Goal: Task Accomplishment & Management: Use online tool/utility

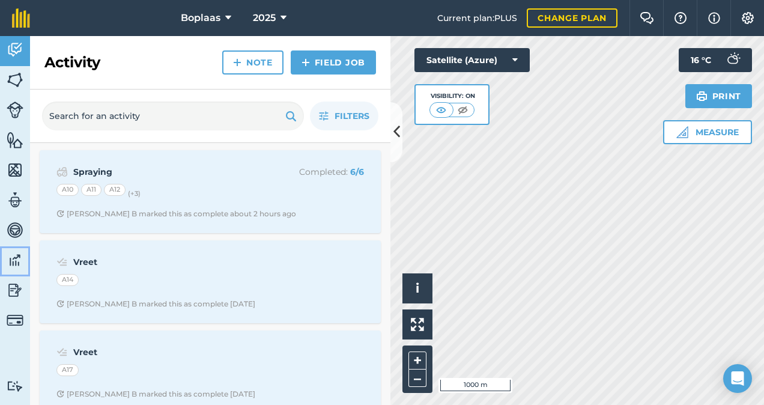
click at [14, 259] on img at bounding box center [15, 260] width 17 height 18
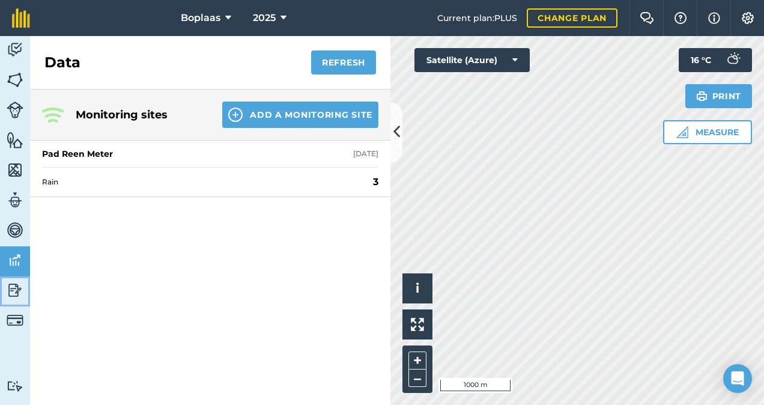
click at [19, 285] on img at bounding box center [15, 290] width 17 height 18
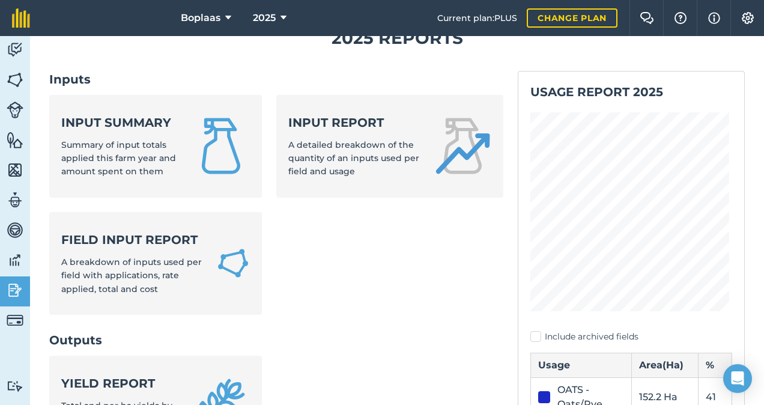
scroll to position [60, 0]
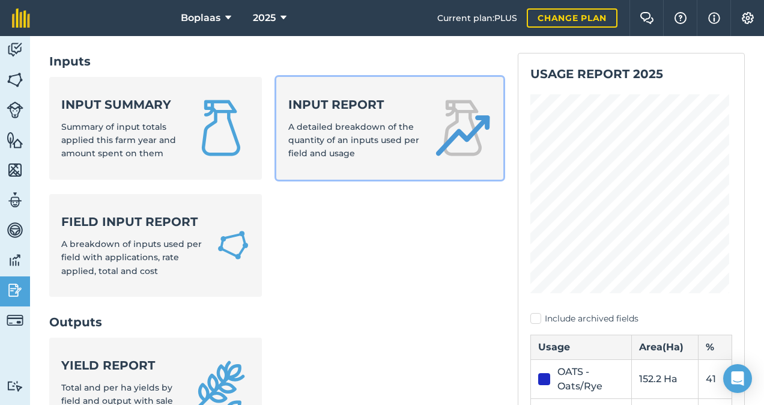
click at [375, 107] on strong "Input report" at bounding box center [353, 104] width 131 height 17
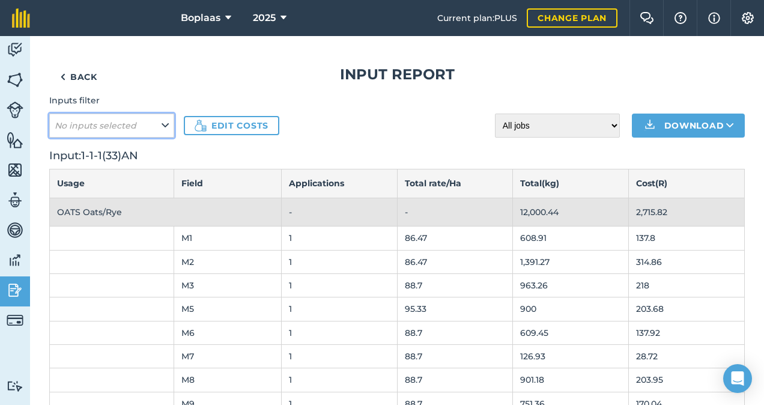
click at [154, 124] on button "No inputs selected" at bounding box center [111, 126] width 125 height 24
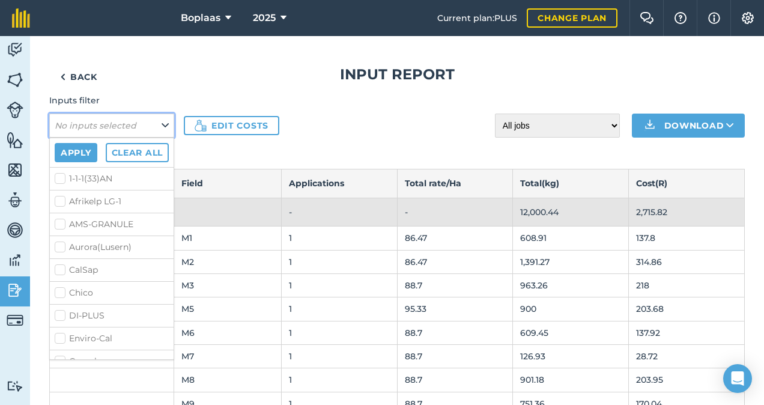
click at [160, 121] on button "No inputs selected" at bounding box center [111, 126] width 125 height 24
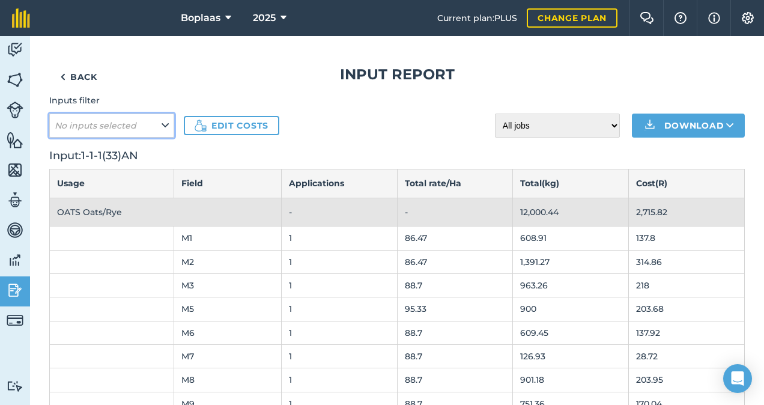
click at [160, 121] on button "No inputs selected" at bounding box center [111, 126] width 125 height 24
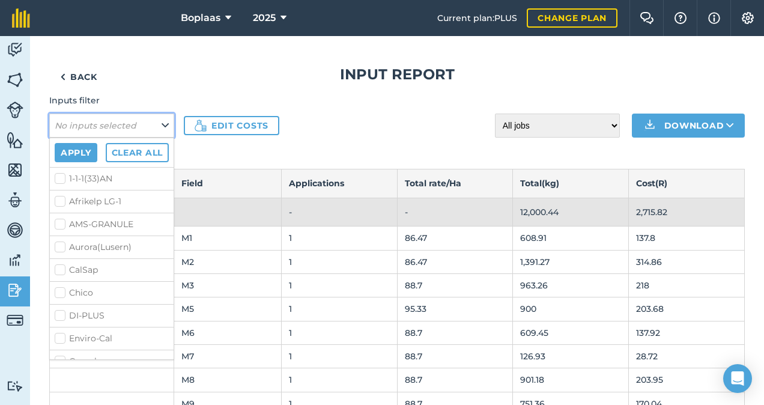
click at [160, 121] on button "No inputs selected" at bounding box center [111, 126] width 125 height 24
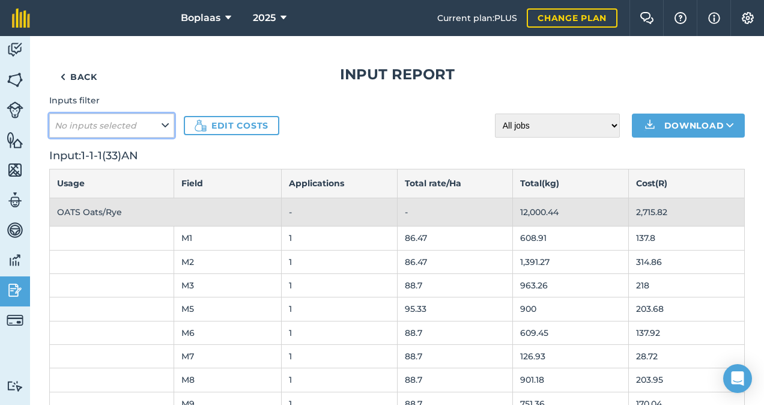
click at [160, 121] on button "No inputs selected" at bounding box center [111, 126] width 125 height 24
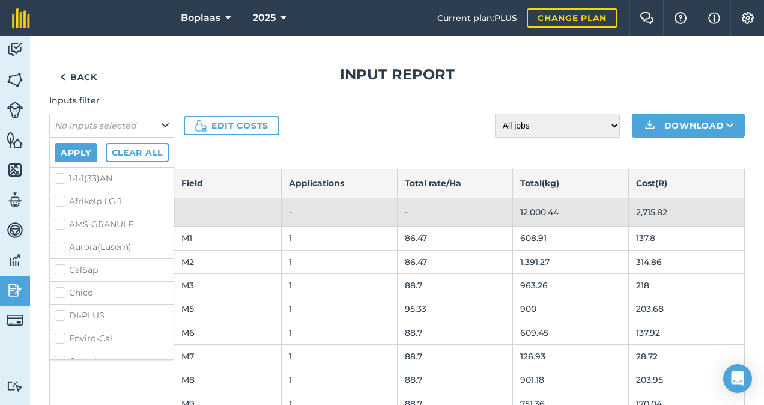
click at [61, 178] on label "1-1-1(33)AN" at bounding box center [112, 178] width 114 height 13
click at [61, 178] on input "1-1-1(33)AN" at bounding box center [59, 176] width 8 height 8
checkbox input "true"
click at [59, 199] on label "Afrikelp LG-1" at bounding box center [112, 201] width 114 height 13
click at [59, 199] on input "Afrikelp LG-1" at bounding box center [59, 199] width 8 height 8
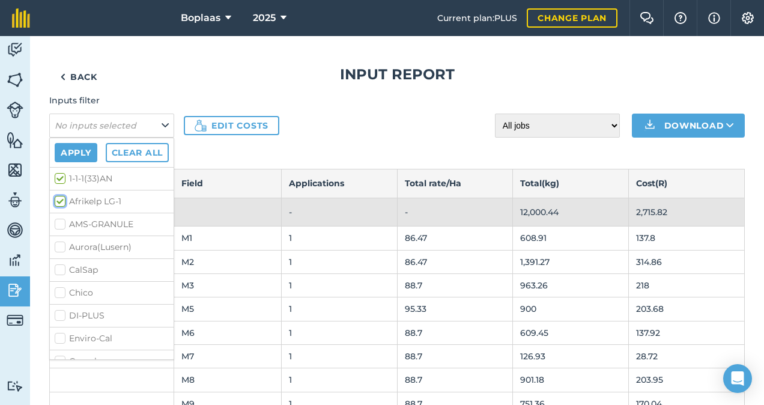
checkbox input "true"
click at [58, 225] on label "AMS-GRANULE" at bounding box center [112, 224] width 114 height 13
click at [58, 225] on input "AMS-GRANULE" at bounding box center [59, 222] width 8 height 8
checkbox input "true"
click at [58, 269] on label "CalSap" at bounding box center [112, 270] width 114 height 13
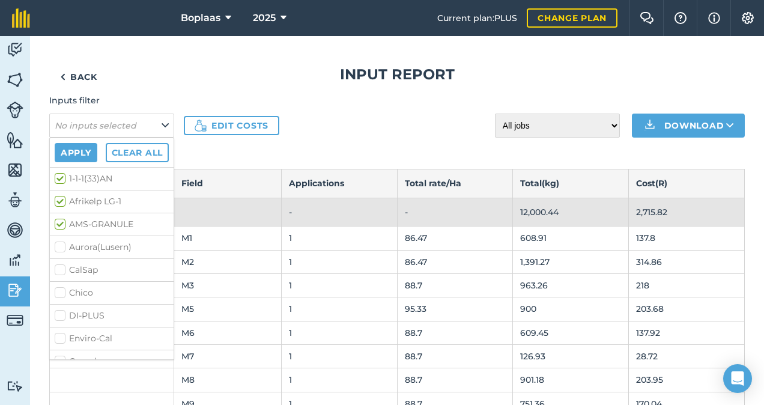
click at [58, 269] on input "CalSap" at bounding box center [59, 268] width 8 height 8
checkbox input "true"
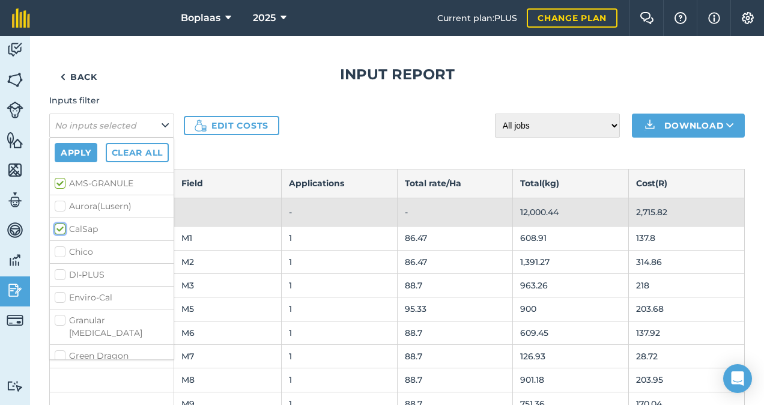
scroll to position [60, 0]
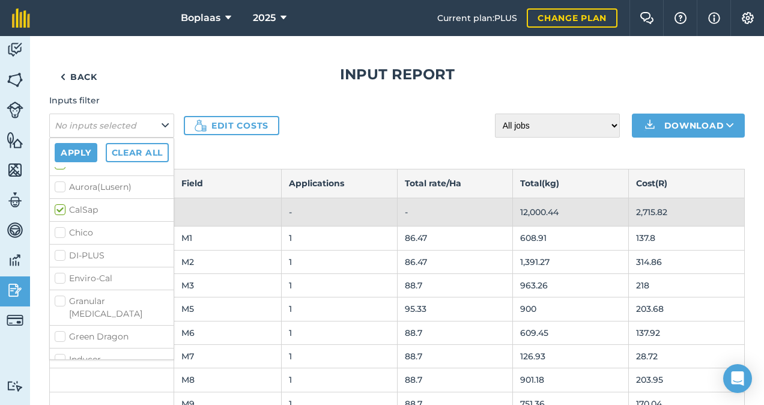
click at [61, 255] on label "DI-PLUS" at bounding box center [112, 255] width 114 height 13
click at [61, 255] on input "DI-PLUS" at bounding box center [59, 253] width 8 height 8
checkbox input "true"
click at [61, 274] on label "Enviro-Cal" at bounding box center [112, 278] width 114 height 13
click at [61, 274] on input "Enviro-Cal" at bounding box center [59, 276] width 8 height 8
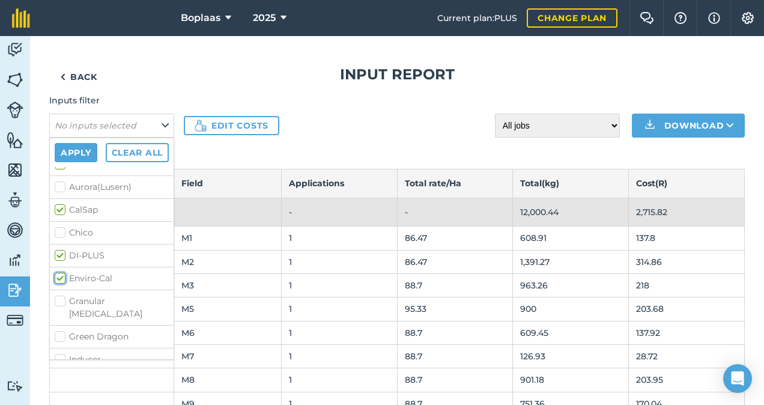
checkbox input "true"
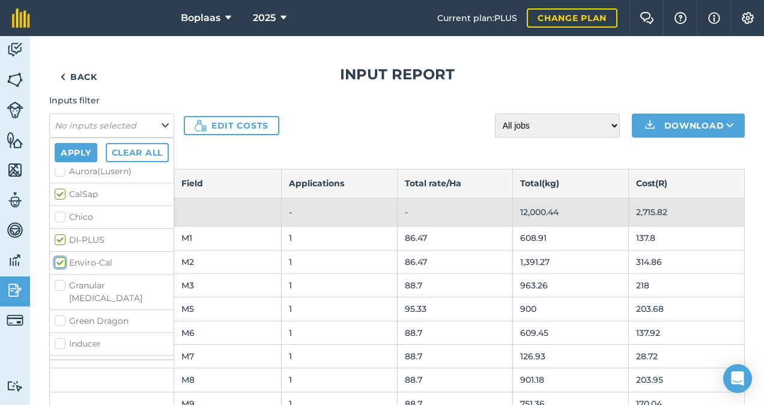
scroll to position [120, 0]
click at [61, 240] on label "Granular [MEDICAL_DATA]" at bounding box center [112, 247] width 114 height 25
click at [61, 240] on input "Granular [MEDICAL_DATA]" at bounding box center [59, 239] width 8 height 8
checkbox input "true"
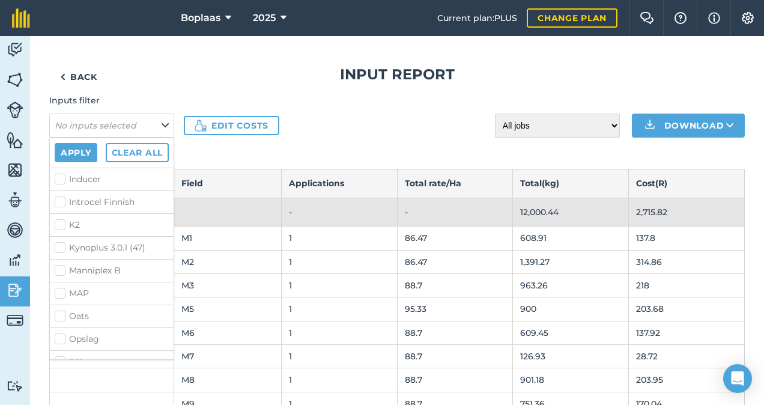
click at [61, 287] on label "MAP" at bounding box center [112, 293] width 114 height 13
click at [61, 287] on input "MAP" at bounding box center [59, 291] width 8 height 8
checkbox input "true"
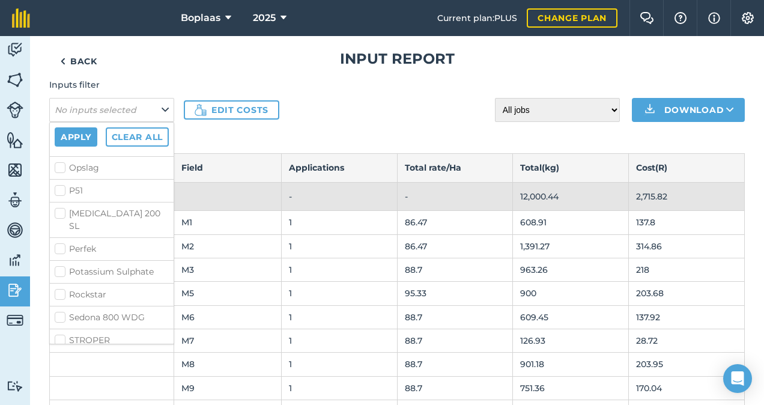
scroll to position [0, 0]
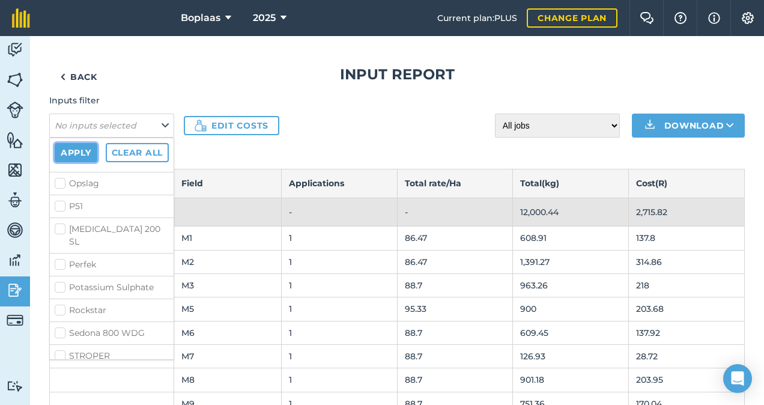
click at [82, 154] on button "Apply" at bounding box center [76, 152] width 43 height 19
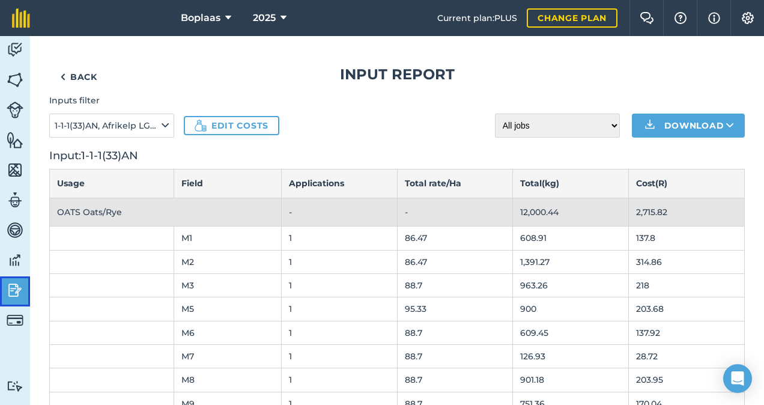
click at [15, 290] on img at bounding box center [15, 290] width 17 height 18
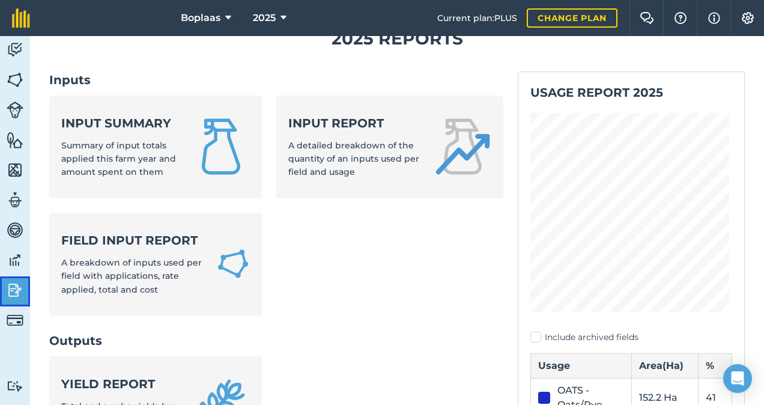
scroll to position [60, 0]
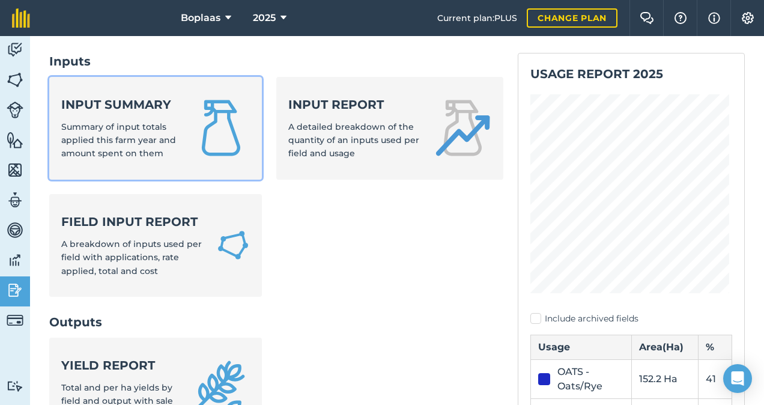
click at [177, 144] on link "Input summary Summary of input totals applied this farm year and amount spent o…" at bounding box center [155, 128] width 213 height 103
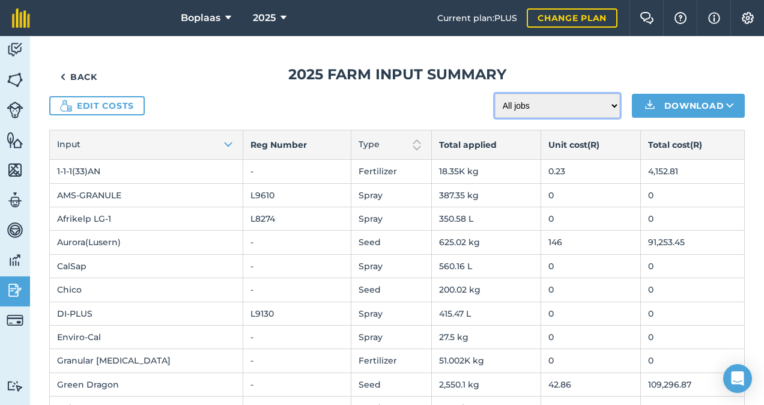
click at [593, 105] on select "All jobs Incomplete jobs Complete jobs" at bounding box center [557, 106] width 125 height 24
click at [595, 105] on select "All jobs Incomplete jobs Complete jobs" at bounding box center [557, 106] width 125 height 24
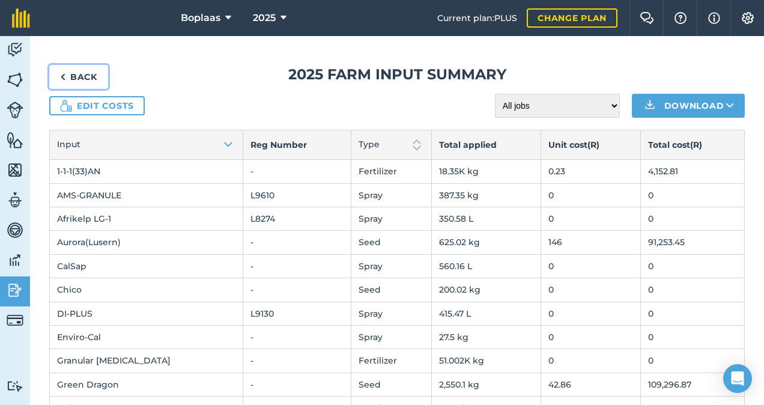
click at [76, 77] on link "Back" at bounding box center [78, 77] width 59 height 24
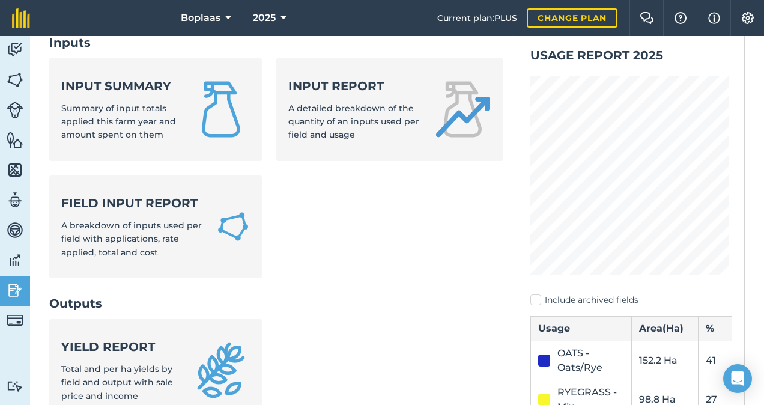
scroll to position [60, 0]
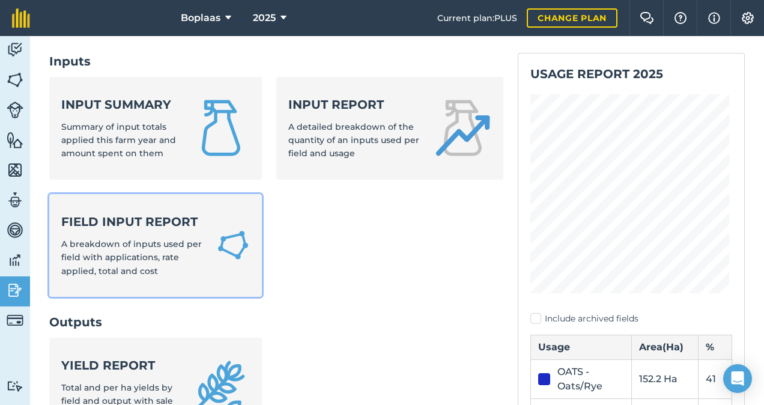
click at [157, 219] on strong "Field Input Report" at bounding box center [131, 221] width 141 height 17
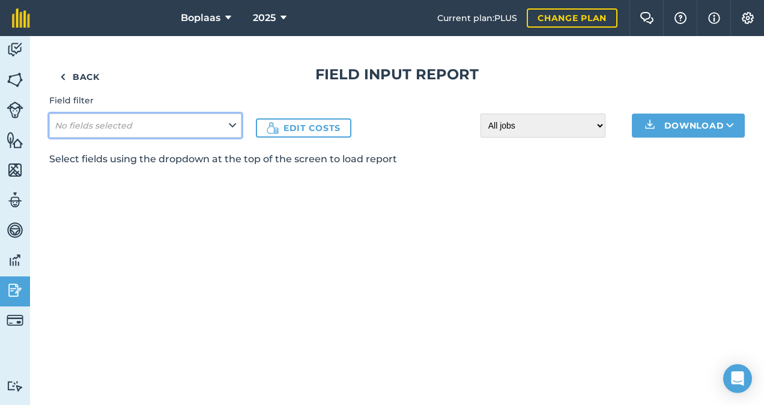
click at [210, 123] on button "No fields selected" at bounding box center [145, 126] width 192 height 24
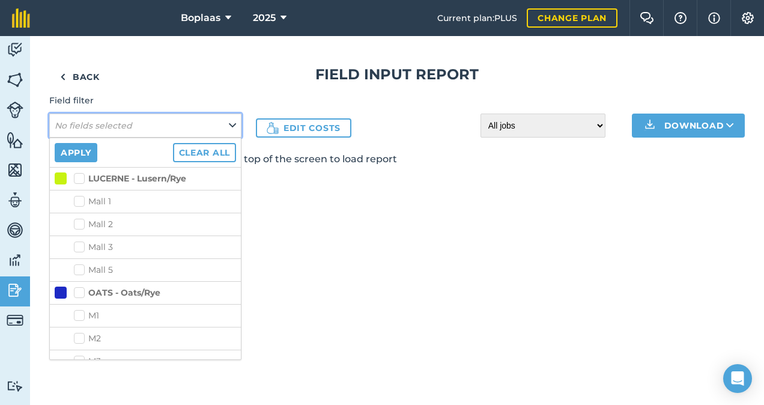
click at [228, 125] on button "No fields selected" at bounding box center [145, 126] width 192 height 24
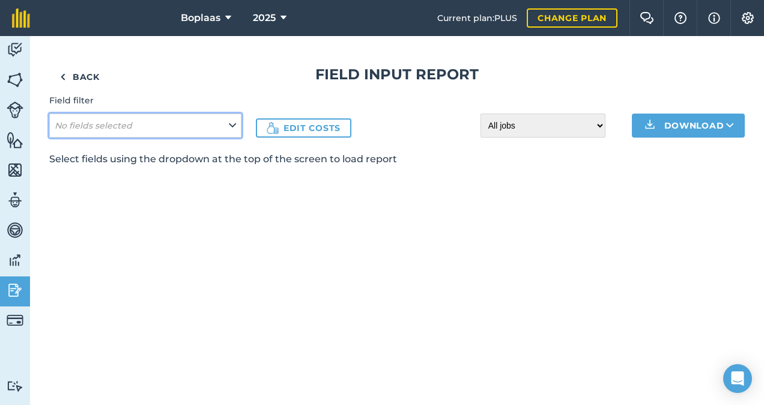
click at [229, 126] on icon at bounding box center [232, 125] width 7 height 13
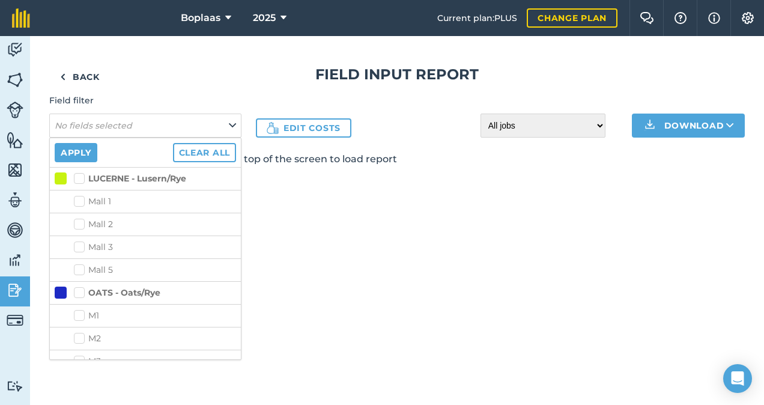
click at [80, 178] on label "LUCERNE - Lusern/Rye" at bounding box center [130, 178] width 112 height 13
click at [80, 178] on input "LUCERNE - Lusern/Rye" at bounding box center [78, 176] width 8 height 8
checkbox input "true"
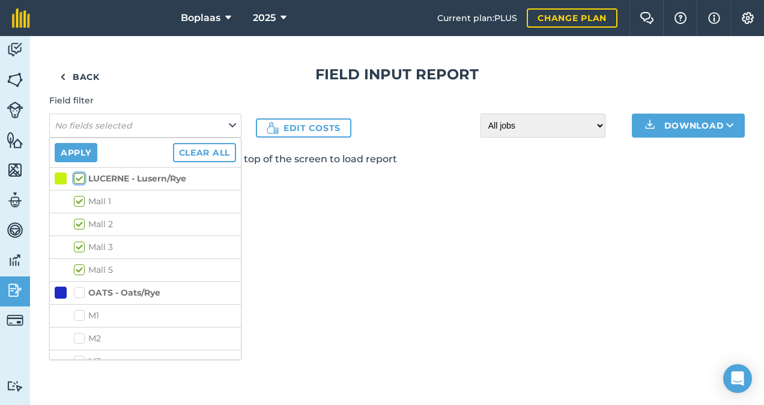
checkbox input "true"
click at [78, 157] on button "Apply" at bounding box center [76, 152] width 43 height 19
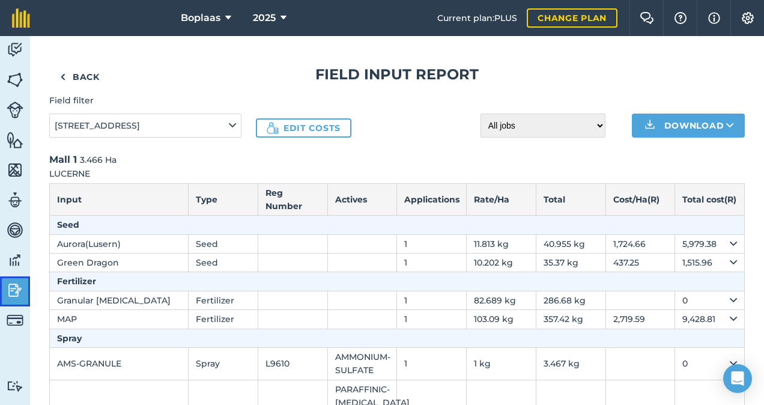
click at [14, 297] on img at bounding box center [15, 290] width 17 height 18
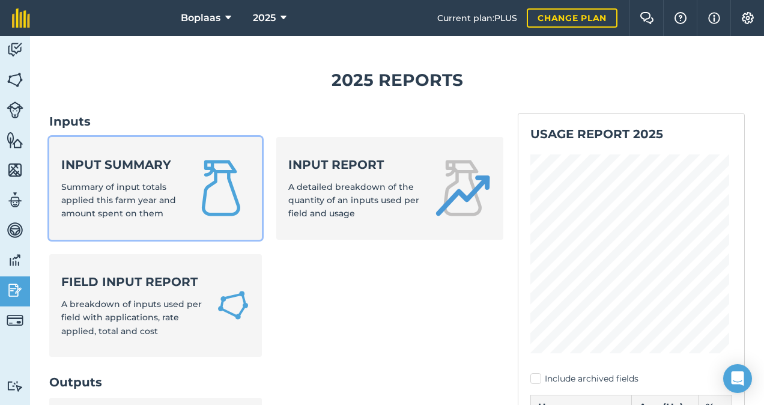
click at [193, 184] on img at bounding box center [221, 188] width 58 height 58
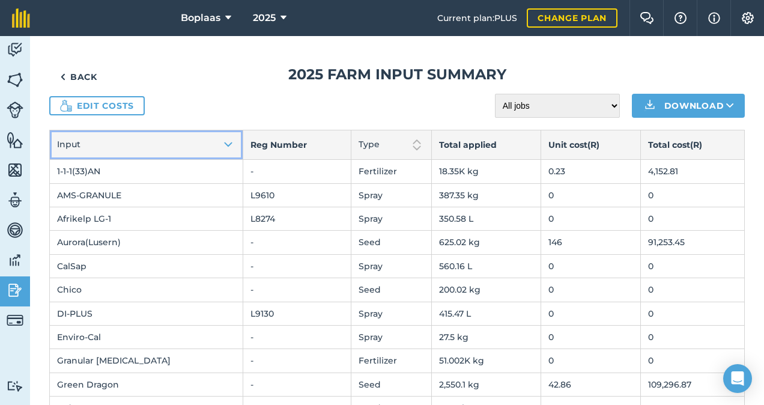
click at [177, 141] on button "Input" at bounding box center [146, 144] width 193 height 29
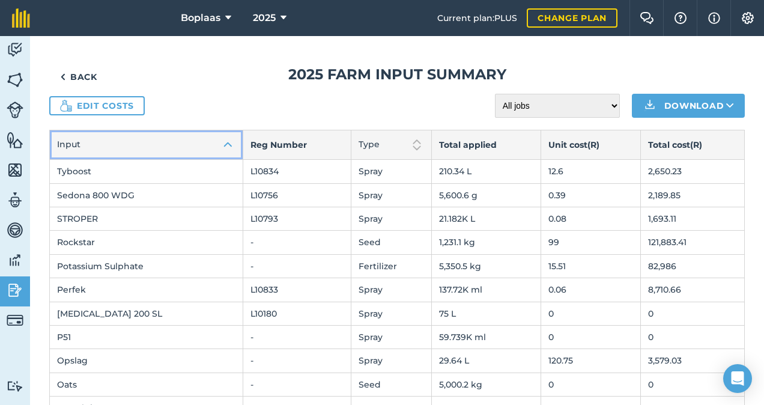
click at [221, 141] on img at bounding box center [228, 145] width 14 height 14
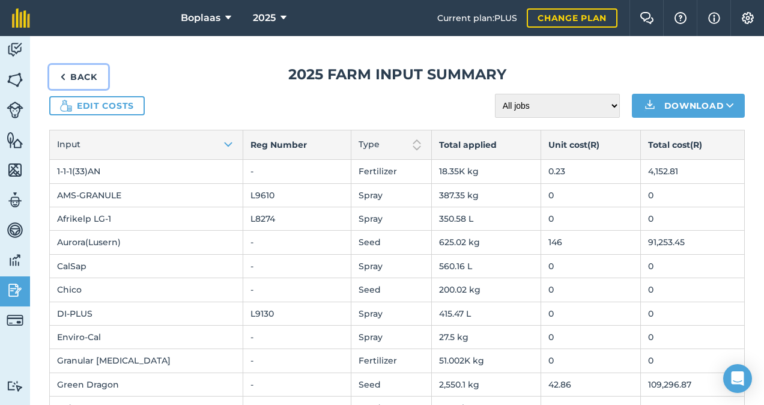
click at [69, 78] on link "Back" at bounding box center [78, 77] width 59 height 24
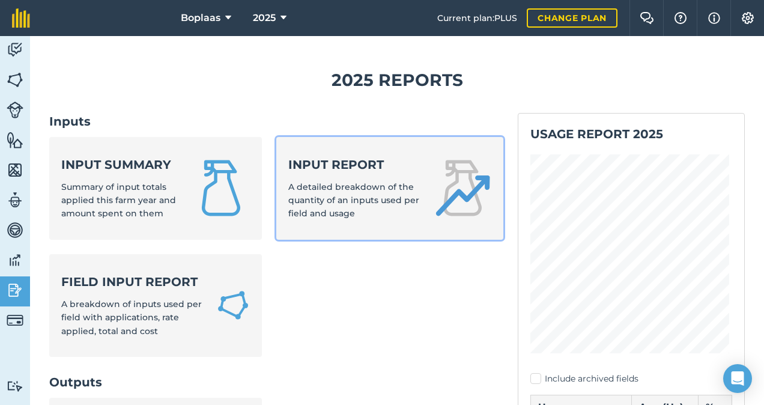
click at [353, 166] on strong "Input report" at bounding box center [353, 164] width 131 height 17
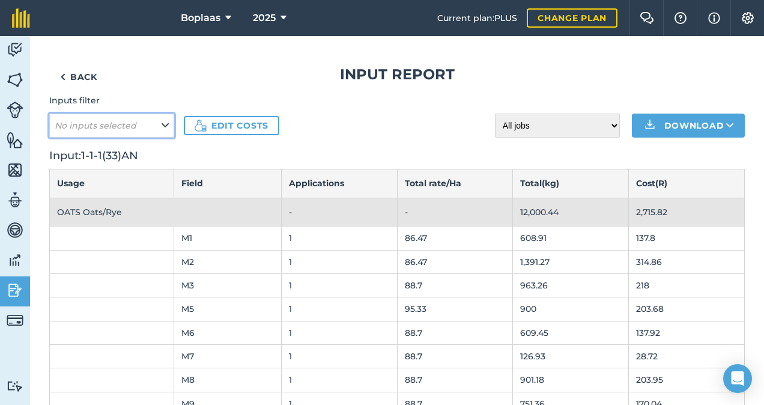
click at [142, 127] on button "No inputs selected" at bounding box center [111, 126] width 125 height 24
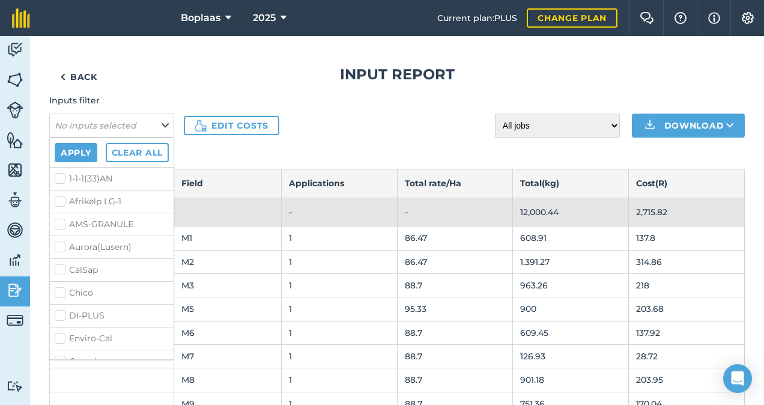
click at [63, 175] on label "1-1-1(33)AN" at bounding box center [112, 178] width 114 height 13
click at [62, 175] on input "1-1-1(33)AN" at bounding box center [59, 176] width 8 height 8
checkbox input "true"
click at [64, 195] on label "Afrikelp LG-1" at bounding box center [112, 201] width 114 height 13
click at [62, 195] on input "Afrikelp LG-1" at bounding box center [59, 199] width 8 height 8
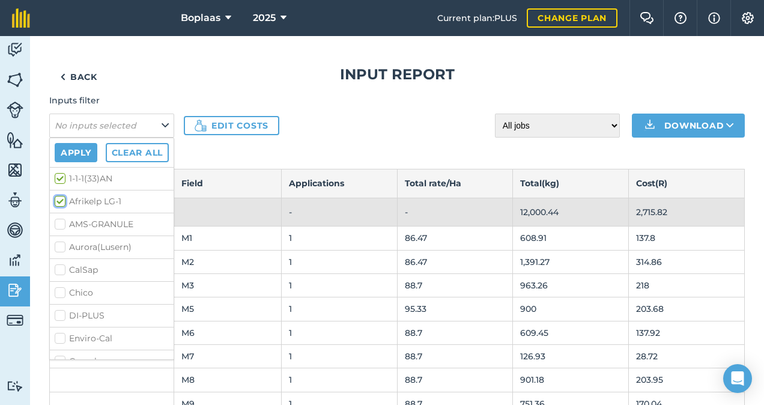
checkbox input "true"
click at [58, 222] on label "AMS-GRANULE" at bounding box center [112, 224] width 114 height 13
click at [58, 222] on input "AMS-GRANULE" at bounding box center [59, 222] width 8 height 8
checkbox input "true"
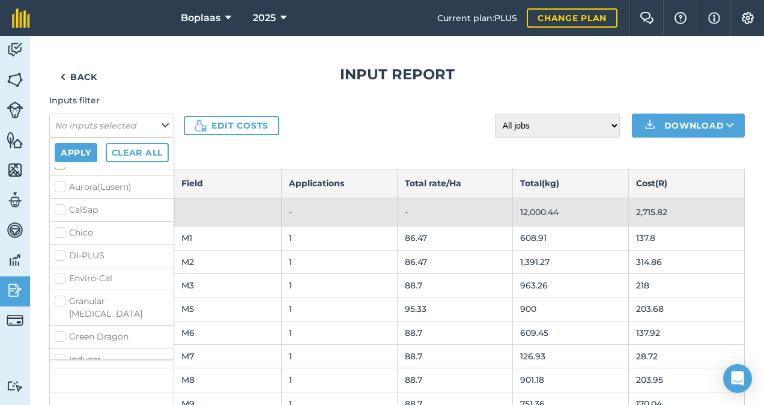
click at [60, 205] on label "CalSap" at bounding box center [112, 210] width 114 height 13
click at [60, 205] on input "CalSap" at bounding box center [59, 208] width 8 height 8
checkbox input "true"
click at [62, 256] on label "DI-PLUS" at bounding box center [112, 255] width 114 height 13
click at [62, 256] on input "DI-PLUS" at bounding box center [59, 253] width 8 height 8
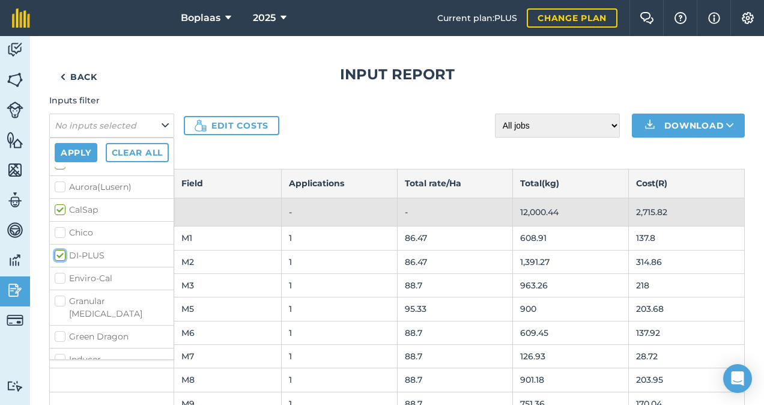
checkbox input "true"
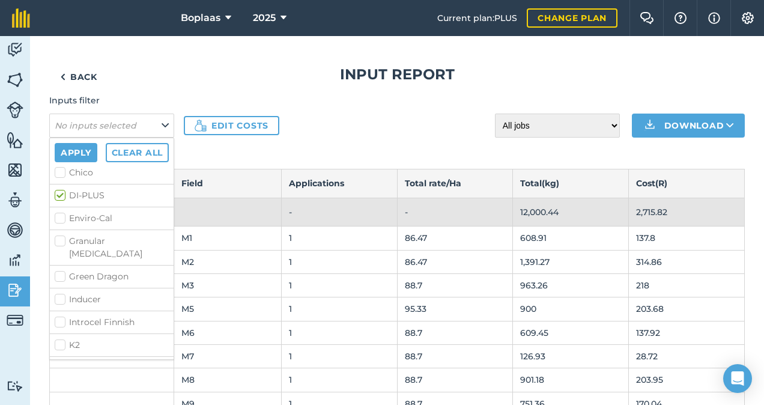
click at [59, 219] on label "Enviro-Cal" at bounding box center [112, 218] width 114 height 13
click at [59, 219] on input "Enviro-Cal" at bounding box center [59, 216] width 8 height 8
checkbox input "true"
click at [56, 238] on label "Granular [MEDICAL_DATA]" at bounding box center [112, 247] width 114 height 25
click at [56, 238] on input "Granular [MEDICAL_DATA]" at bounding box center [59, 239] width 8 height 8
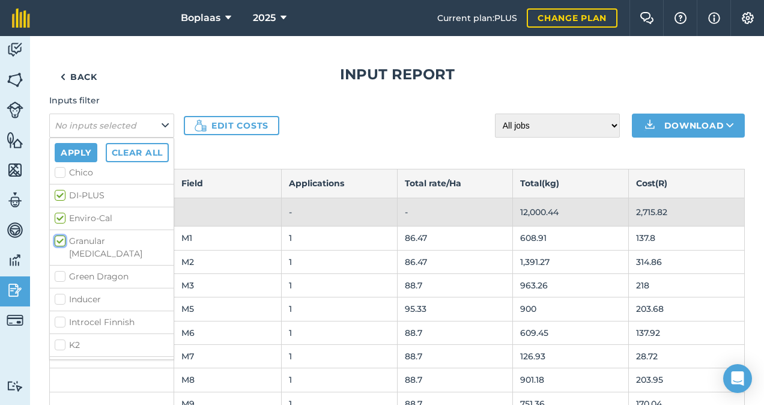
checkbox input "true"
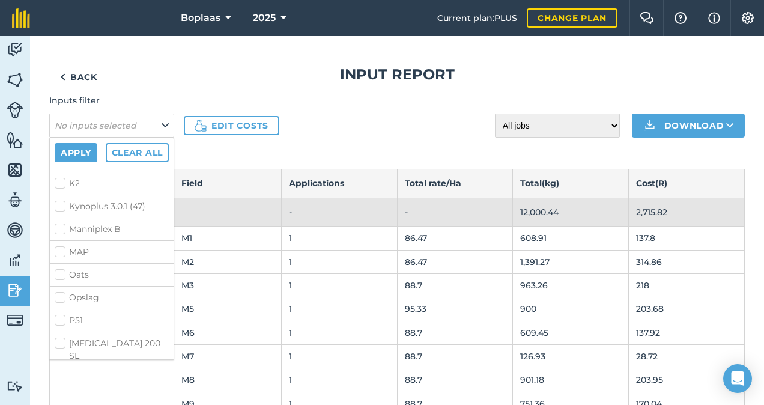
scroll to position [300, 0]
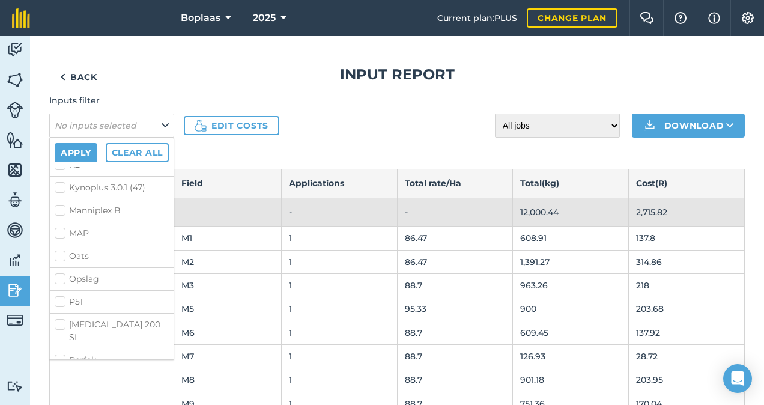
click at [59, 204] on label "Manniplex B" at bounding box center [112, 210] width 114 height 13
click at [59, 204] on input "Manniplex B" at bounding box center [59, 208] width 8 height 8
checkbox input "true"
click at [59, 227] on label "MAP" at bounding box center [112, 233] width 114 height 13
click at [59, 227] on input "MAP" at bounding box center [59, 231] width 8 height 8
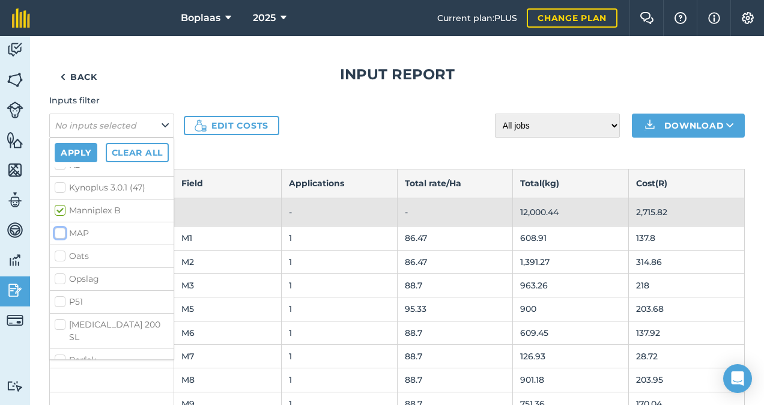
checkbox input "true"
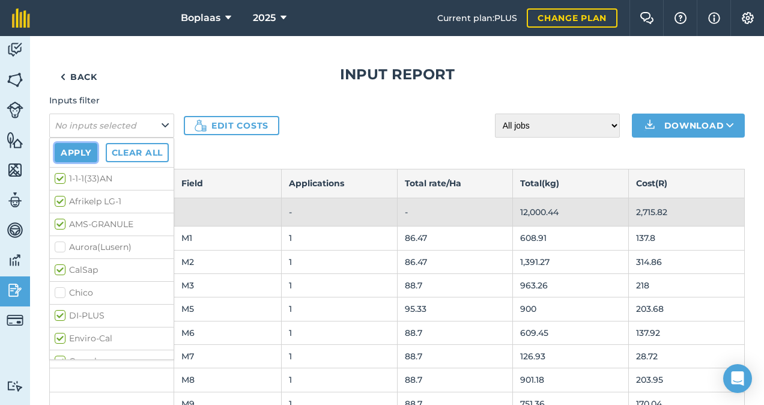
click at [73, 151] on button "Apply" at bounding box center [76, 152] width 43 height 19
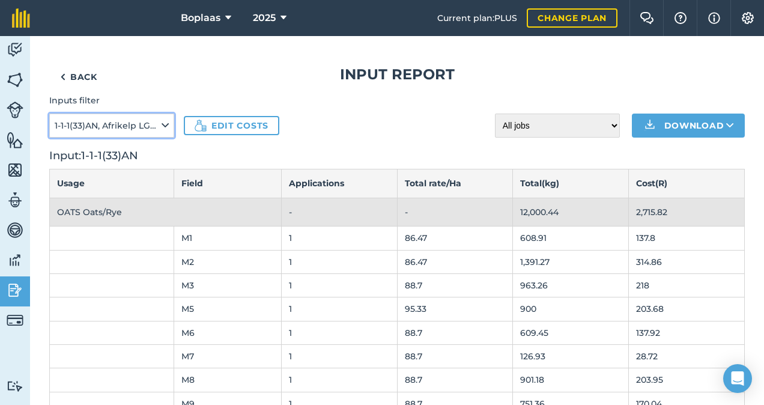
click at [133, 132] on span "1-1-1(33)AN, Afrikelp LG-1, AMS-GRANULE, [GEOGRAPHIC_DATA], DI-PLUS, [GEOGRAPHI…" at bounding box center [107, 125] width 105 height 13
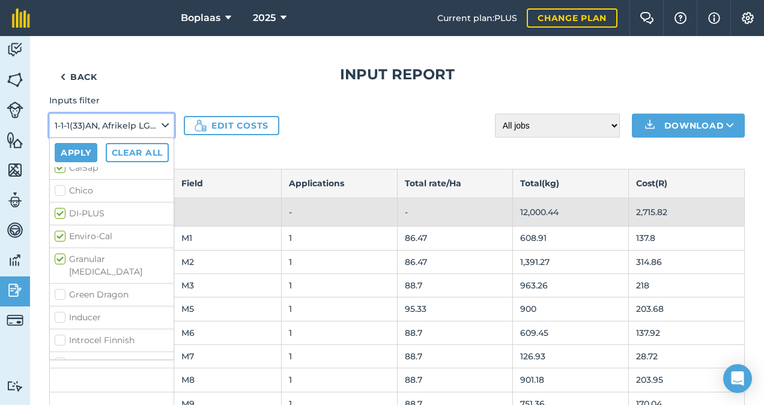
scroll to position [120, 0]
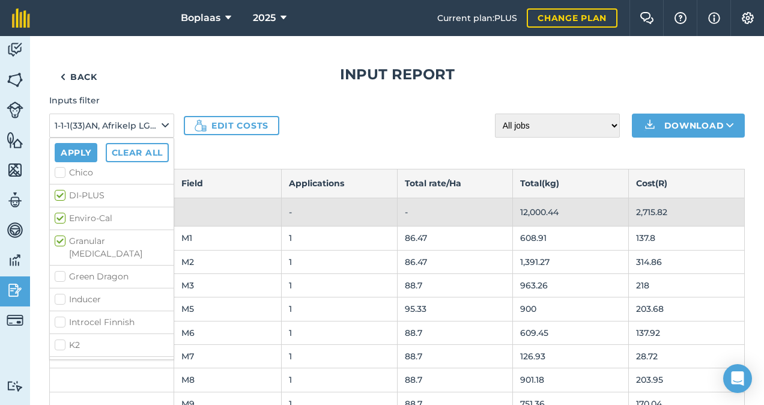
click at [59, 194] on label "DI-PLUS" at bounding box center [112, 195] width 114 height 13
click at [59, 194] on input "DI-PLUS" at bounding box center [59, 193] width 8 height 8
checkbox input "false"
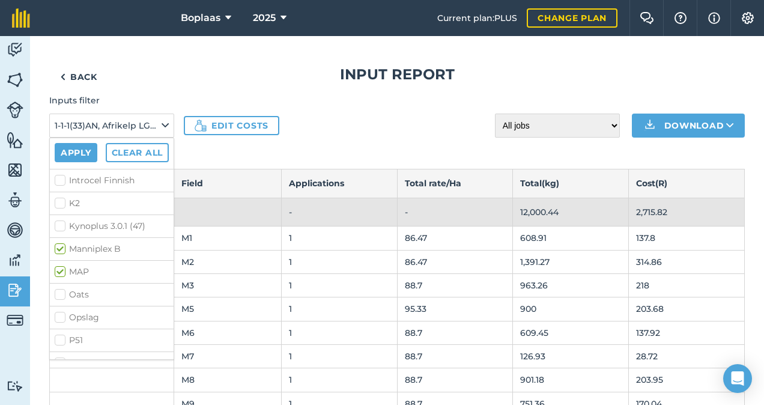
scroll to position [240, 0]
click at [76, 153] on button "Apply" at bounding box center [76, 152] width 43 height 19
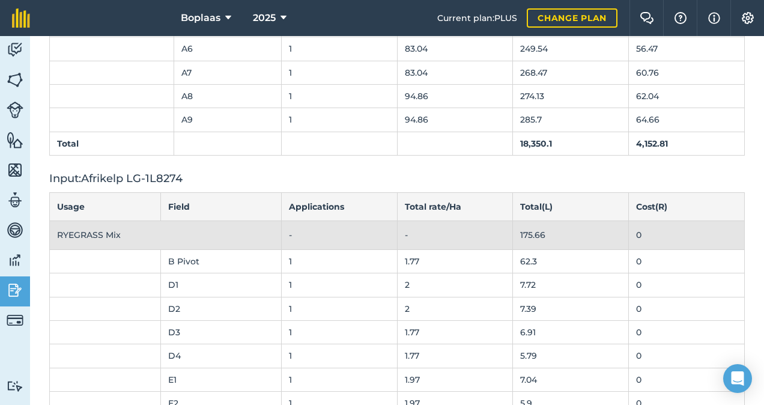
scroll to position [914, 0]
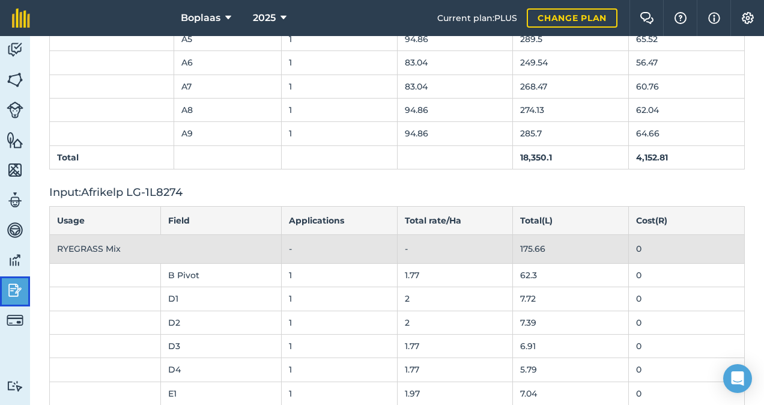
click at [7, 293] on img at bounding box center [15, 290] width 17 height 18
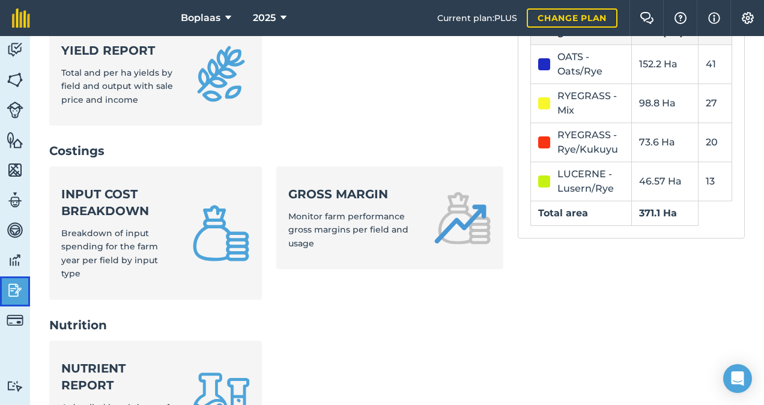
scroll to position [393, 0]
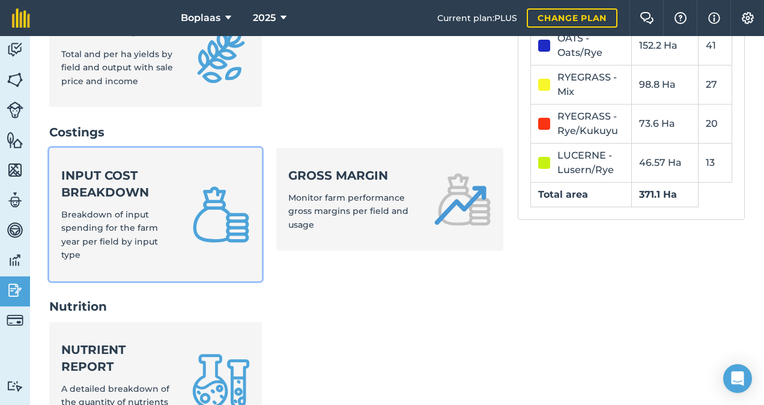
click at [148, 228] on span "Breakdown of input spending for the farm year per field by input type" at bounding box center [109, 234] width 97 height 51
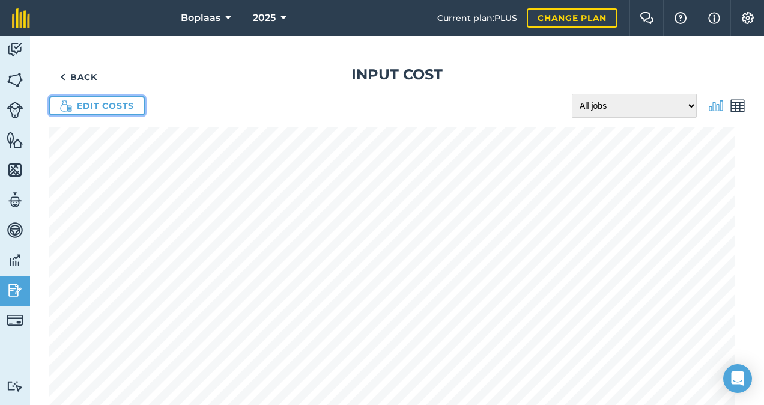
click at [76, 104] on link "Edit costs" at bounding box center [97, 105] width 96 height 19
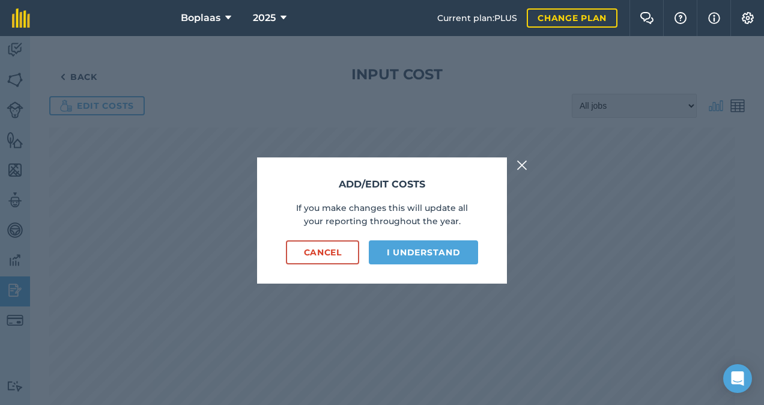
click at [520, 163] on img at bounding box center [522, 165] width 11 height 14
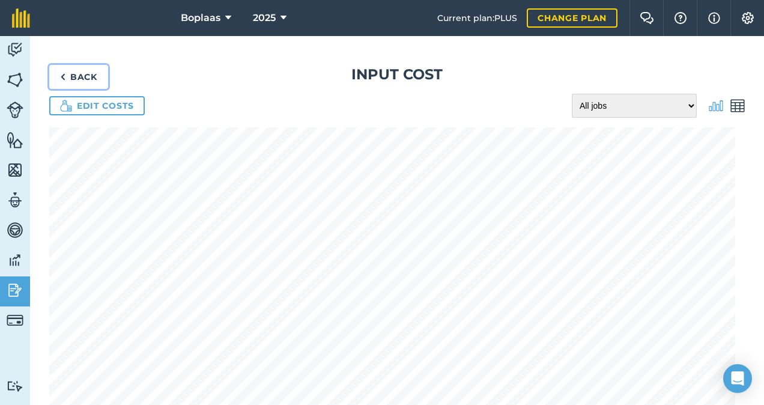
click at [88, 82] on link "Back" at bounding box center [78, 77] width 59 height 24
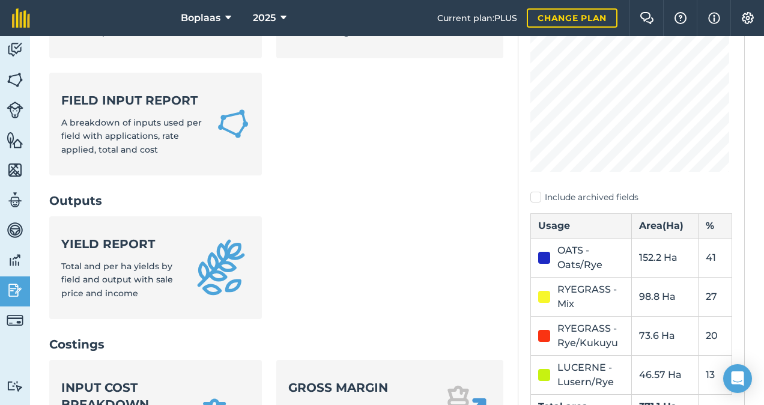
scroll to position [273, 0]
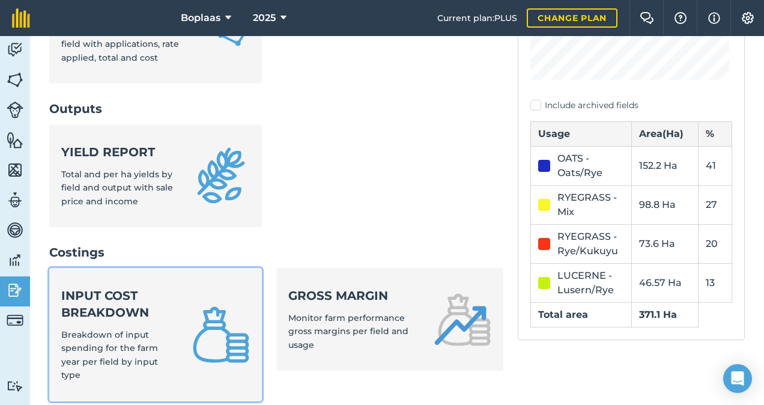
click at [156, 303] on strong "Input cost breakdown" at bounding box center [119, 304] width 117 height 34
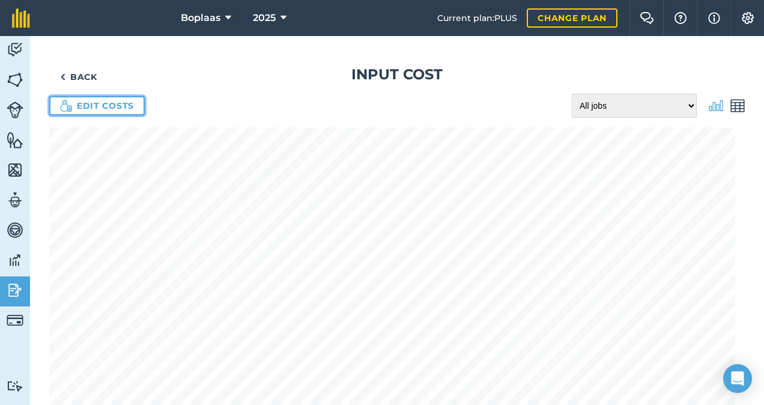
click at [120, 106] on link "Edit costs" at bounding box center [97, 105] width 96 height 19
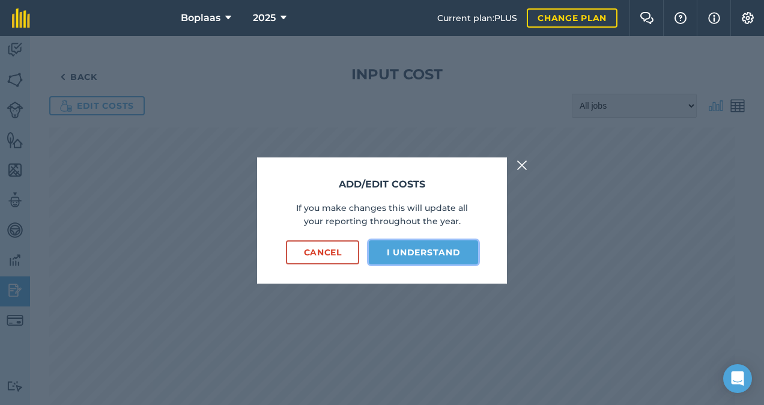
click at [446, 247] on button "I understand" at bounding box center [423, 252] width 109 height 24
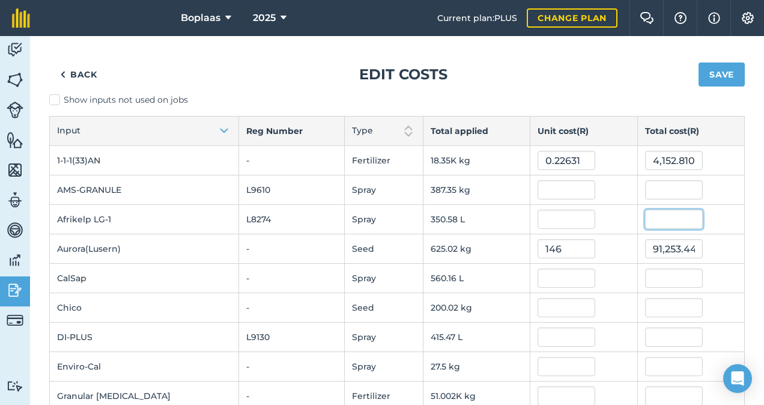
click at [670, 213] on input "text" at bounding box center [674, 219] width 58 height 19
type input "38070"
type input "108.58999021064234"
click at [596, 239] on div "146" at bounding box center [584, 248] width 92 height 19
drag, startPoint x: 670, startPoint y: 220, endPoint x: 610, endPoint y: 227, distance: 60.5
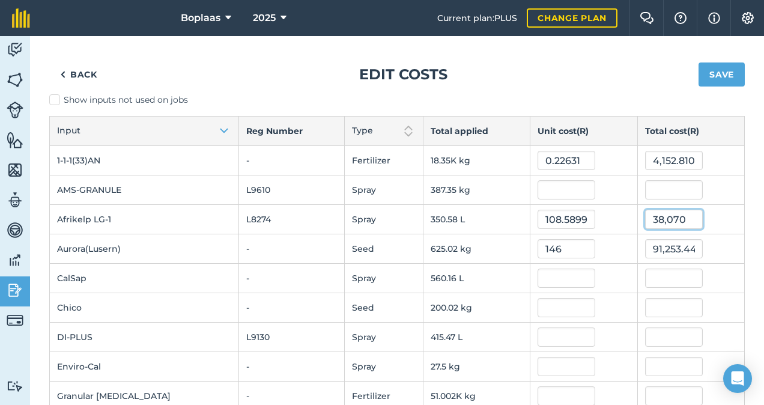
click at [610, 227] on tr "Afrikelp LG-1 L8274 Spray 350.58 L 108.58999021064234 38,070" at bounding box center [397, 219] width 695 height 29
type input "2538"
type input "7.23933268070949"
type input "2,538"
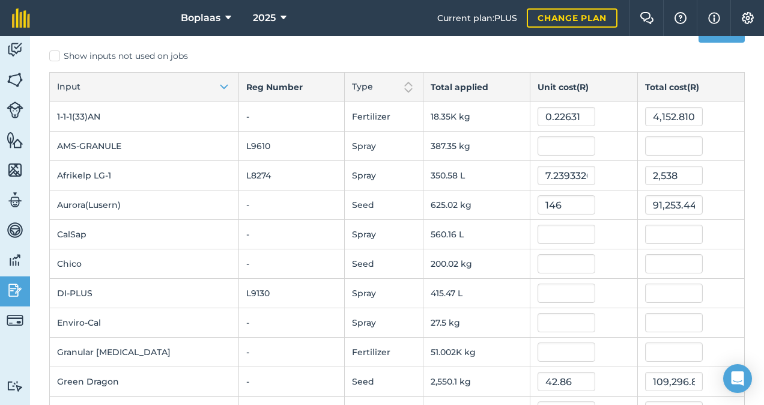
scroll to position [60, 0]
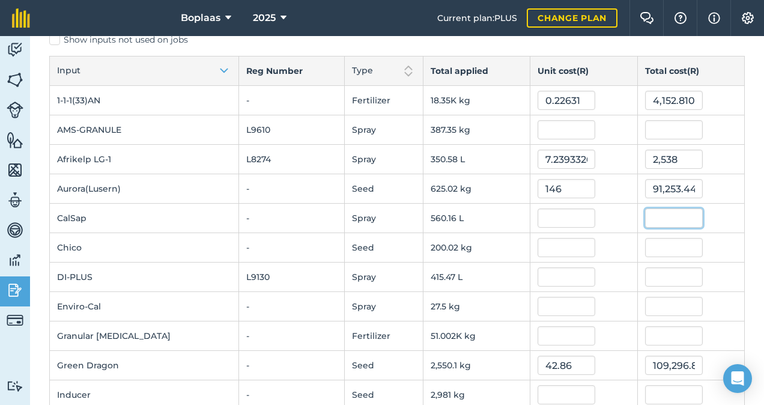
click at [657, 215] on input "text" at bounding box center [674, 217] width 58 height 19
type input "915"
type input "1.6334671169680282"
click at [736, 213] on div "Back Edit costs Save Show inputs not used on jobs Input Reg Number Type Total a…" at bounding box center [397, 408] width 734 height 865
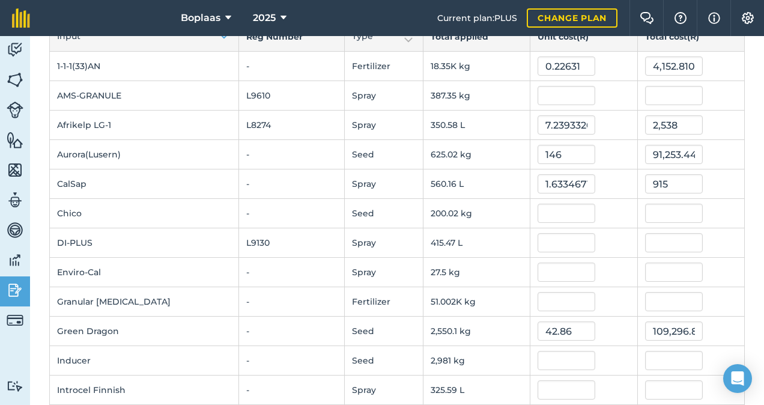
scroll to position [120, 0]
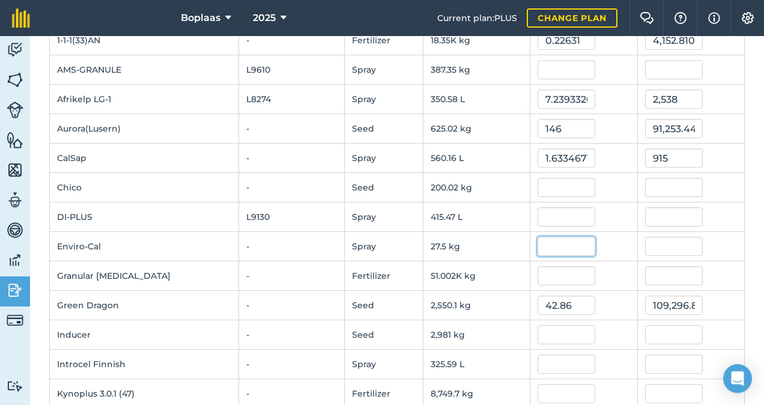
click at [544, 246] on input "text" at bounding box center [567, 246] width 58 height 19
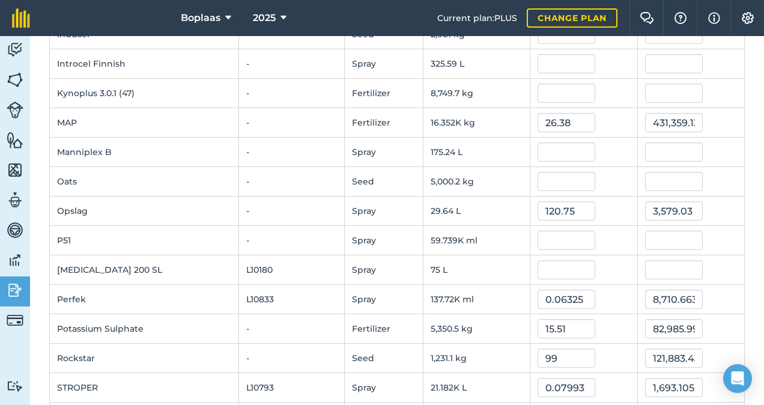
scroll to position [491, 0]
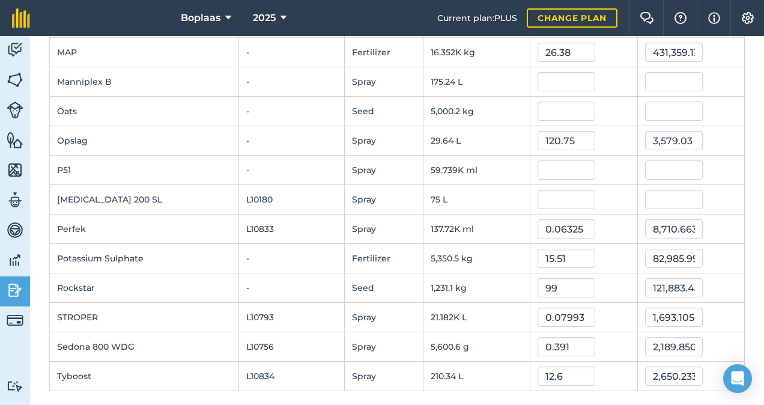
click at [643, 185] on td at bounding box center [690, 199] width 107 height 29
click at [645, 196] on input "text" at bounding box center [674, 199] width 58 height 19
type input "1127"
type input "15.026666666666667"
type input "1,127"
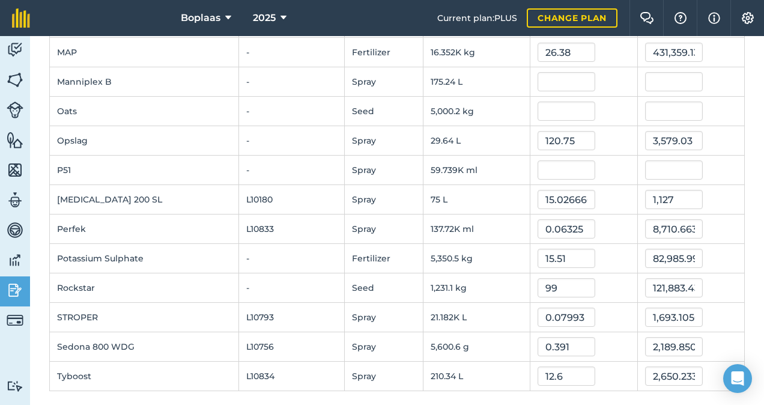
click at [715, 185] on td "1,127" at bounding box center [690, 199] width 107 height 29
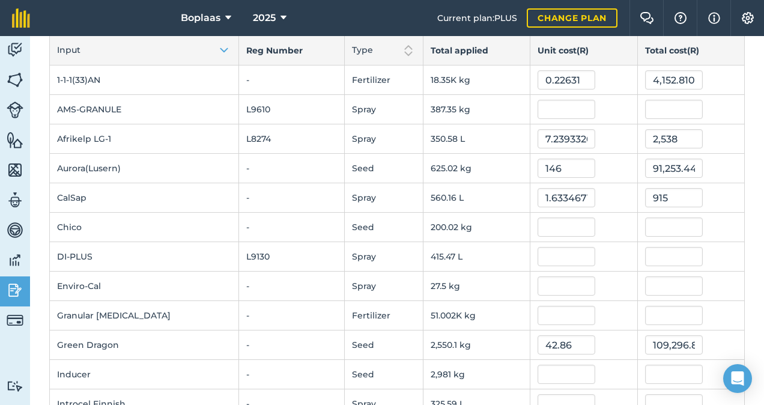
scroll to position [0, 0]
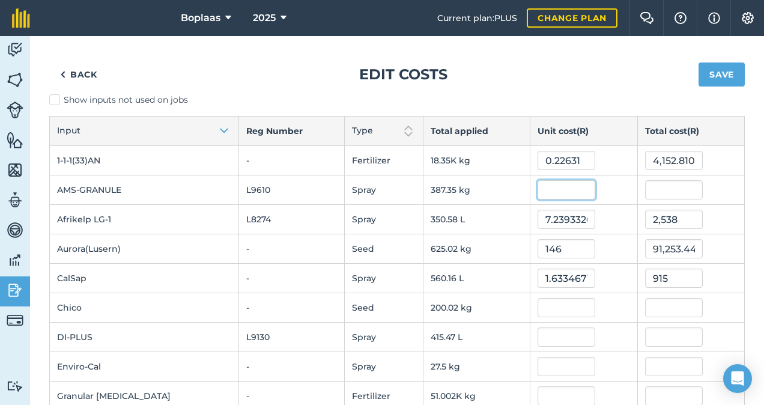
click at [541, 194] on input "text" at bounding box center [567, 189] width 58 height 19
type input "19.6"
type input "7,592.021192000001"
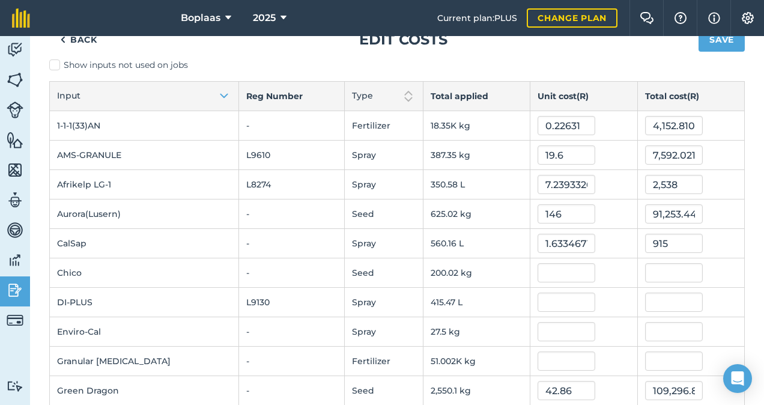
scroll to position [60, 0]
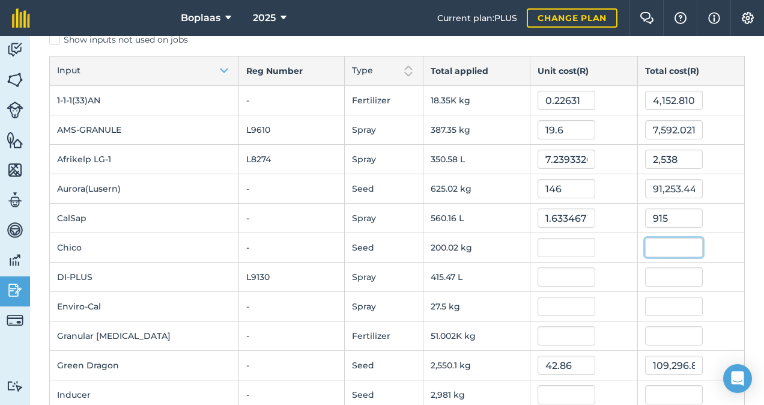
click at [664, 241] on input "text" at bounding box center [674, 247] width 58 height 19
type input "4537.5"
type input "22.68555244532257"
type input "4,537.5"
click at [738, 222] on div "Back Edit costs Save Show inputs not used on jobs Input Reg Number Type Total a…" at bounding box center [397, 408] width 734 height 865
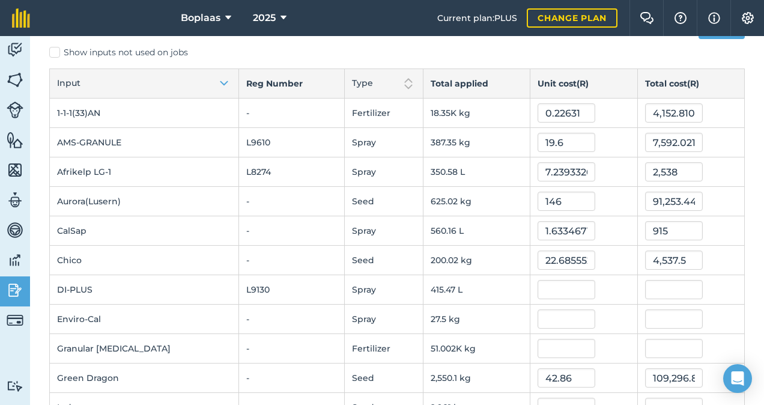
scroll to position [180, 0]
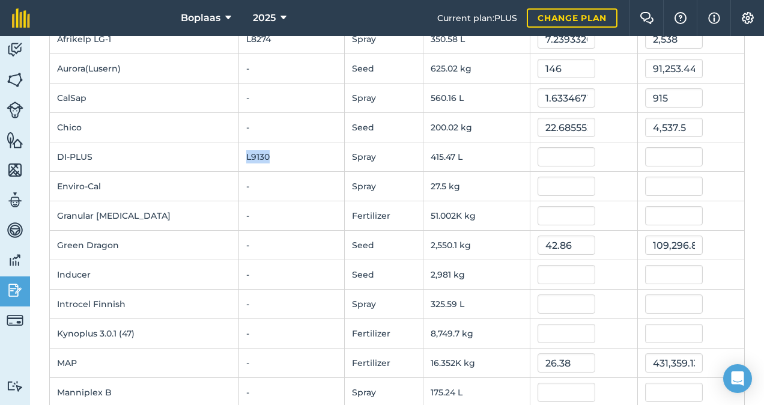
drag, startPoint x: 237, startPoint y: 157, endPoint x: 211, endPoint y: 154, distance: 25.3
click at [239, 154] on td "L9130" at bounding box center [291, 156] width 105 height 29
copy td "L9130"
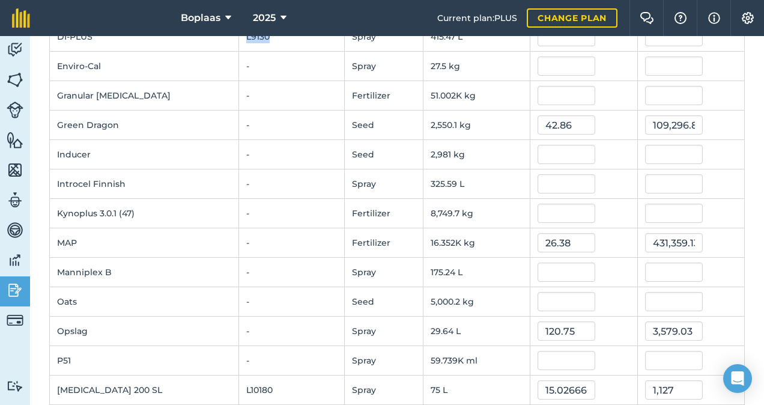
scroll to position [360, 0]
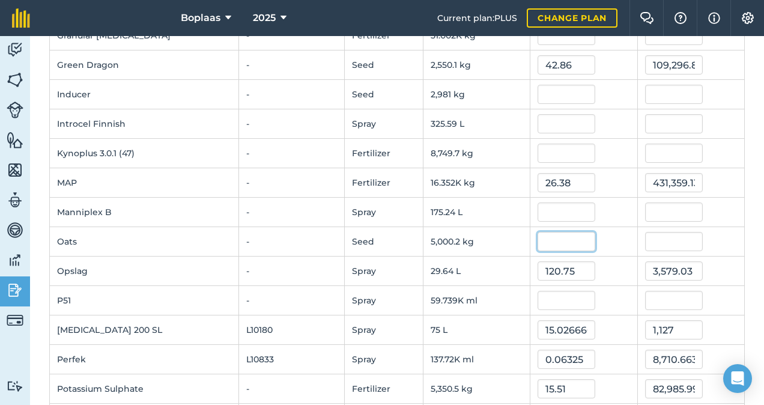
click at [538, 232] on input "text" at bounding box center [567, 241] width 58 height 19
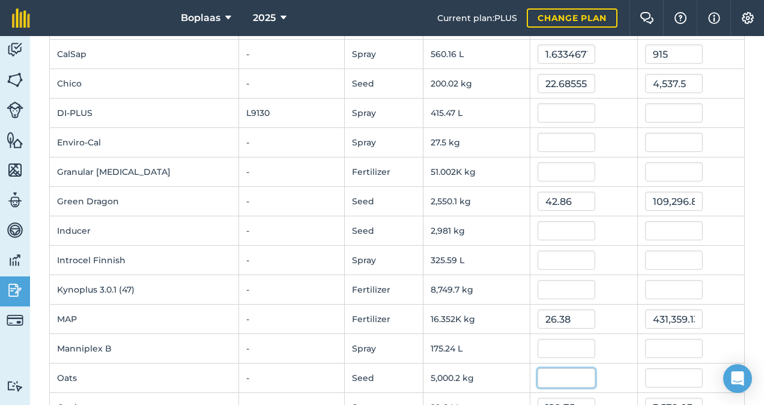
scroll to position [250, 0]
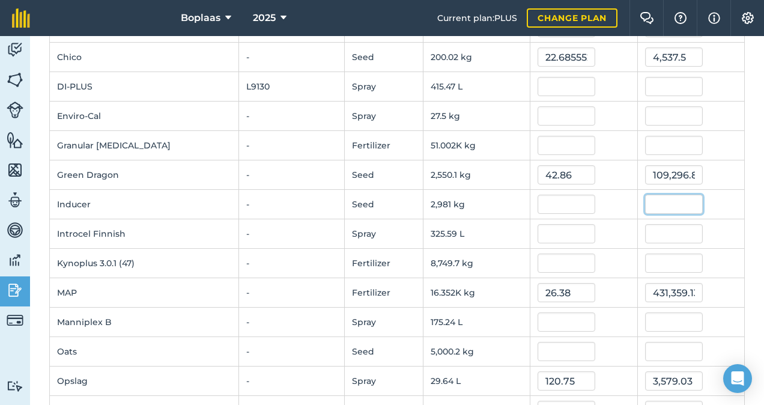
click at [657, 199] on input "text" at bounding box center [674, 204] width 58 height 19
type input "1306.35"
type input "0.4382201208499287"
type input "1,306.35"
click at [745, 196] on div "Back Edit costs Save Show inputs not used on jobs Input Reg Number Type Total a…" at bounding box center [397, 218] width 734 height 865
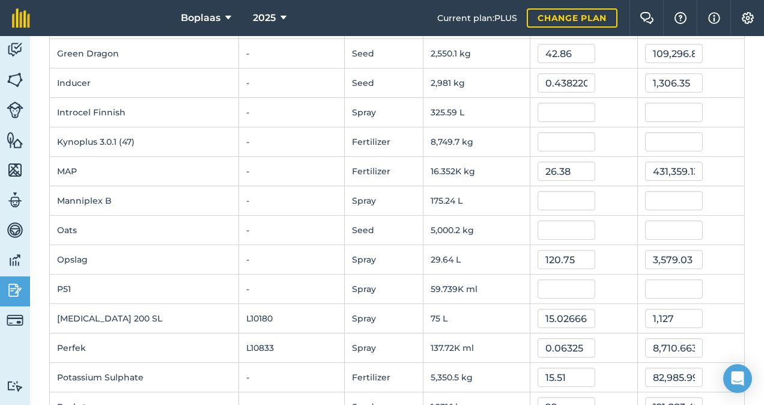
scroll to position [371, 0]
click at [661, 229] on input "text" at bounding box center [674, 231] width 58 height 19
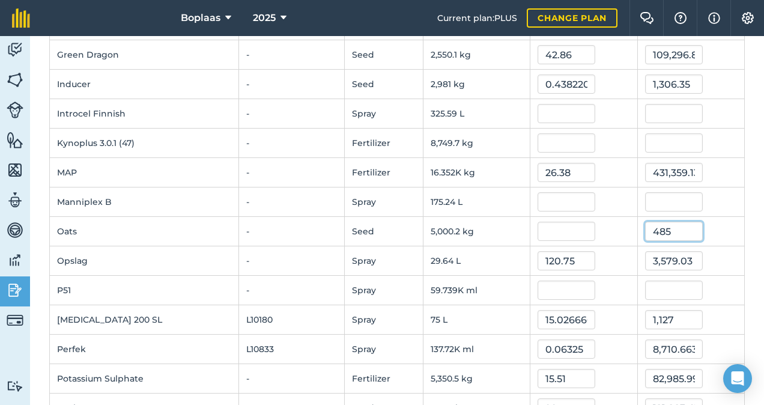
type input "485"
type input "0.09699663809652356"
click at [736, 239] on div "Back Edit costs Save Show inputs not used on jobs Input Reg Number Type Total a…" at bounding box center [397, 97] width 734 height 865
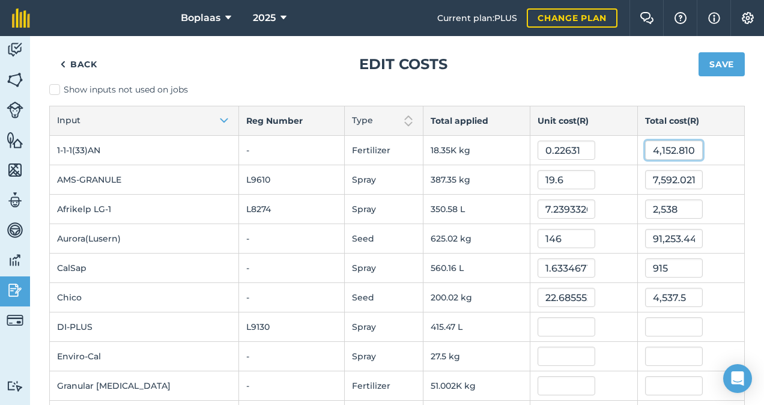
scroll to position [0, 28]
drag, startPoint x: 636, startPoint y: 150, endPoint x: 729, endPoint y: 152, distance: 92.5
click at [729, 151] on td "4,152.81067838" at bounding box center [690, 150] width 107 height 29
type input "10790"
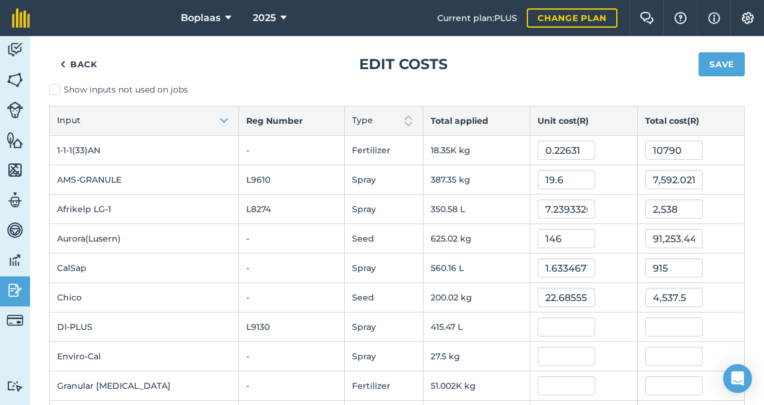
type input "0.5880077588686446"
type input "10,790"
click at [730, 161] on td "10,790" at bounding box center [690, 150] width 107 height 29
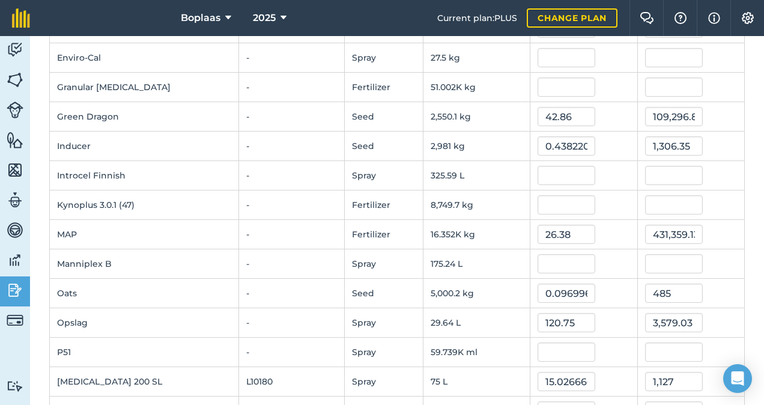
scroll to position [311, 0]
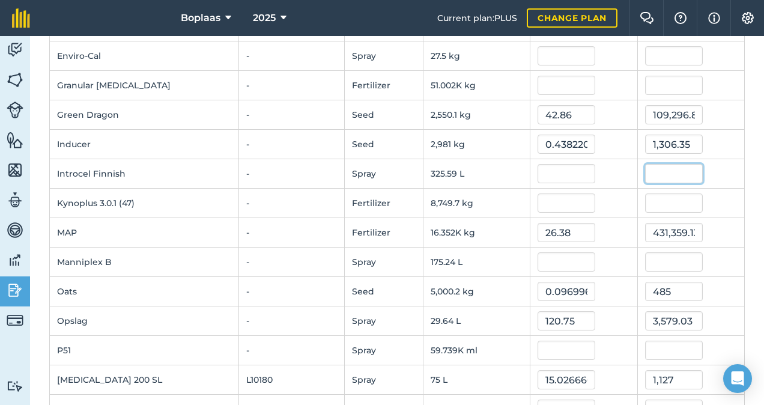
click at [673, 172] on input "text" at bounding box center [674, 173] width 58 height 19
type input "1492"
type input "4.582506618834962"
type input "1,492"
click at [717, 177] on div "1,492" at bounding box center [691, 173] width 92 height 19
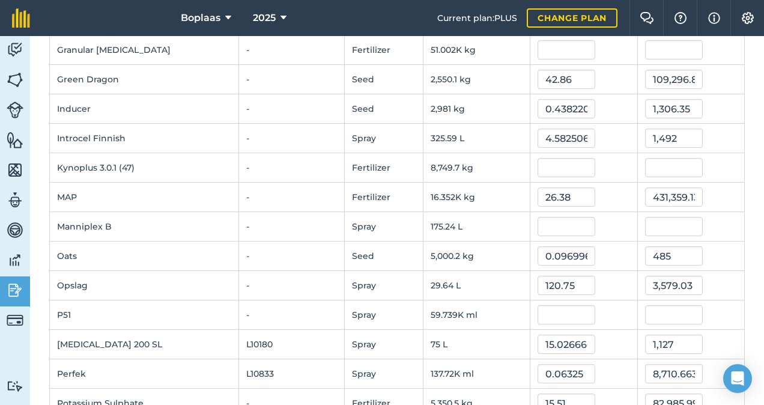
scroll to position [371, 0]
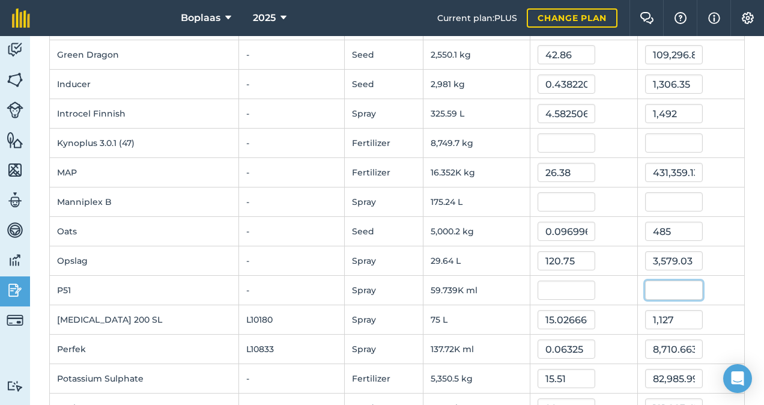
click at [679, 285] on input "text" at bounding box center [674, 290] width 58 height 19
type input "844"
type input "0.01412804454338093"
click at [717, 288] on div "844" at bounding box center [691, 290] width 92 height 19
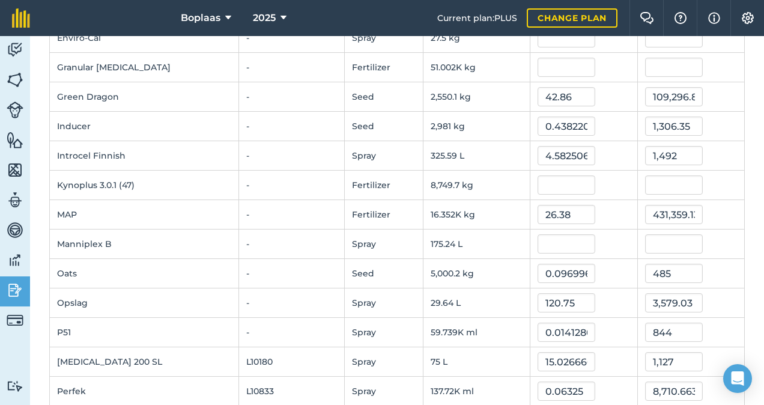
scroll to position [311, 0]
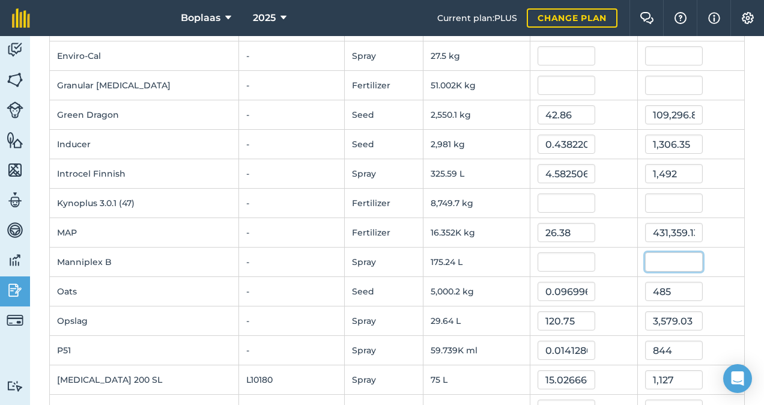
click at [681, 262] on input "text" at bounding box center [674, 261] width 58 height 19
type input "1088"
type input "6.208543137962046"
type input "1,088"
click at [717, 254] on div "1,088" at bounding box center [691, 261] width 92 height 19
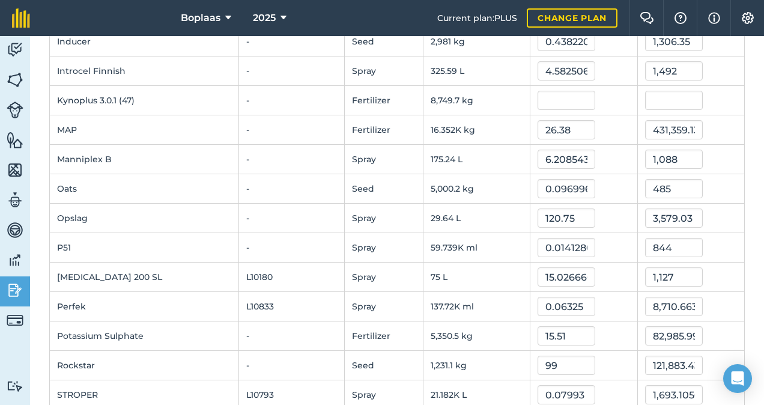
scroll to position [371, 0]
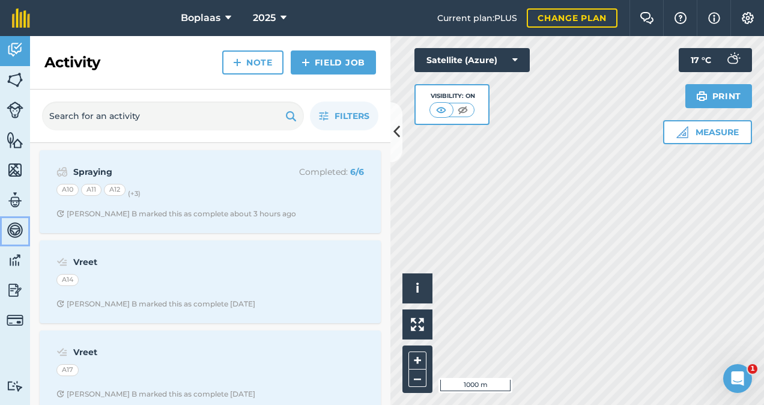
click at [23, 224] on img at bounding box center [15, 230] width 17 height 18
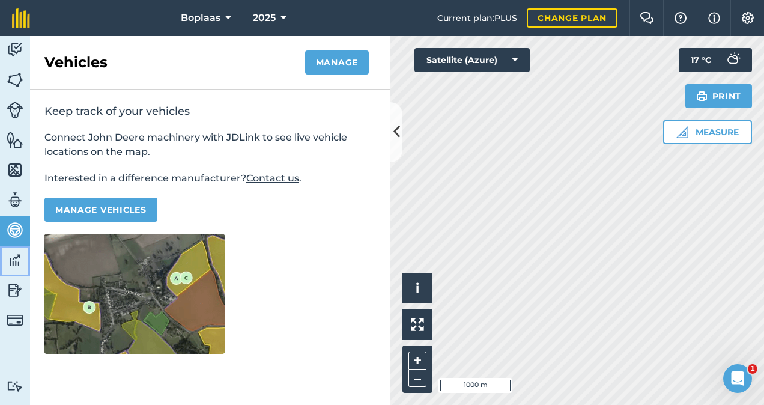
click at [7, 269] on link "Data" at bounding box center [15, 261] width 30 height 30
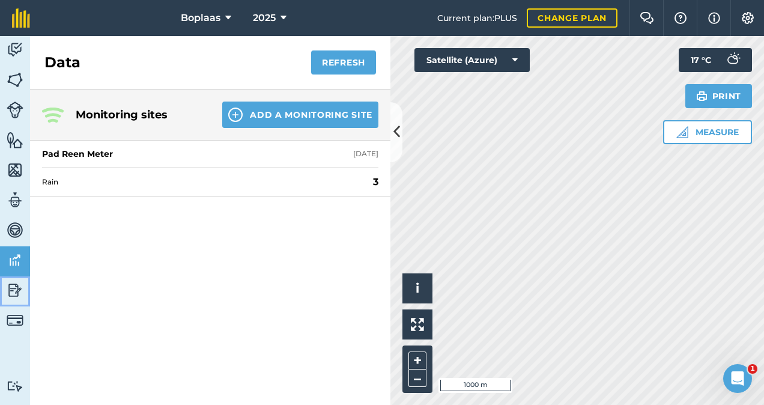
click at [3, 294] on link "Reporting" at bounding box center [15, 291] width 30 height 30
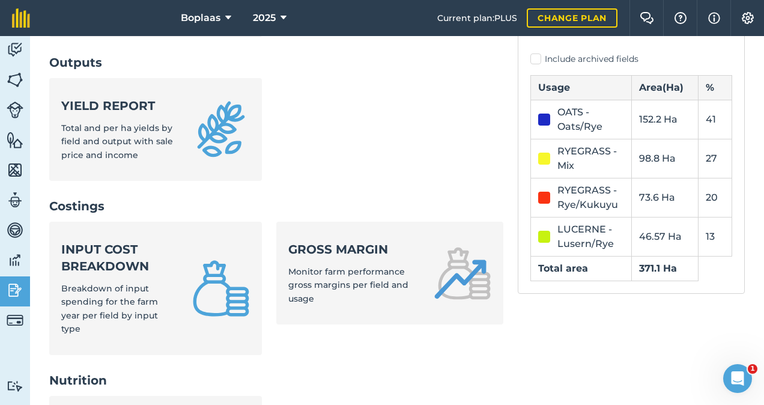
scroll to position [360, 0]
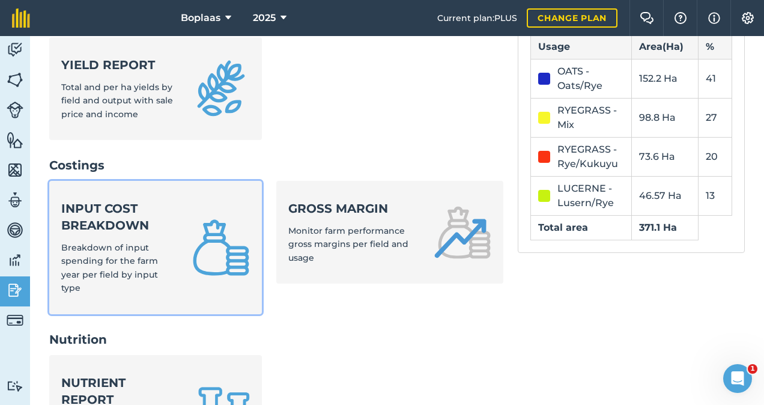
click at [176, 220] on link "Input cost breakdown Breakdown of input spending for the farm year per field by…" at bounding box center [155, 247] width 213 height 133
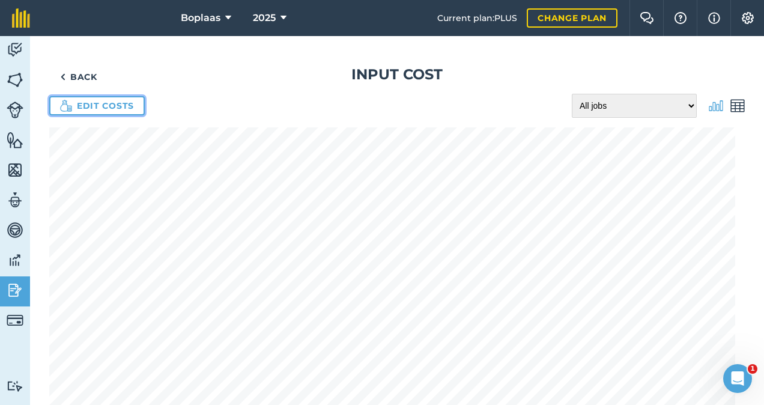
click at [109, 103] on link "Edit costs" at bounding box center [97, 105] width 96 height 19
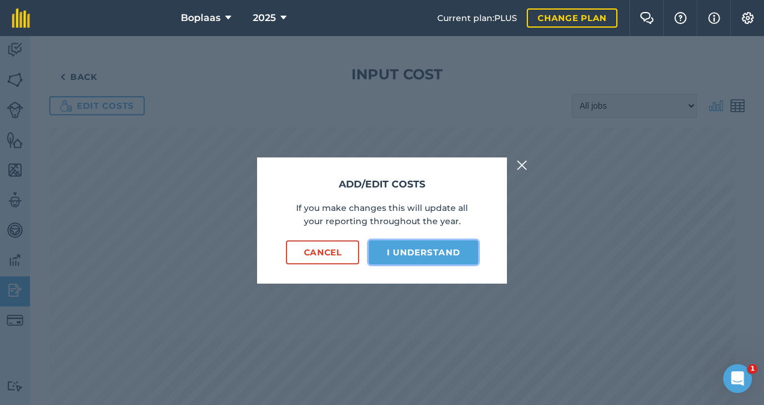
click at [420, 250] on button "I understand" at bounding box center [423, 252] width 109 height 24
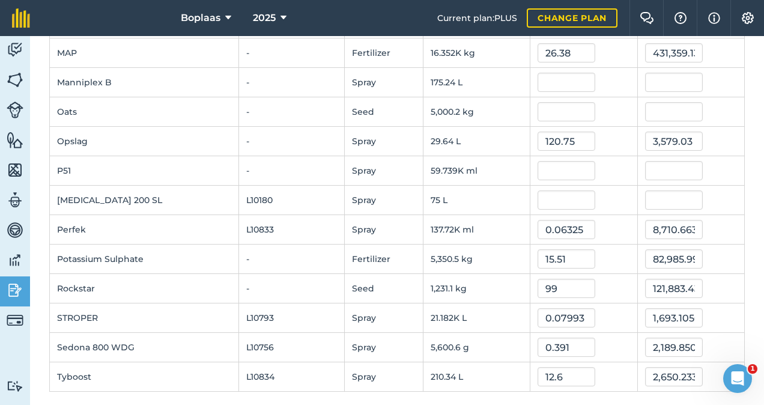
scroll to position [491, 0]
click at [661, 164] on input "text" at bounding box center [674, 169] width 58 height 19
type input "844"
type input "0.01412804454338093"
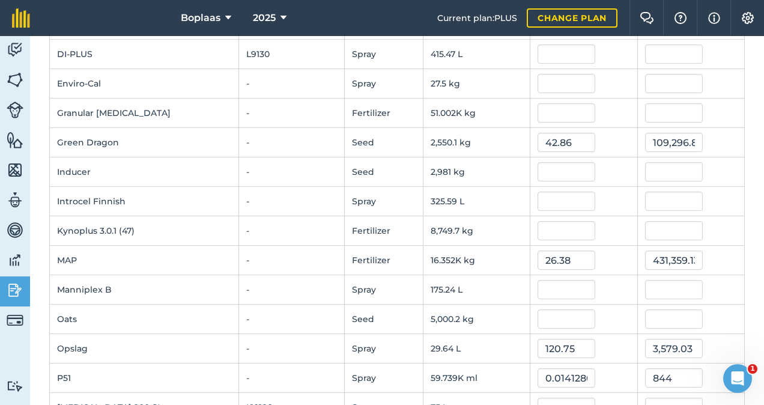
scroll to position [250, 0]
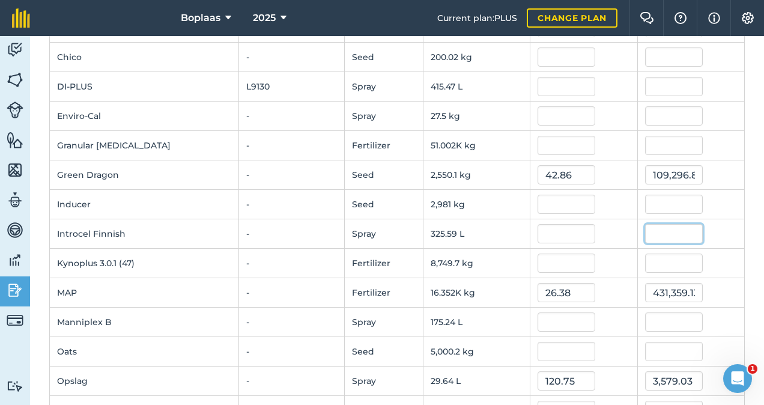
click at [648, 227] on input "text" at bounding box center [674, 233] width 58 height 19
type input "1492"
type input "4.582506618834962"
type input "1,492"
click at [705, 220] on td "1,492" at bounding box center [690, 233] width 107 height 29
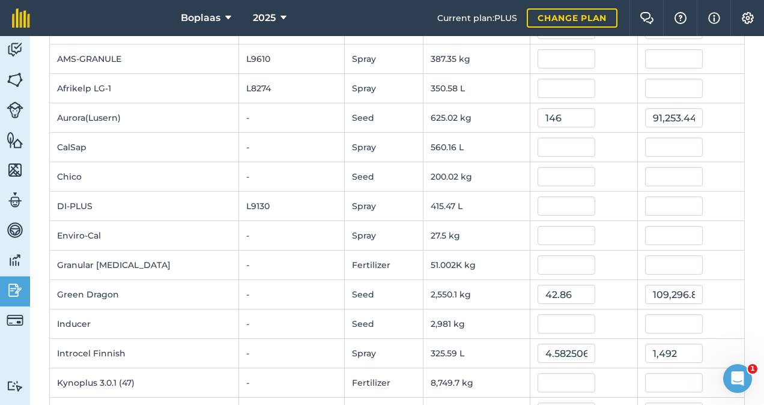
scroll to position [120, 0]
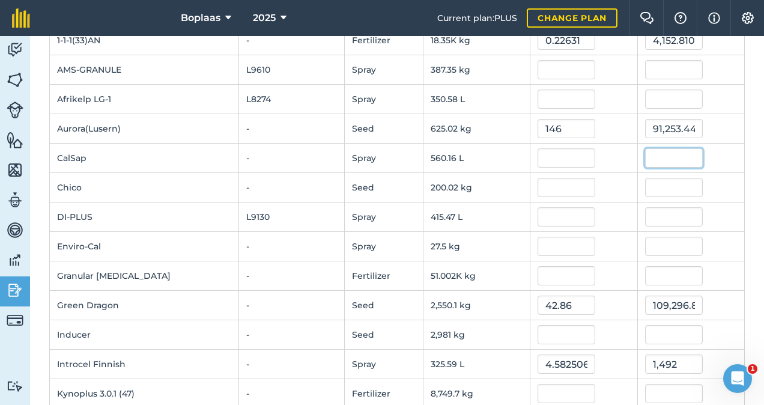
click at [651, 160] on input "text" at bounding box center [674, 157] width 58 height 19
type input "915"
type input "1.6334671169680282"
click at [709, 151] on div "915" at bounding box center [691, 157] width 92 height 19
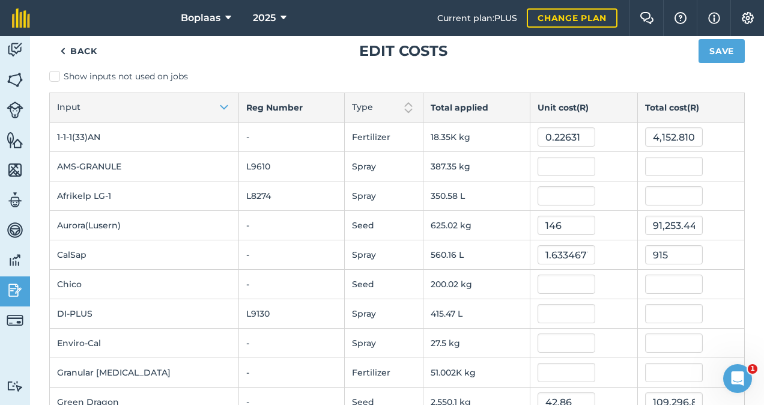
scroll to position [60, 0]
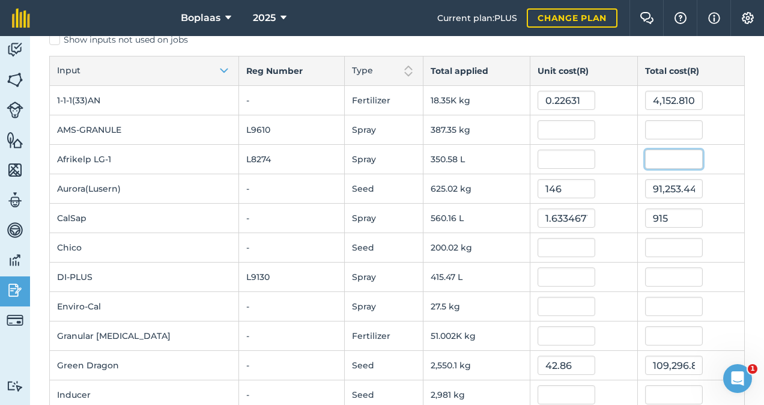
click at [675, 150] on input "text" at bounding box center [674, 159] width 58 height 19
type input "2538"
type input "7.23933268070949"
type input "2,538"
click at [703, 143] on td at bounding box center [690, 129] width 107 height 29
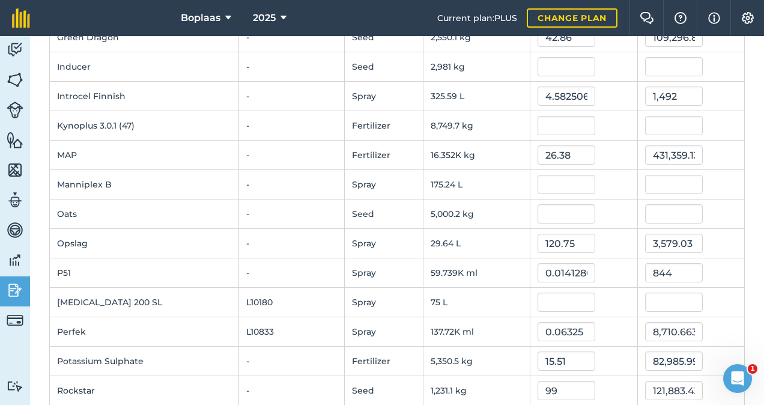
scroll to position [371, 0]
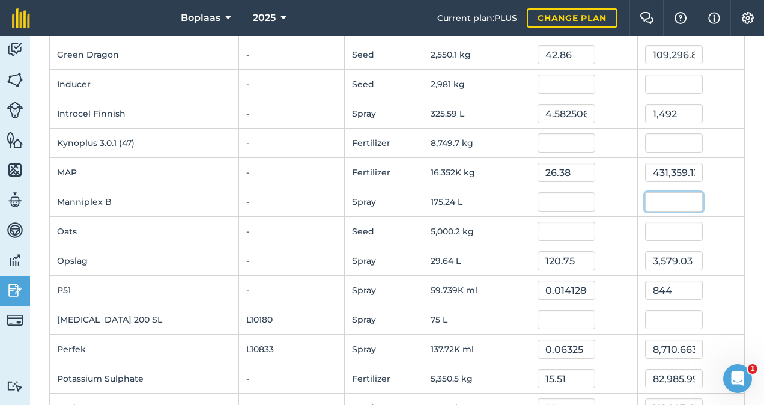
click at [645, 196] on input "text" at bounding box center [674, 201] width 58 height 19
type input "1086"
type input "6.197130374840792"
type input "1,086"
click at [732, 209] on td "1,086" at bounding box center [690, 201] width 107 height 29
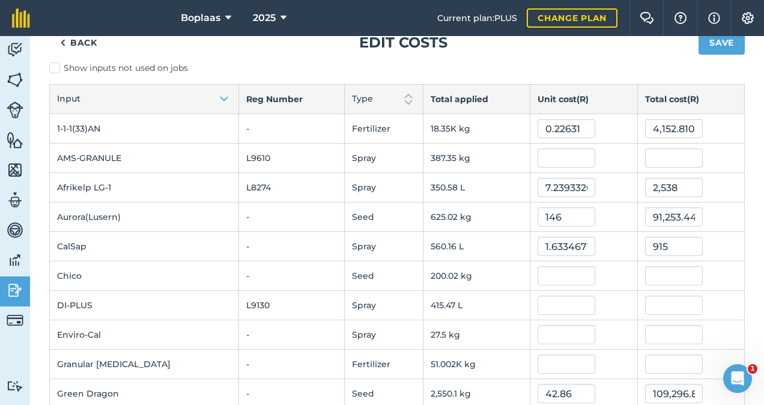
scroll to position [0, 0]
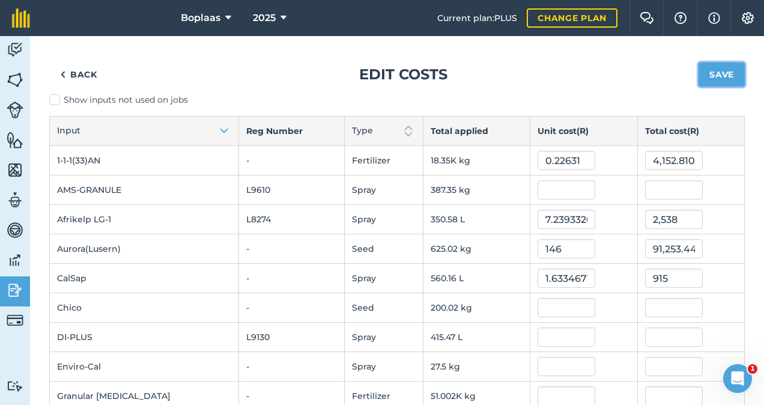
click at [699, 74] on button "Save" at bounding box center [722, 74] width 46 height 24
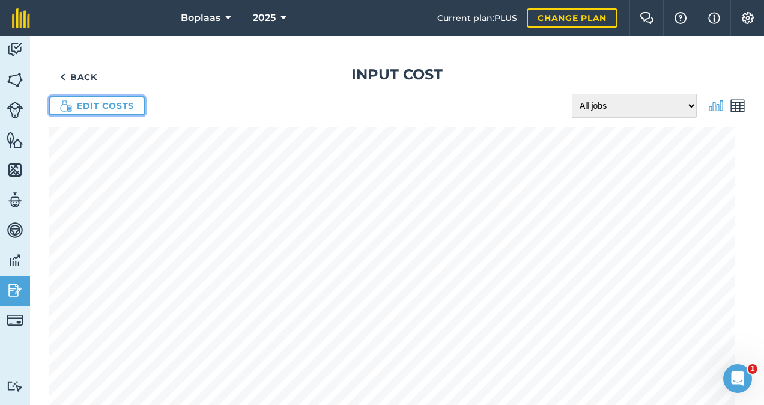
click at [120, 109] on link "Edit costs" at bounding box center [97, 105] width 96 height 19
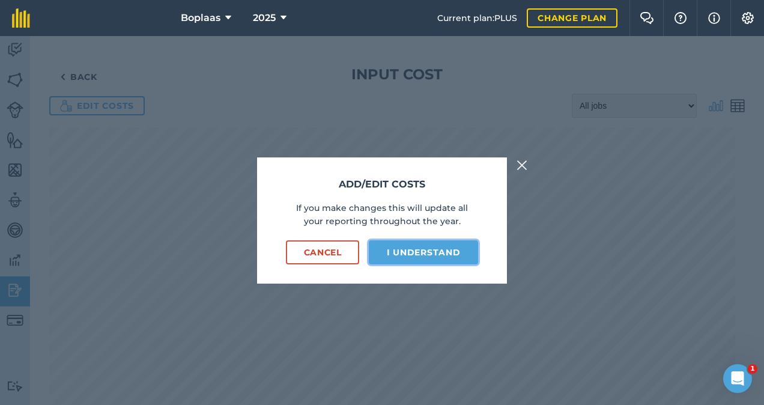
click at [437, 252] on button "I understand" at bounding box center [423, 252] width 109 height 24
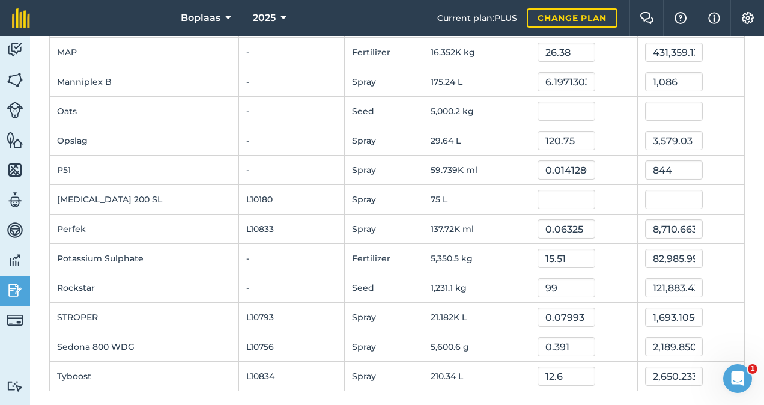
scroll to position [70, 0]
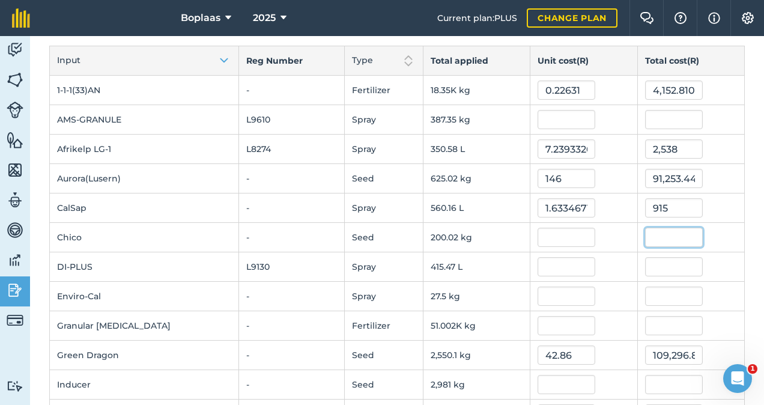
click at [658, 232] on input "text" at bounding box center [674, 237] width 58 height 19
type input "4537"
type input "22.683052659929146"
type input "4,537"
click at [734, 225] on td "4,537" at bounding box center [690, 237] width 107 height 29
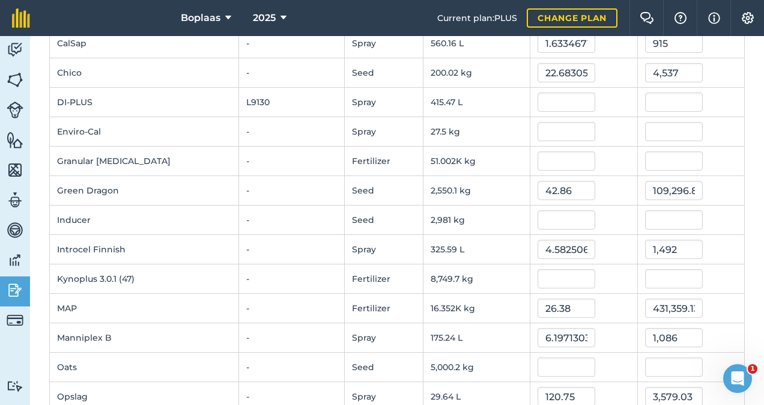
scroll to position [250, 0]
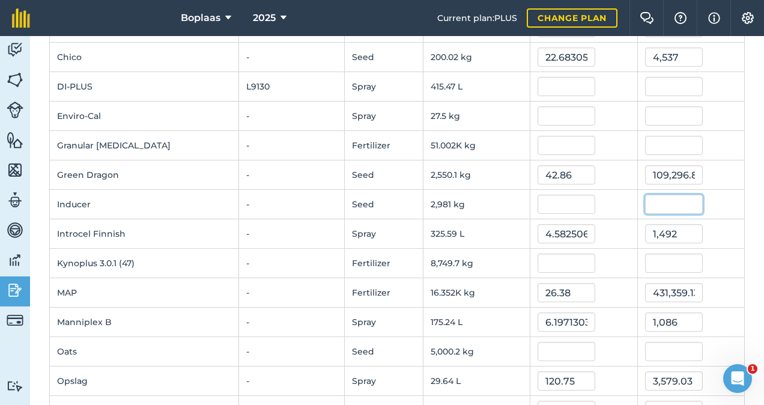
click at [656, 199] on input "text" at bounding box center [674, 204] width 58 height 19
type input "1306"
type input "0.43810271200674156"
type input "1,306"
click at [732, 171] on td "109,296.883116" at bounding box center [690, 174] width 107 height 29
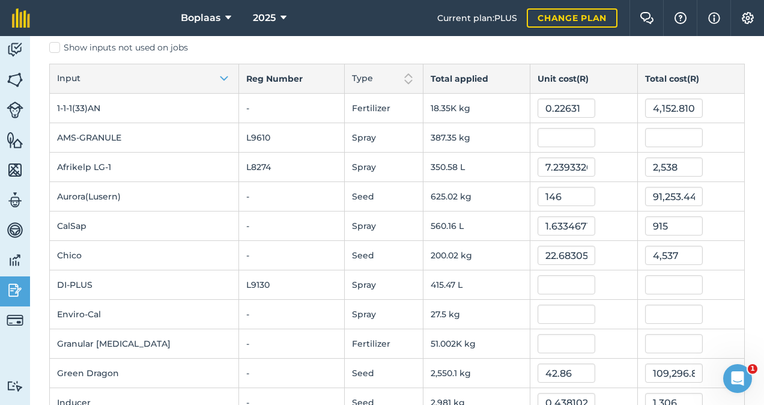
scroll to position [70, 0]
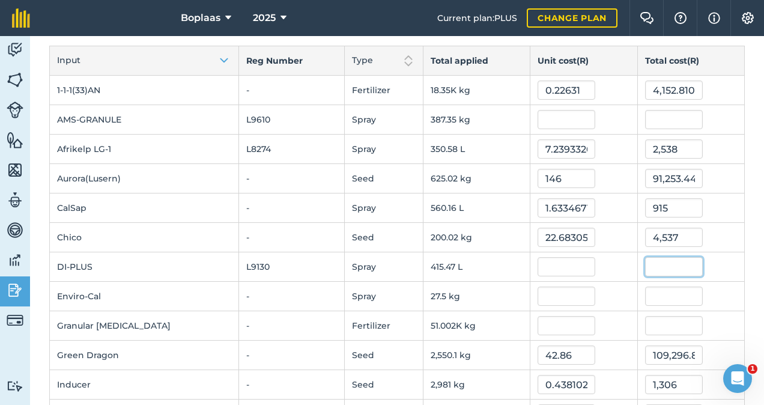
click at [657, 266] on input "text" at bounding box center [674, 266] width 58 height 19
type input "5869"
type input "14.126040480721505"
type input "5,869"
click at [708, 246] on td "4,537" at bounding box center [690, 237] width 107 height 29
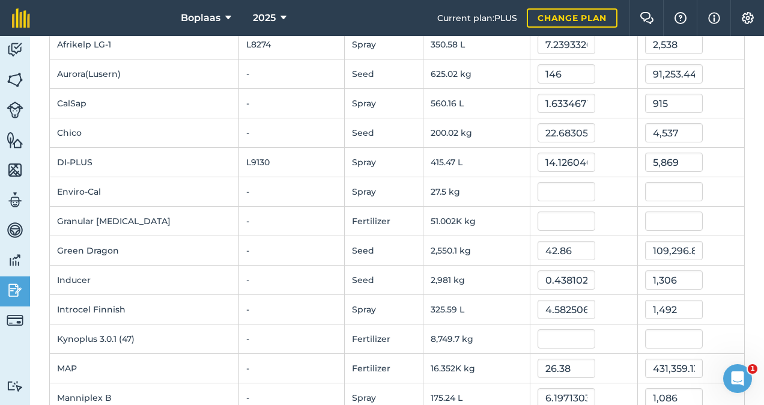
scroll to position [190, 0]
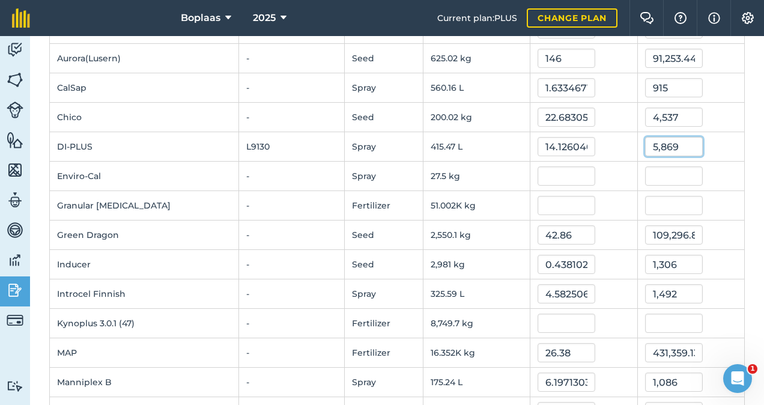
drag, startPoint x: 634, startPoint y: 144, endPoint x: 679, endPoint y: 148, distance: 45.2
click at [679, 147] on input "5,869" at bounding box center [674, 146] width 58 height 19
click at [721, 166] on div at bounding box center [691, 175] width 92 height 19
drag, startPoint x: 550, startPoint y: 138, endPoint x: 515, endPoint y: 151, distance: 37.8
click at [549, 139] on input "14.126040480721505" at bounding box center [567, 146] width 58 height 19
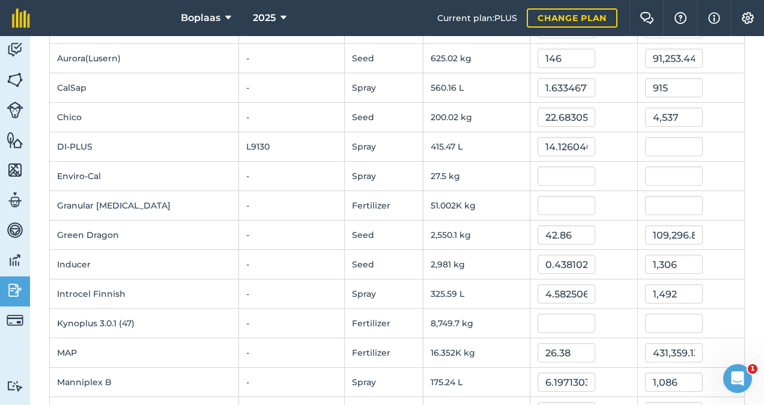
click at [611, 179] on div at bounding box center [584, 175] width 92 height 19
click at [538, 145] on input "14.126040480721505" at bounding box center [567, 146] width 58 height 19
click at [598, 142] on div "14.126040480721505" at bounding box center [584, 146] width 92 height 19
drag, startPoint x: 521, startPoint y: 144, endPoint x: 597, endPoint y: 148, distance: 75.8
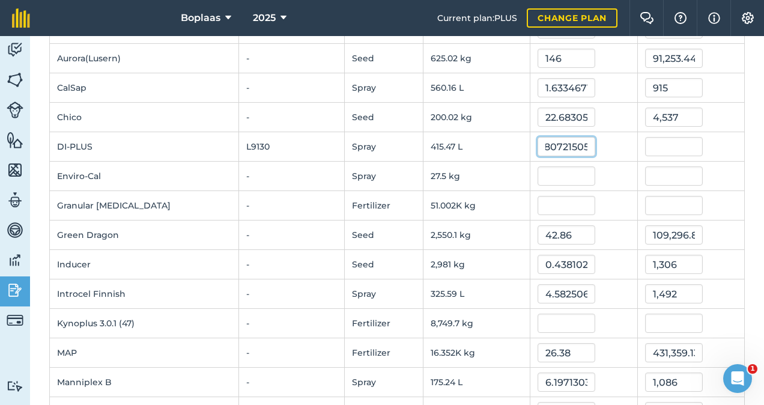
click at [597, 148] on div "14.126040480721505" at bounding box center [584, 146] width 92 height 19
click at [599, 154] on div at bounding box center [584, 146] width 92 height 19
click at [651, 144] on input "text" at bounding box center [674, 146] width 58 height 19
type input "2335"
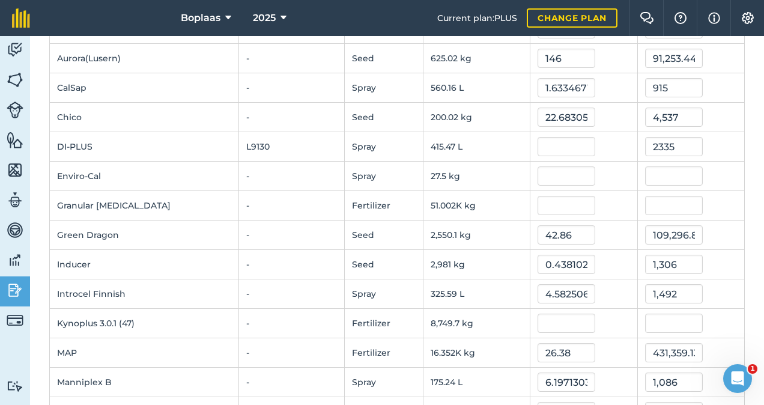
type input "5.620089371696152"
type input "2,335"
click at [720, 139] on div "2,335" at bounding box center [691, 146] width 92 height 19
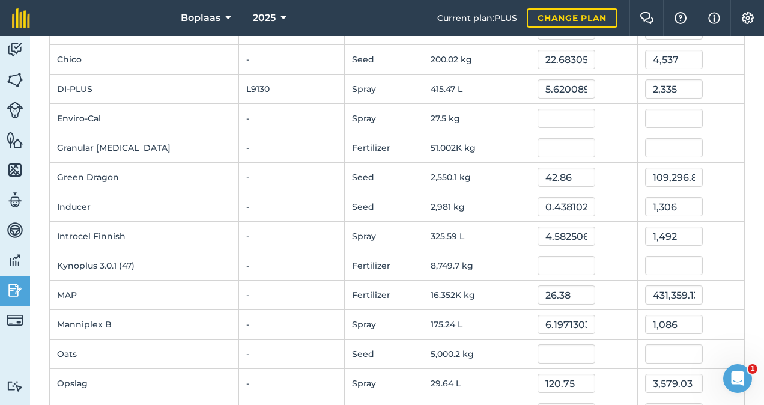
scroll to position [190, 0]
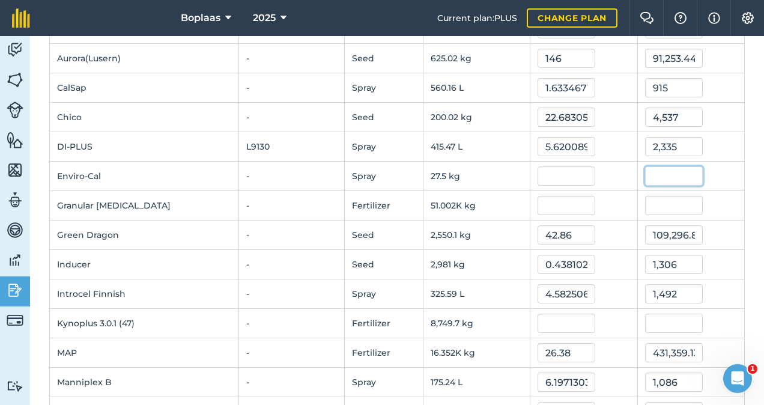
click at [672, 176] on input "text" at bounding box center [674, 175] width 58 height 19
type input "1000"
type input "36.36363636363637"
type input "1,000"
click at [715, 180] on div "1,000" at bounding box center [691, 175] width 92 height 19
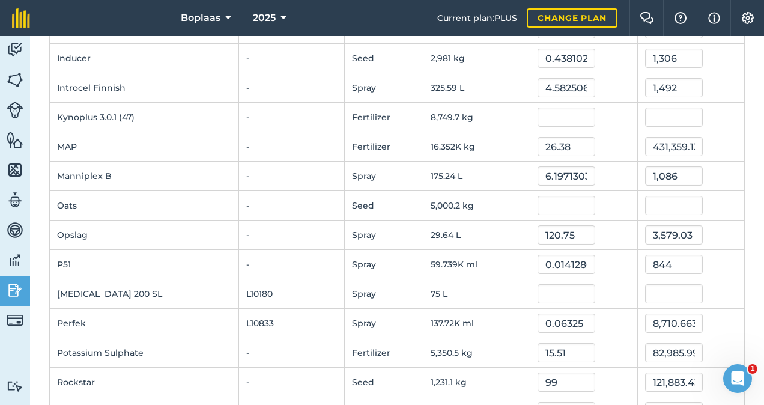
scroll to position [420, 0]
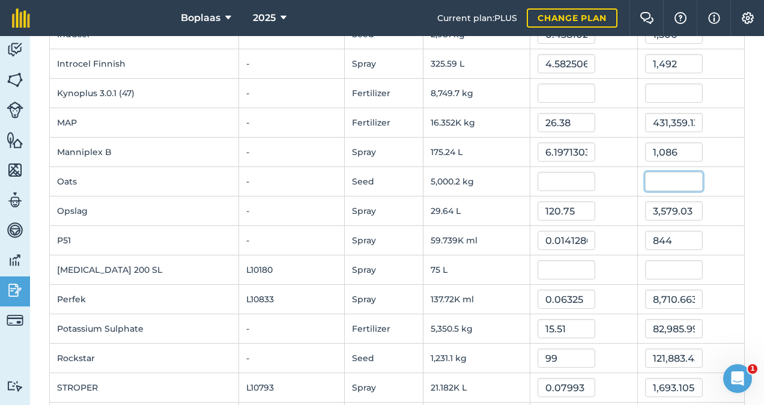
click at [645, 179] on input "text" at bounding box center [674, 181] width 58 height 19
type input "485"
type input "0.09699663809652356"
click at [724, 182] on div "485" at bounding box center [691, 181] width 92 height 19
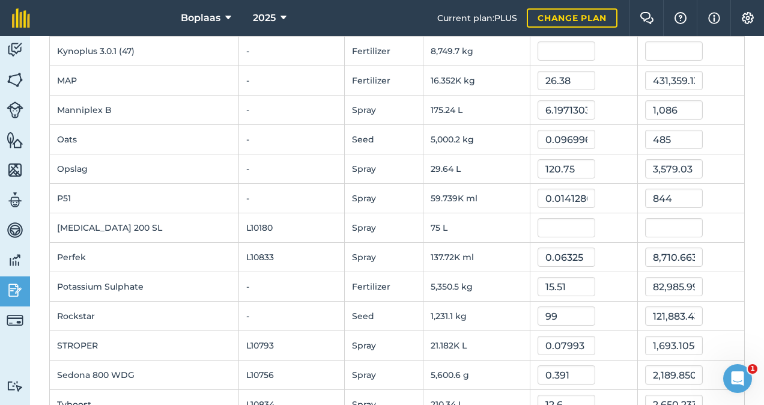
scroll to position [481, 0]
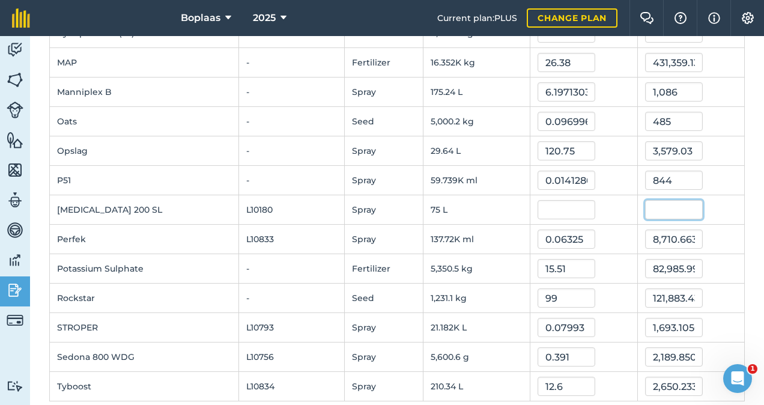
click at [645, 202] on input "text" at bounding box center [674, 209] width 58 height 19
type input "1127"
type input "15.026666666666667"
type input "1,127"
click at [720, 203] on div "1,127" at bounding box center [691, 209] width 92 height 19
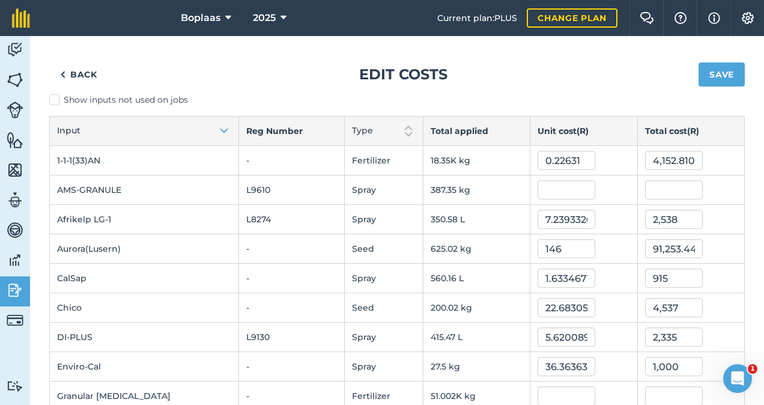
scroll to position [0, 0]
click at [699, 71] on button "Save" at bounding box center [722, 74] width 46 height 24
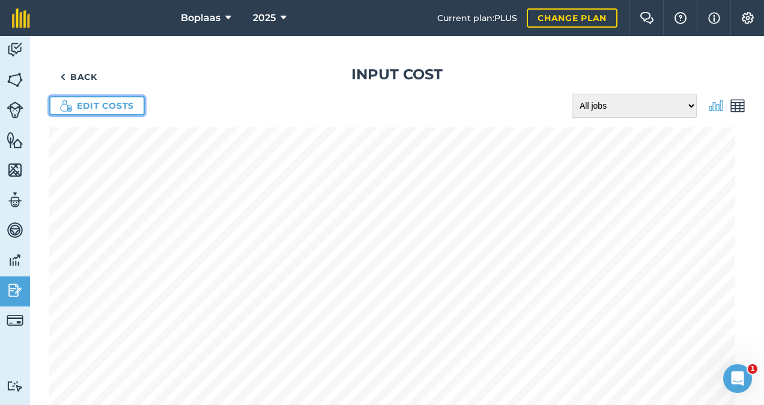
click at [117, 106] on link "Edit costs" at bounding box center [97, 105] width 96 height 19
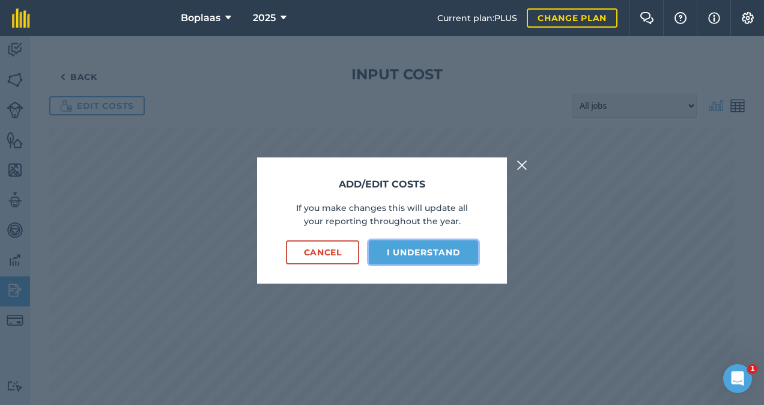
click at [448, 244] on button "I understand" at bounding box center [423, 252] width 109 height 24
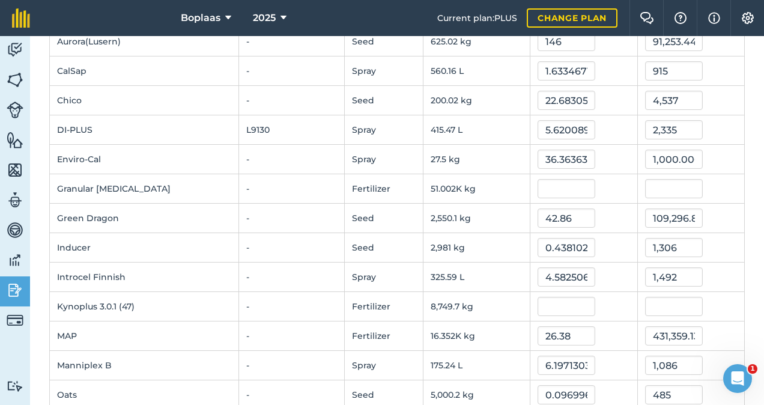
scroll to position [180, 0]
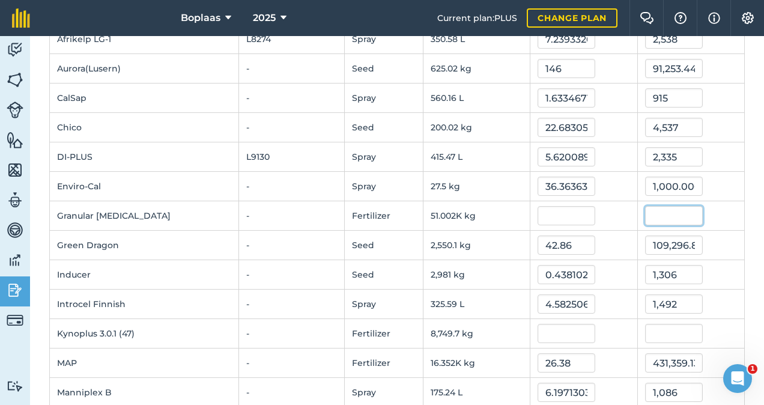
click at [664, 211] on input "text" at bounding box center [674, 215] width 58 height 19
type input "10250"
type input "0.20097113960321986"
type input "10,250"
click at [696, 210] on div "10,250" at bounding box center [691, 215] width 92 height 19
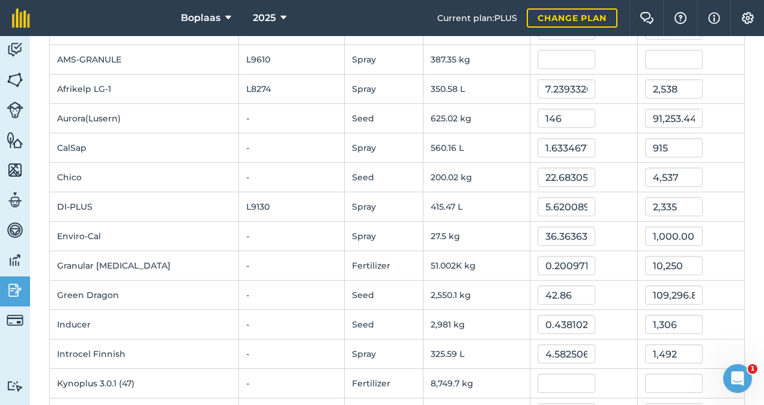
scroll to position [10, 0]
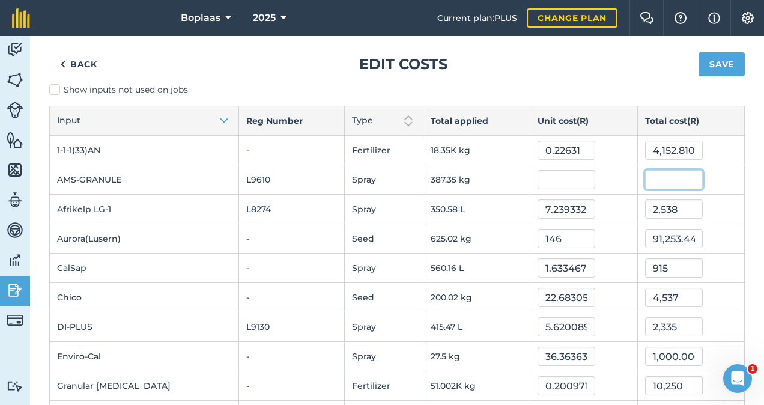
click at [664, 180] on input "text" at bounding box center [674, 179] width 58 height 19
type input "196"
type input "0.5060049100031543"
click at [721, 182] on div "196" at bounding box center [691, 179] width 92 height 19
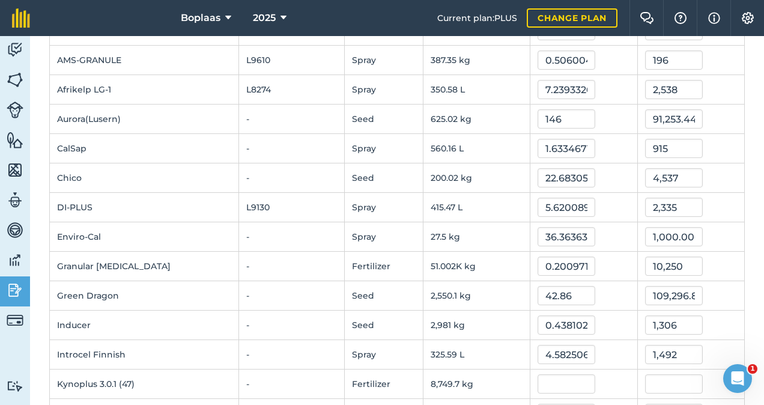
scroll to position [0, 0]
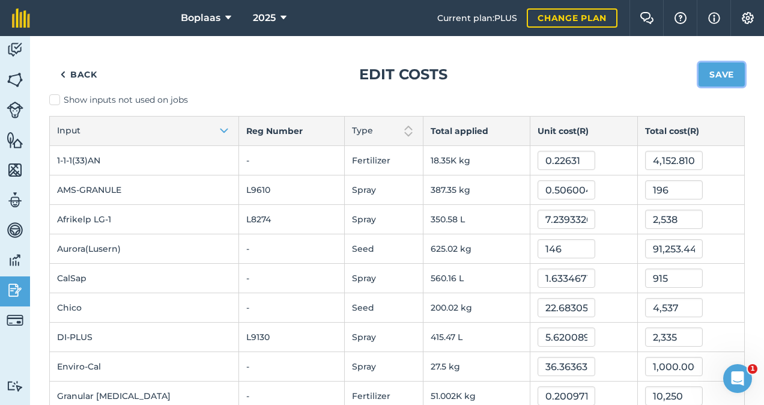
click at [718, 79] on button "Save" at bounding box center [722, 74] width 46 height 24
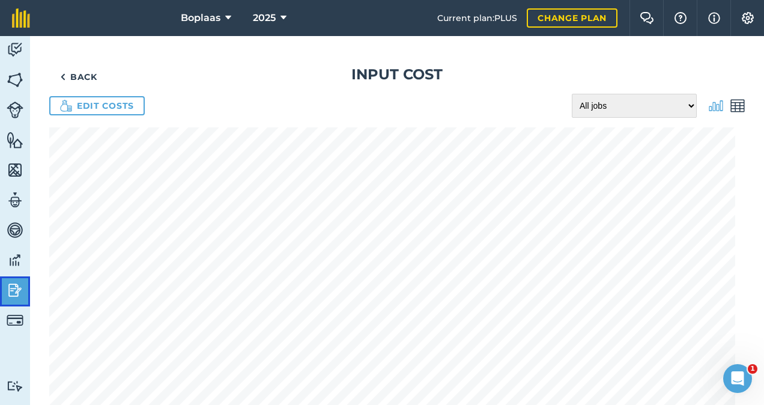
click at [10, 290] on img at bounding box center [15, 290] width 17 height 18
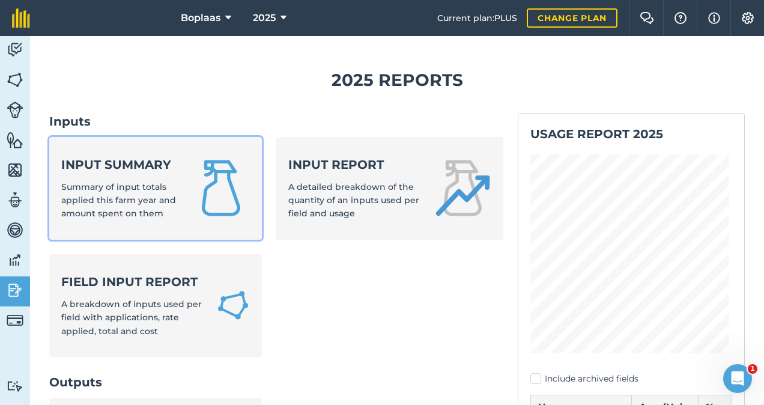
click at [151, 171] on strong "Input summary" at bounding box center [119, 164] width 117 height 17
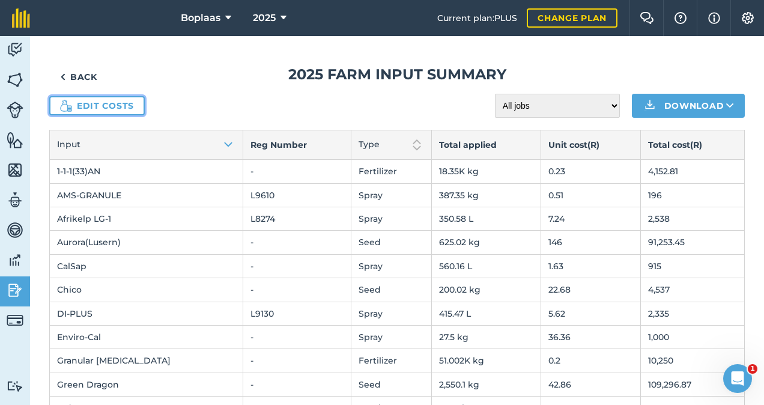
click at [71, 103] on img at bounding box center [66, 106] width 12 height 12
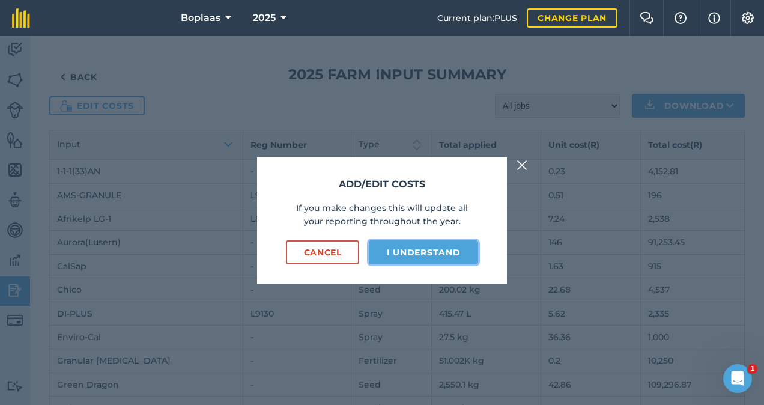
click at [402, 247] on button "I understand" at bounding box center [423, 252] width 109 height 24
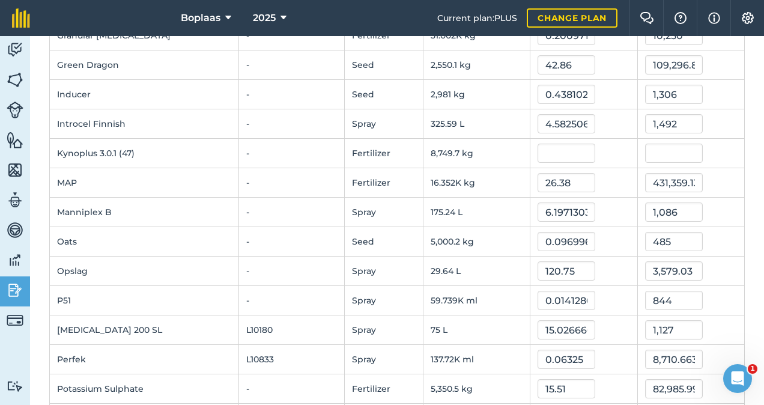
scroll to position [300, 0]
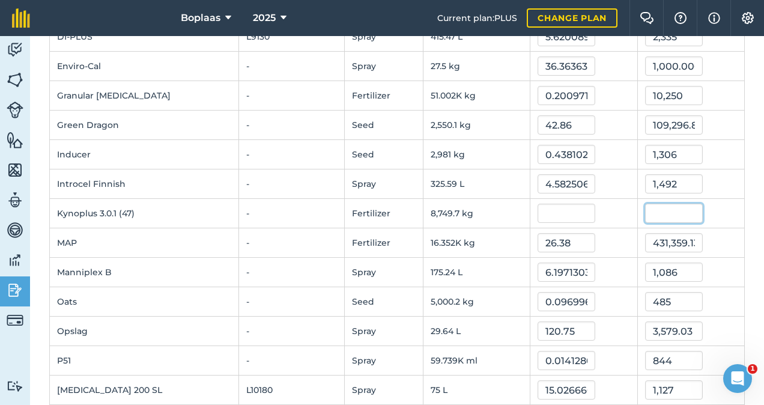
click at [649, 214] on input "text" at bounding box center [674, 213] width 58 height 19
type input "855"
type input "0.09771737916731764"
click at [722, 217] on div "855" at bounding box center [691, 213] width 92 height 19
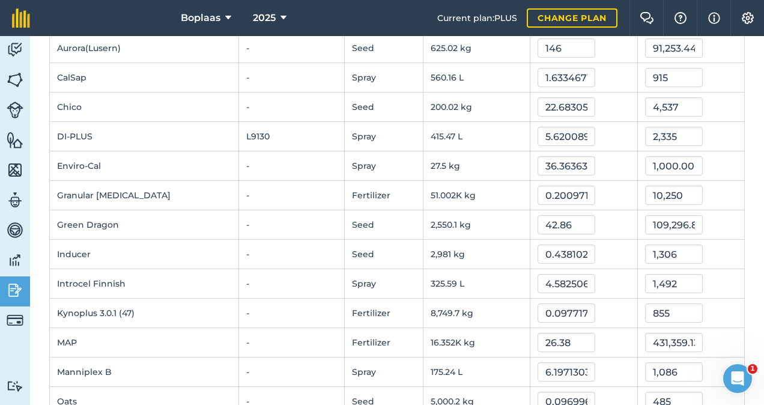
scroll to position [0, 0]
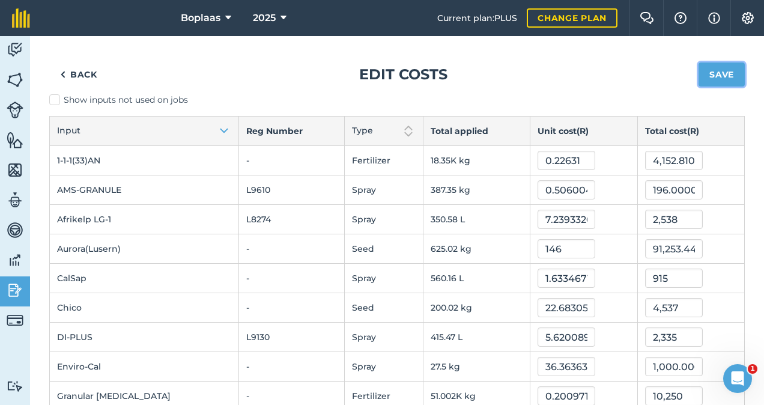
click at [708, 70] on button "Save" at bounding box center [722, 74] width 46 height 24
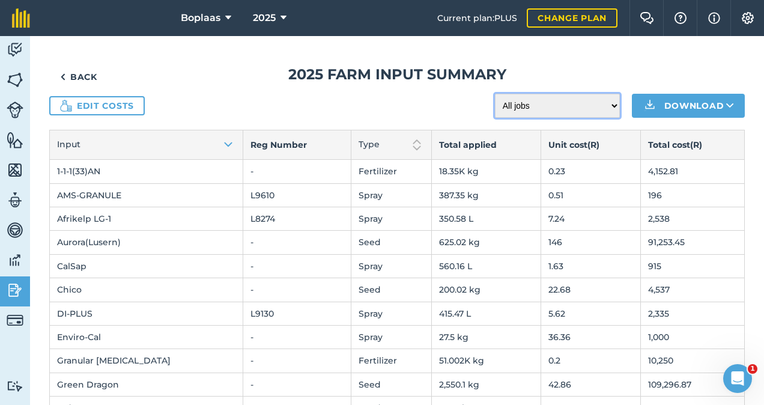
click at [597, 105] on select "All jobs Incomplete jobs Complete jobs" at bounding box center [557, 106] width 125 height 24
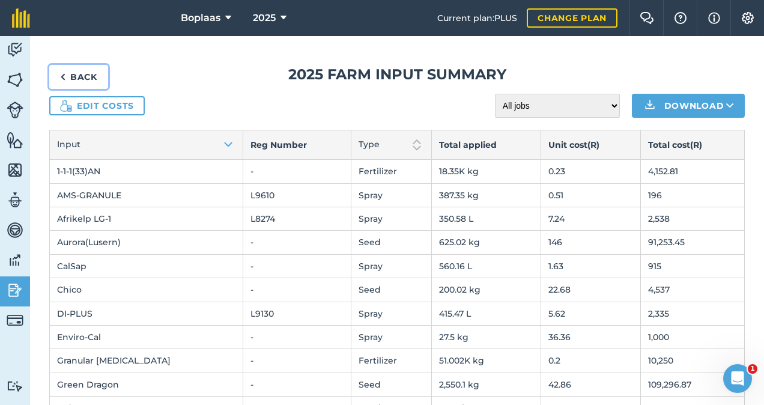
click at [61, 75] on img at bounding box center [62, 77] width 5 height 14
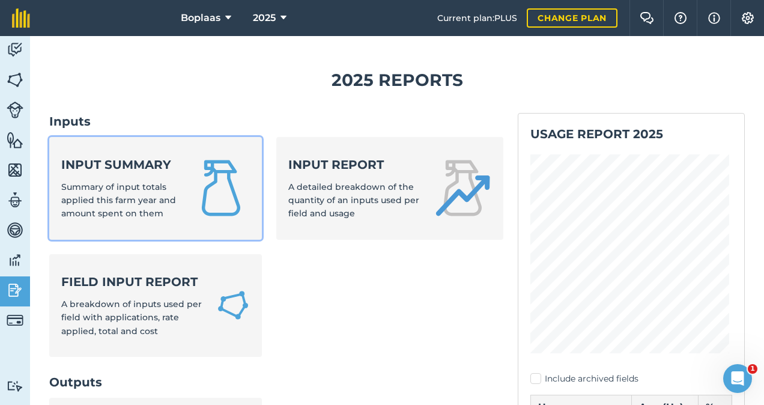
click at [167, 215] on div "Input summary Summary of input totals applied this farm year and amount spent o…" at bounding box center [119, 188] width 117 height 64
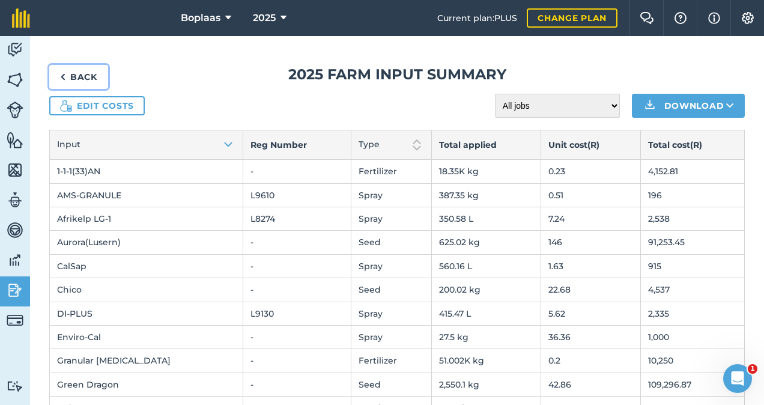
click at [97, 77] on link "Back" at bounding box center [78, 77] width 59 height 24
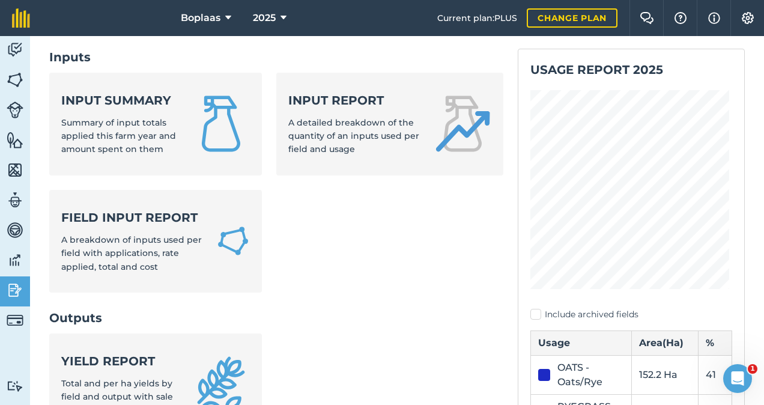
scroll to position [120, 0]
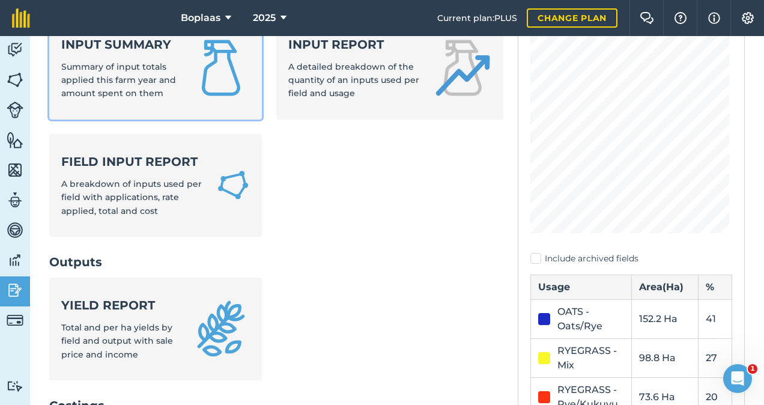
click at [160, 82] on span "Summary of input totals applied this farm year and amount spent on them" at bounding box center [118, 80] width 115 height 38
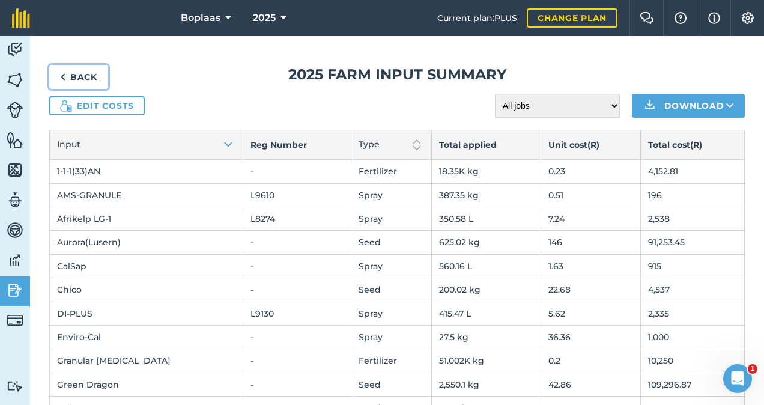
click at [89, 71] on link "Back" at bounding box center [78, 77] width 59 height 24
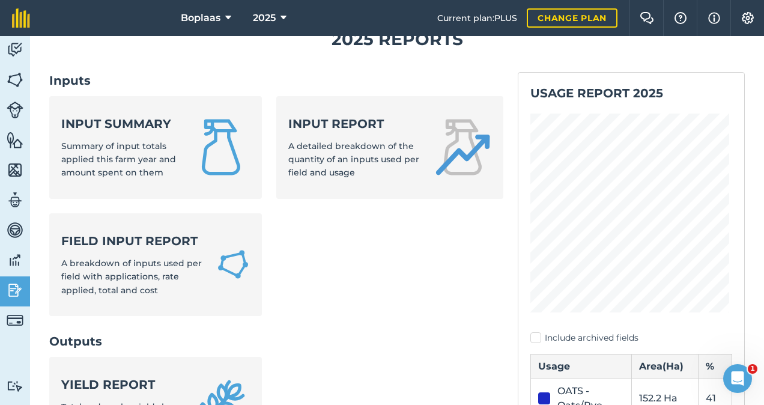
scroll to position [60, 0]
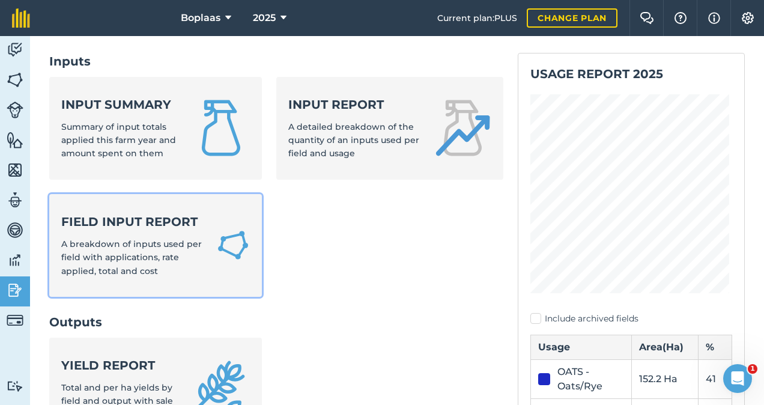
click at [143, 241] on span "A breakdown of inputs used per field with applications, rate applied, total and…" at bounding box center [131, 257] width 141 height 38
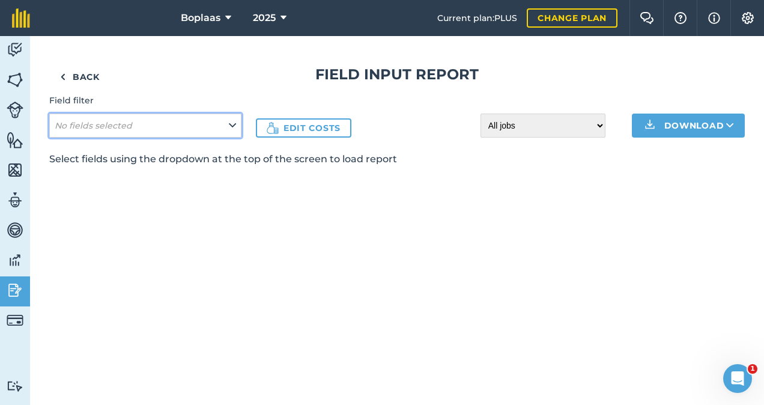
click at [214, 119] on button "No fields selected" at bounding box center [145, 126] width 192 height 24
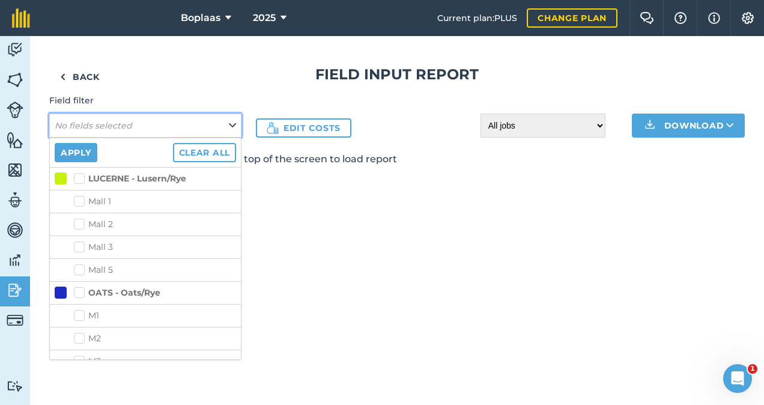
click at [214, 120] on button "No fields selected" at bounding box center [145, 126] width 192 height 24
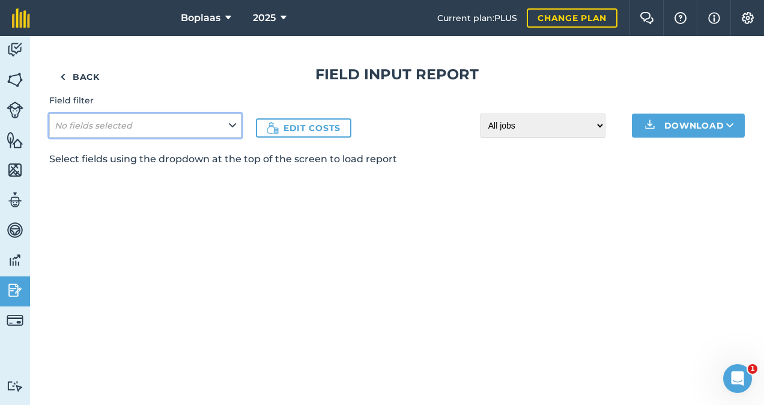
click at [218, 121] on button "No fields selected" at bounding box center [145, 126] width 192 height 24
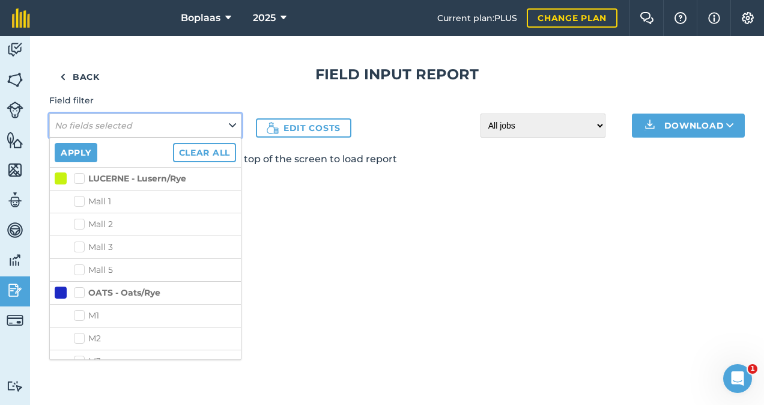
click at [227, 121] on button "No fields selected" at bounding box center [145, 126] width 192 height 24
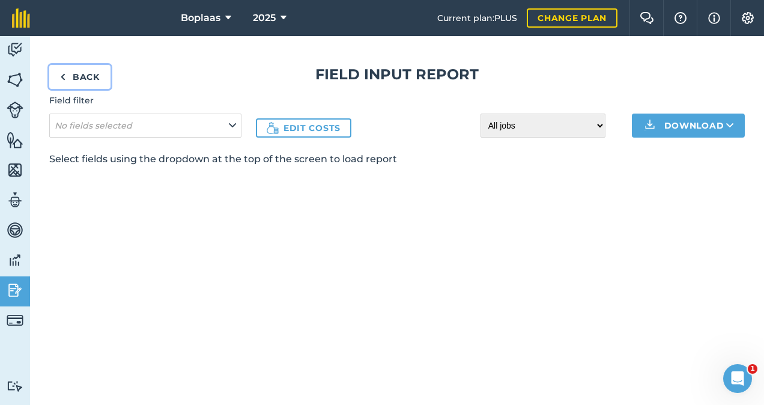
click at [90, 72] on link "Back" at bounding box center [79, 77] width 61 height 24
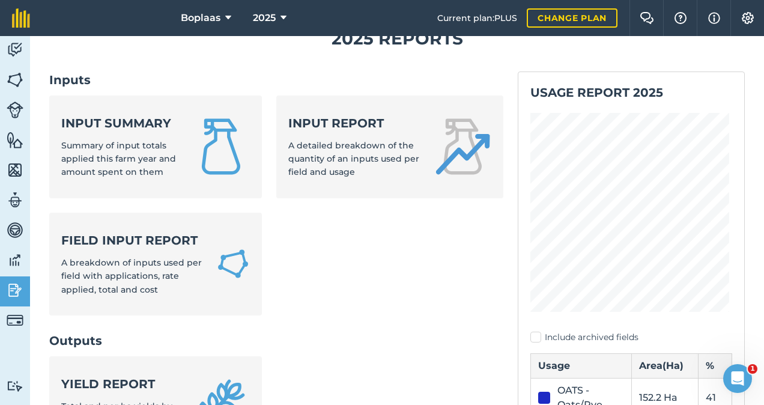
scroll to position [60, 0]
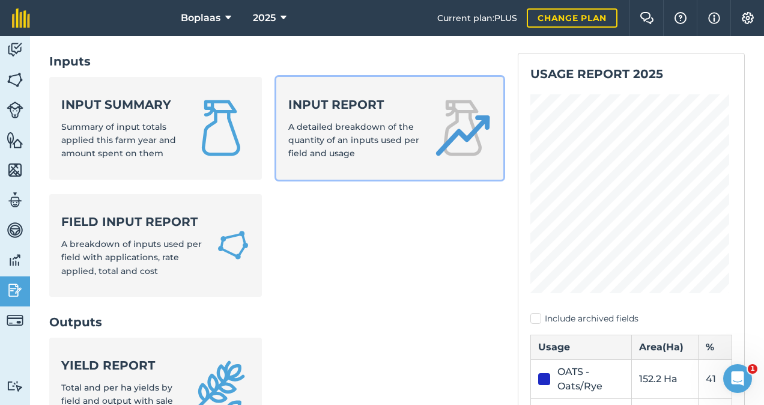
click at [399, 126] on span "A detailed breakdown of the quantity of an inputs used per field and usage" at bounding box center [353, 140] width 131 height 38
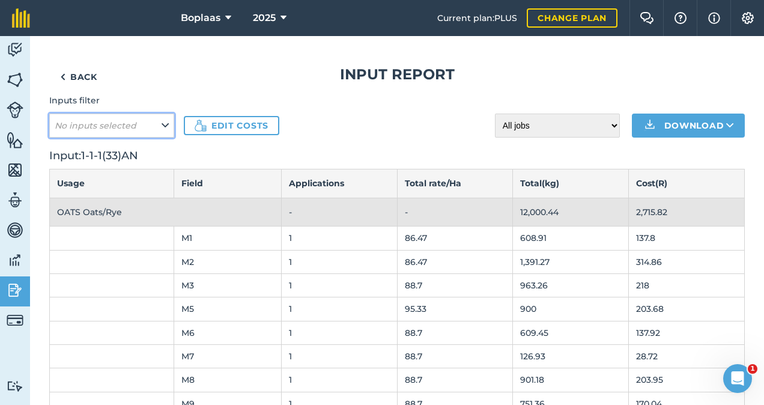
click at [151, 130] on button "No inputs selected" at bounding box center [111, 126] width 125 height 24
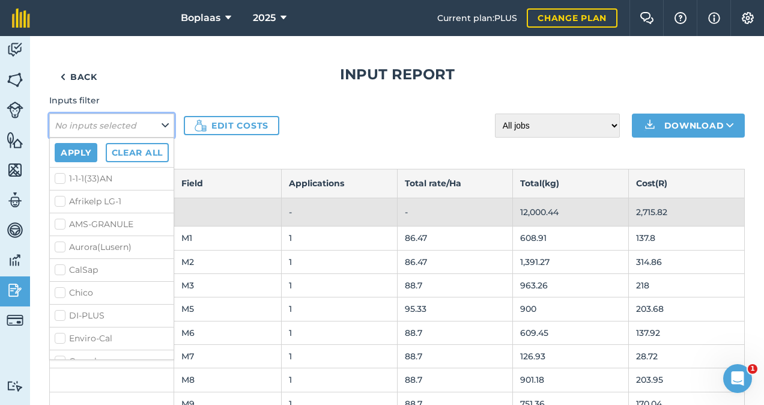
click at [155, 125] on button "No inputs selected" at bounding box center [111, 126] width 125 height 24
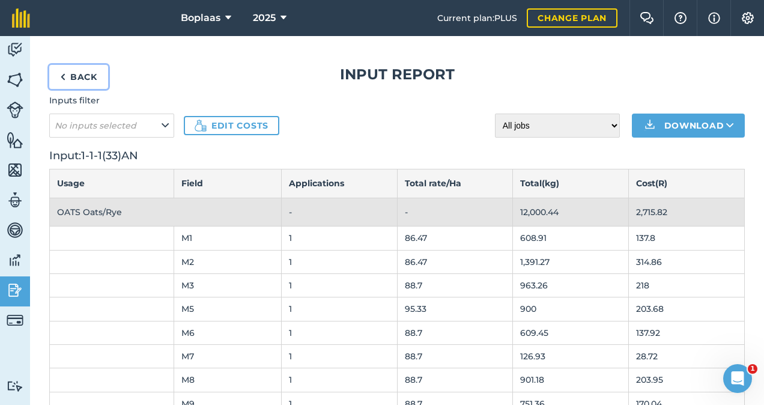
click at [90, 78] on link "Back" at bounding box center [78, 77] width 59 height 24
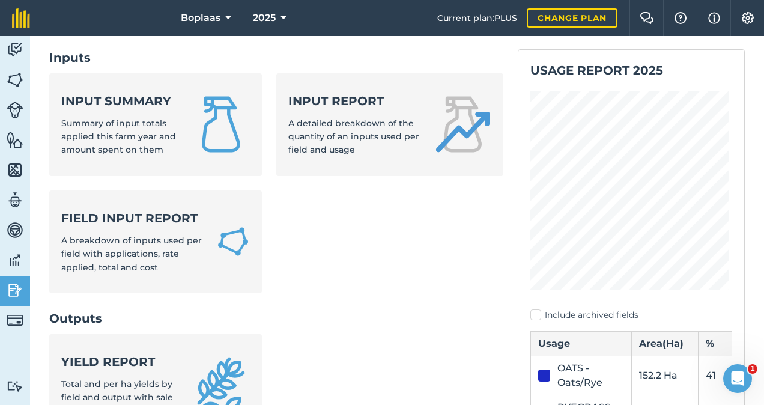
scroll to position [180, 0]
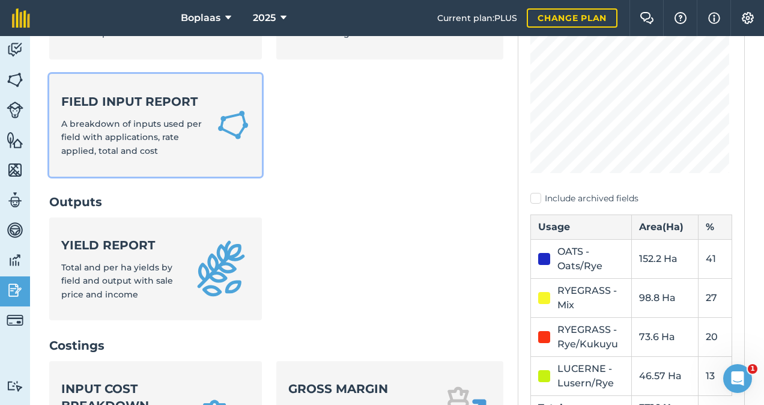
click at [134, 113] on div "Field Input Report A breakdown of inputs used per field with applications, rate…" at bounding box center [131, 125] width 141 height 64
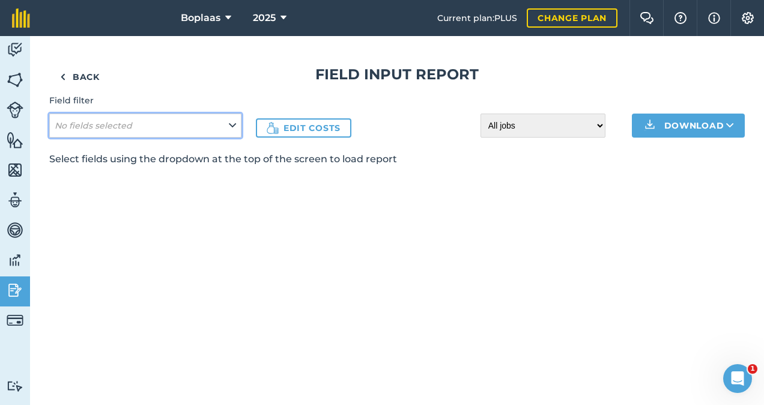
click at [210, 129] on button "No fields selected" at bounding box center [145, 126] width 192 height 24
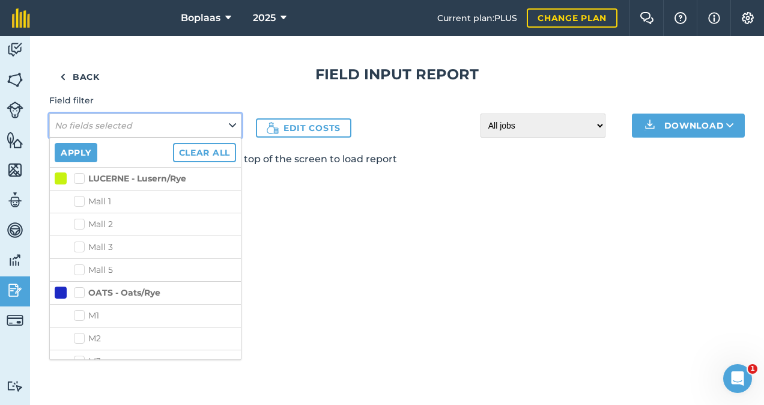
click at [225, 120] on button "No fields selected" at bounding box center [145, 126] width 192 height 24
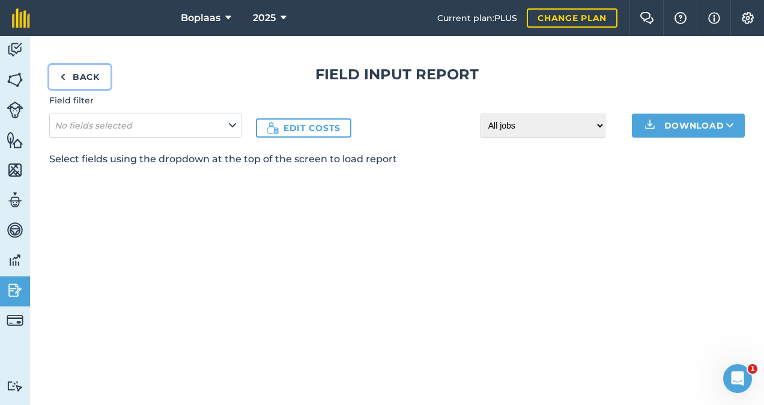
click at [88, 72] on link "Back" at bounding box center [79, 77] width 61 height 24
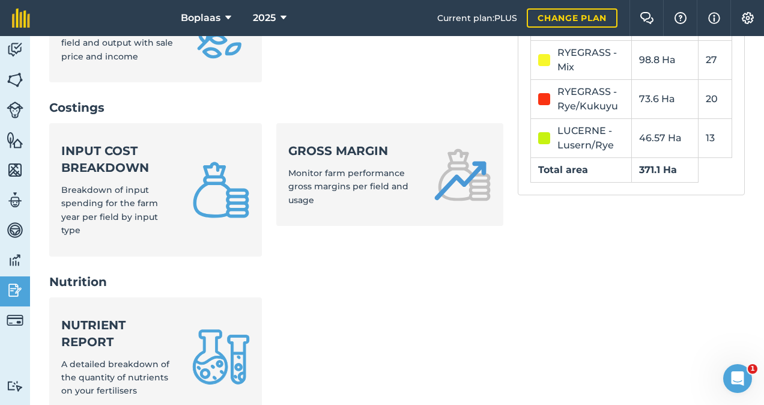
scroll to position [420, 0]
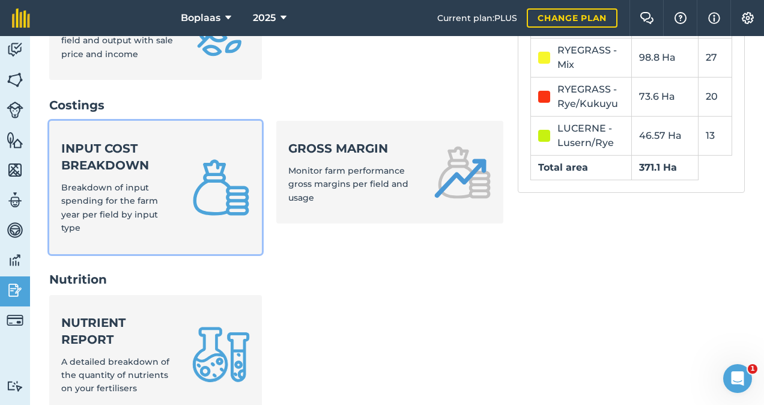
click at [178, 198] on link "Input cost breakdown Breakdown of input spending for the farm year per field by…" at bounding box center [155, 187] width 213 height 133
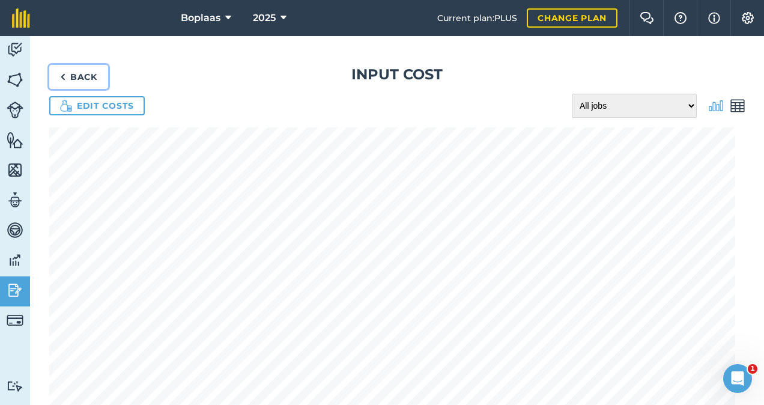
click at [82, 74] on link "Back" at bounding box center [78, 77] width 59 height 24
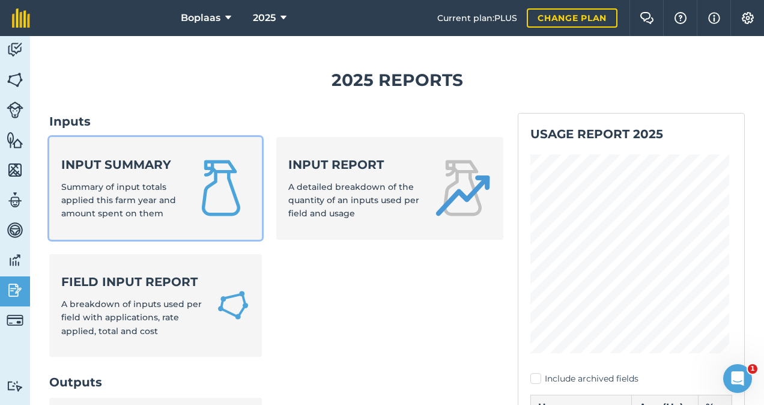
click at [153, 195] on span "Summary of input totals applied this farm year and amount spent on them" at bounding box center [118, 200] width 115 height 38
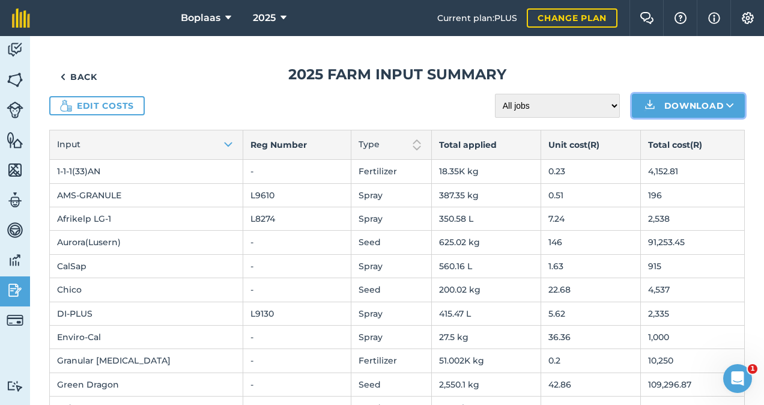
click at [723, 95] on button "Download" at bounding box center [688, 106] width 113 height 24
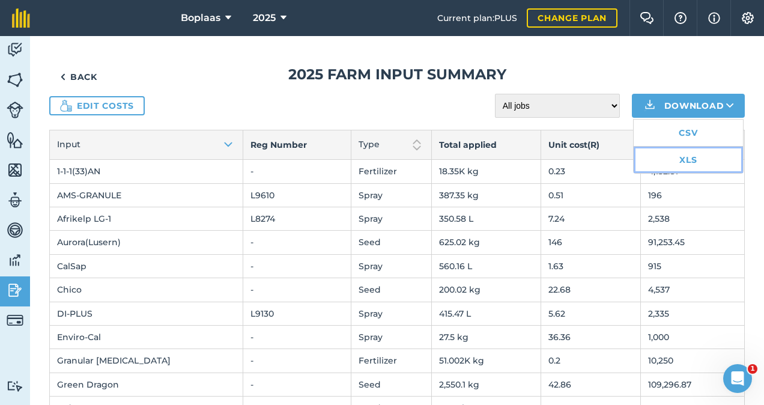
click at [676, 160] on link "XLS" at bounding box center [688, 160] width 109 height 26
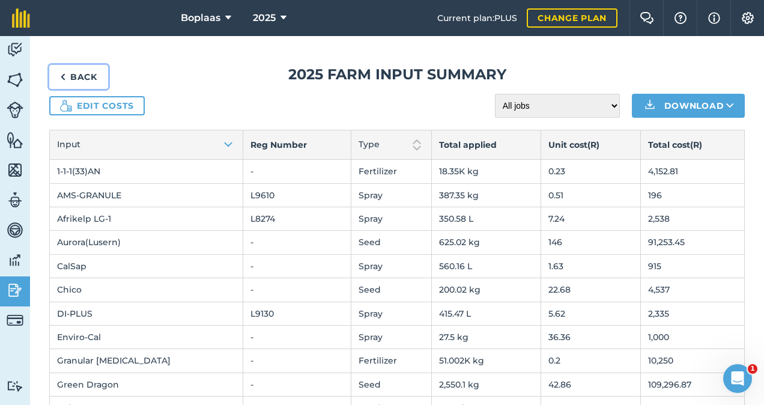
click at [94, 81] on link "Back" at bounding box center [78, 77] width 59 height 24
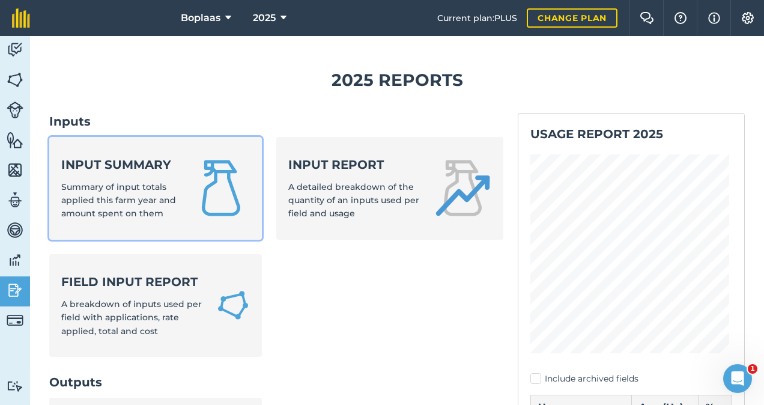
click at [144, 176] on div "Input summary Summary of input totals applied this farm year and amount spent o…" at bounding box center [119, 188] width 117 height 64
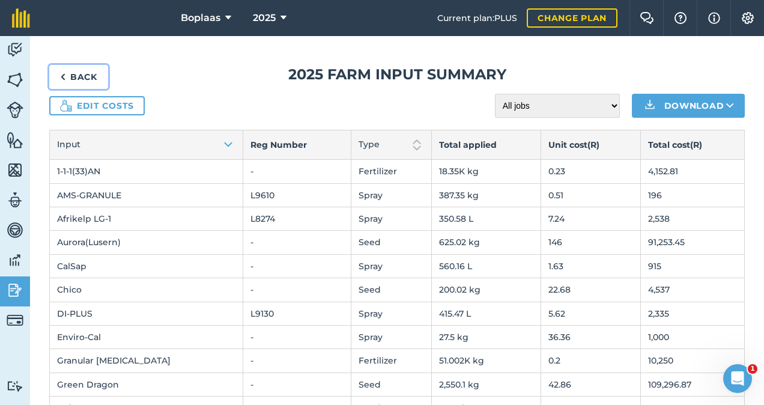
click at [67, 77] on link "Back" at bounding box center [78, 77] width 59 height 24
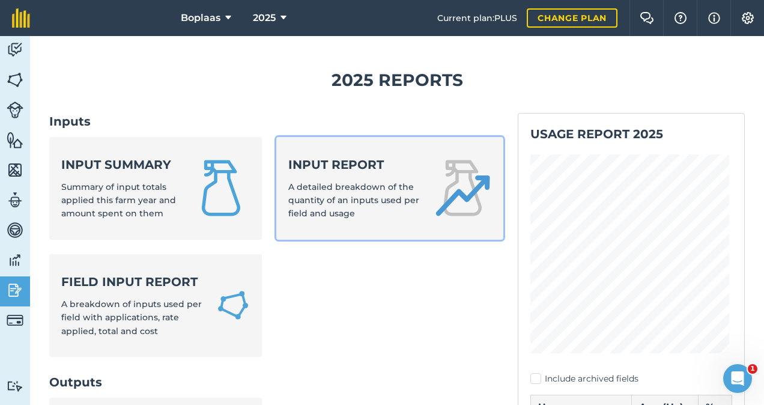
click at [350, 198] on span "A detailed breakdown of the quantity of an inputs used per field and usage" at bounding box center [353, 200] width 131 height 38
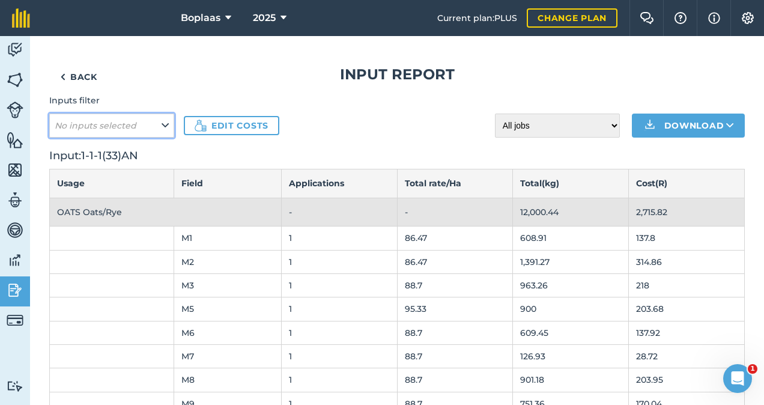
click at [150, 130] on button "No inputs selected" at bounding box center [111, 126] width 125 height 24
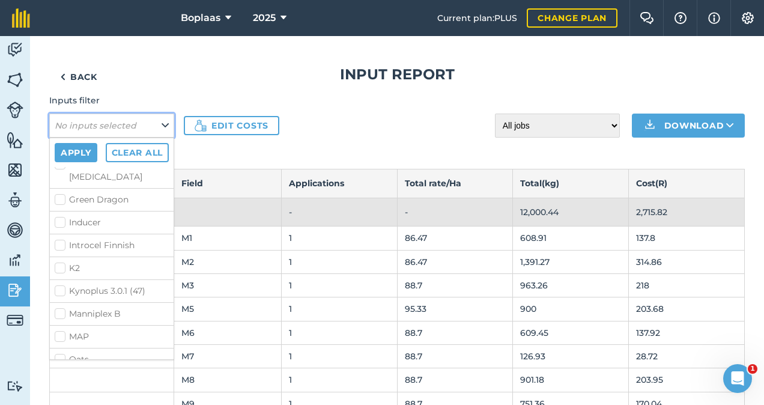
scroll to position [180, 0]
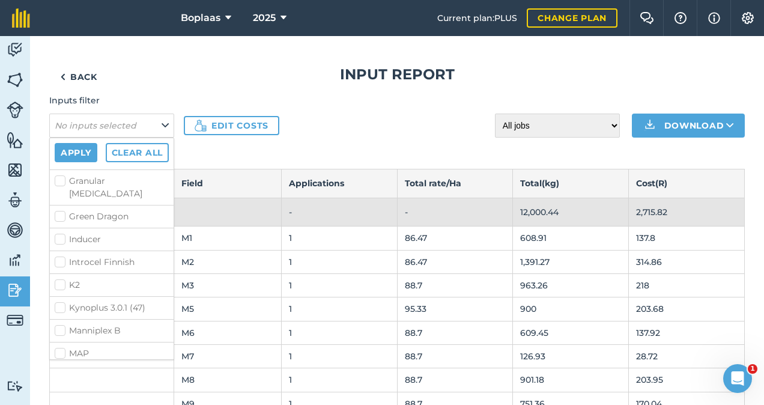
click at [60, 302] on label "Kynoplus 3.0.1 (47)" at bounding box center [112, 308] width 114 height 13
click at [60, 302] on input "Kynoplus 3.0.1 (47)" at bounding box center [59, 306] width 8 height 8
checkbox input "true"
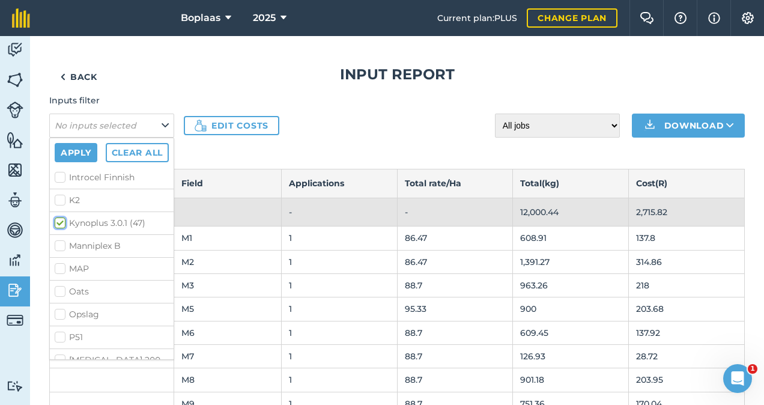
scroll to position [360, 0]
click at [61, 317] on label "Potassium Sulphate" at bounding box center [112, 323] width 114 height 13
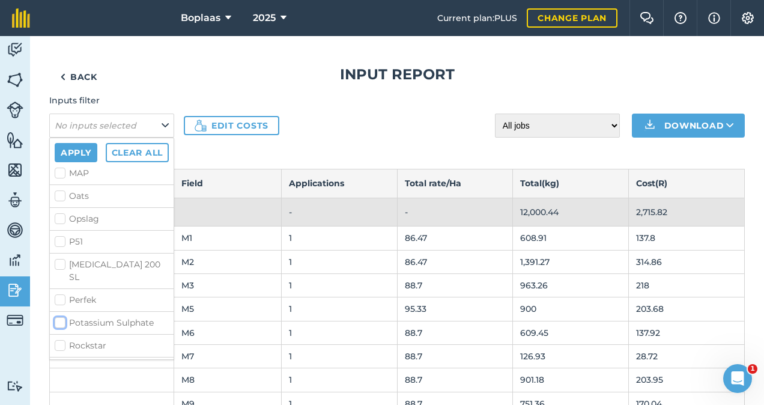
click at [61, 317] on input "Potassium Sulphate" at bounding box center [59, 321] width 8 height 8
checkbox input "true"
click at [56, 262] on label "Granular [MEDICAL_DATA]" at bounding box center [112, 271] width 114 height 25
click at [56, 262] on input "Granular [MEDICAL_DATA]" at bounding box center [59, 263] width 8 height 8
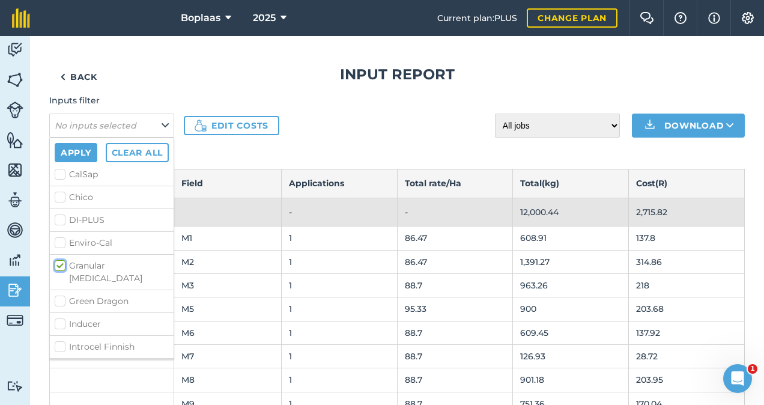
checkbox input "true"
click at [62, 312] on label "MAP" at bounding box center [112, 318] width 114 height 13
click at [62, 312] on input "MAP" at bounding box center [59, 316] width 8 height 8
checkbox input "true"
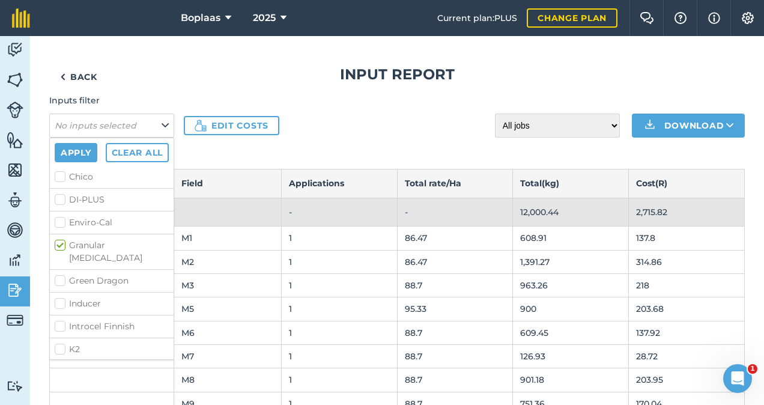
scroll to position [0, 0]
click at [58, 177] on label "1-1-1(33)AN" at bounding box center [112, 178] width 114 height 13
click at [58, 177] on input "1-1-1(33)AN" at bounding box center [59, 176] width 8 height 8
checkbox input "true"
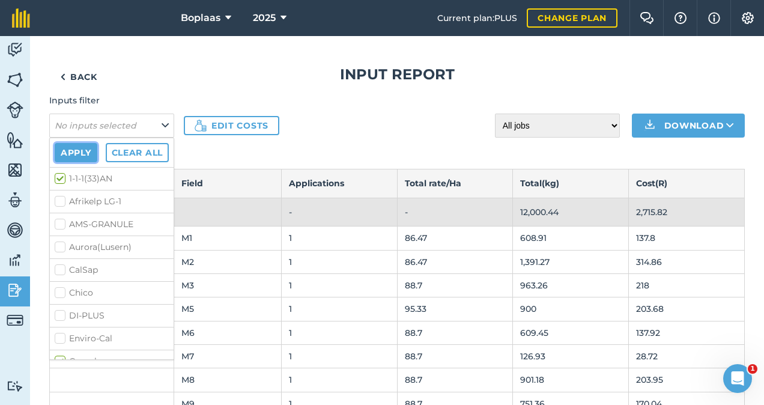
click at [71, 148] on button "Apply" at bounding box center [76, 152] width 43 height 19
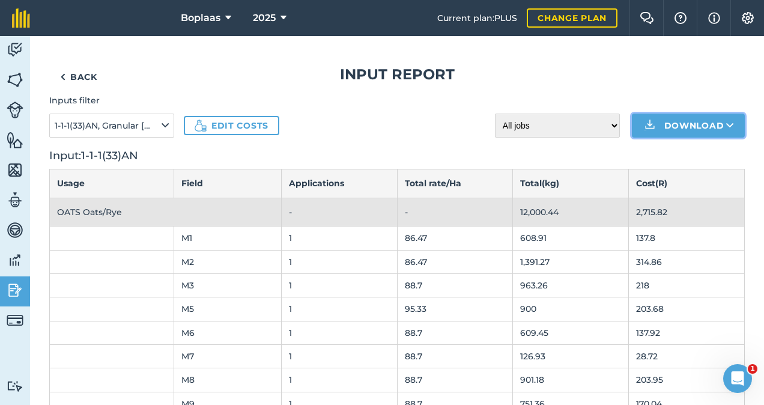
click at [726, 124] on button "Download" at bounding box center [688, 126] width 113 height 24
click at [731, 74] on h1 "Input report" at bounding box center [397, 74] width 696 height 19
click at [726, 127] on icon at bounding box center [730, 126] width 8 height 12
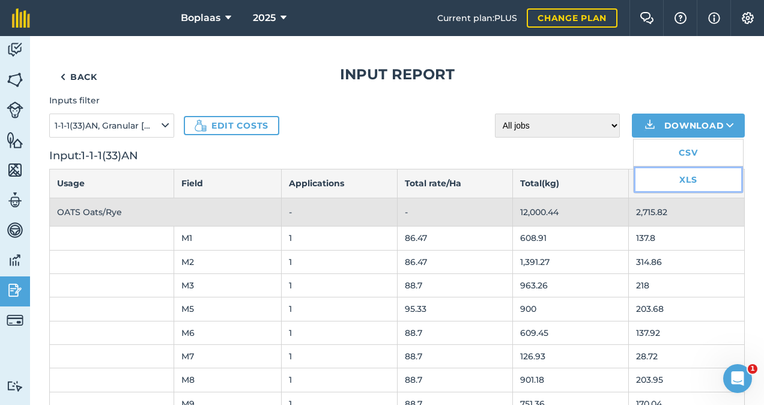
click at [684, 172] on link "XLS" at bounding box center [688, 179] width 109 height 26
click at [328, 83] on h1 "Input report" at bounding box center [397, 74] width 696 height 19
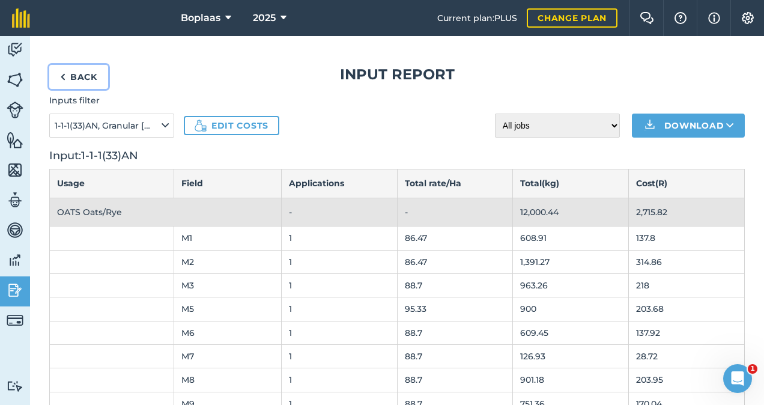
click at [93, 79] on link "Back" at bounding box center [78, 77] width 59 height 24
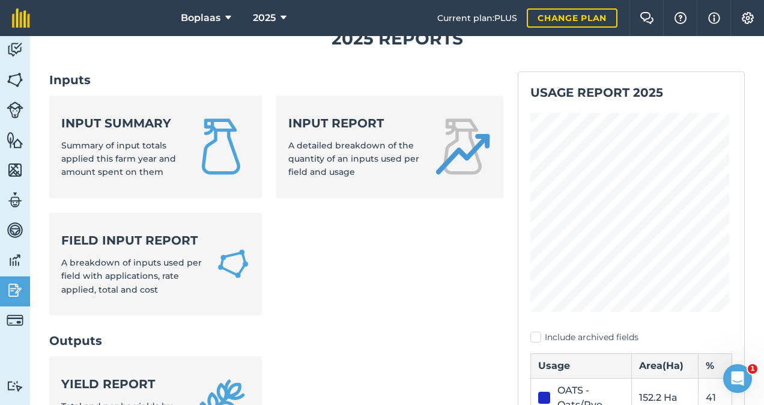
scroll to position [60, 0]
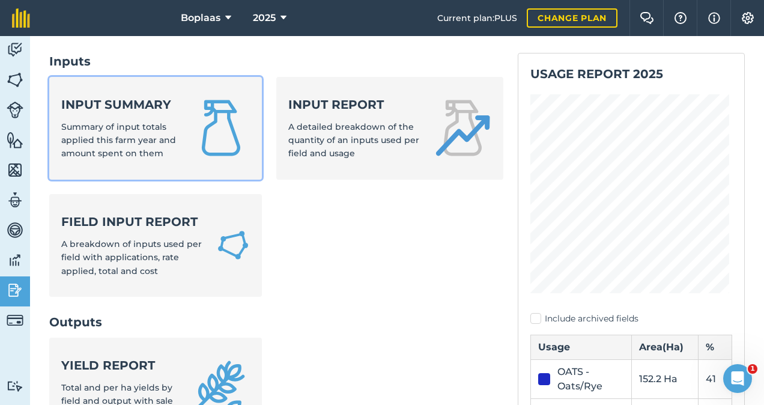
click at [172, 132] on div "Input summary Summary of input totals applied this farm year and amount spent o…" at bounding box center [119, 128] width 117 height 64
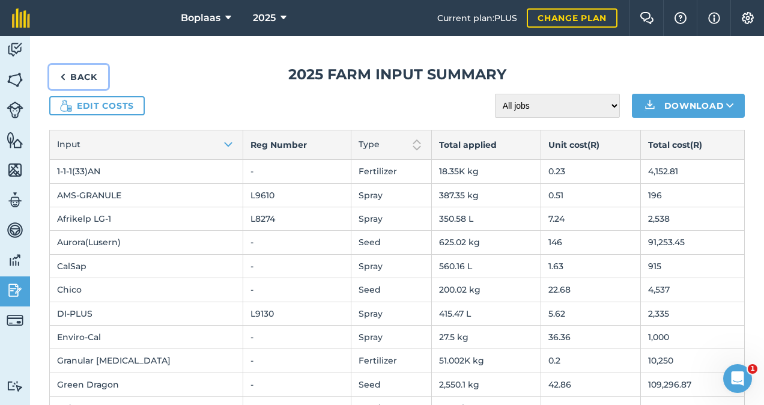
click at [80, 77] on link "Back" at bounding box center [78, 77] width 59 height 24
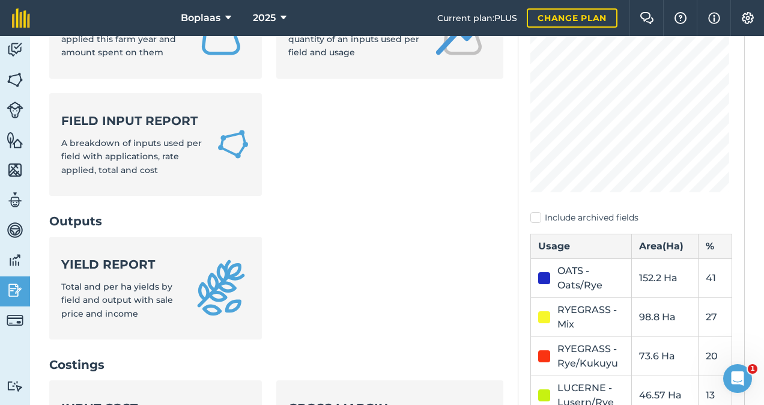
scroll to position [180, 0]
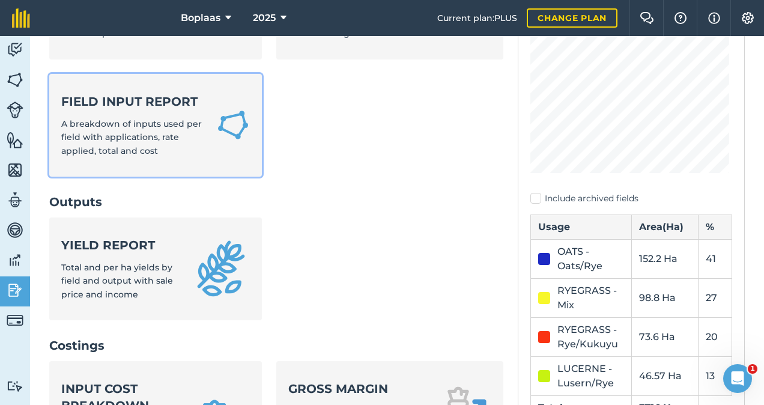
click at [159, 116] on div "Field Input Report A breakdown of inputs used per field with applications, rate…" at bounding box center [131, 125] width 141 height 64
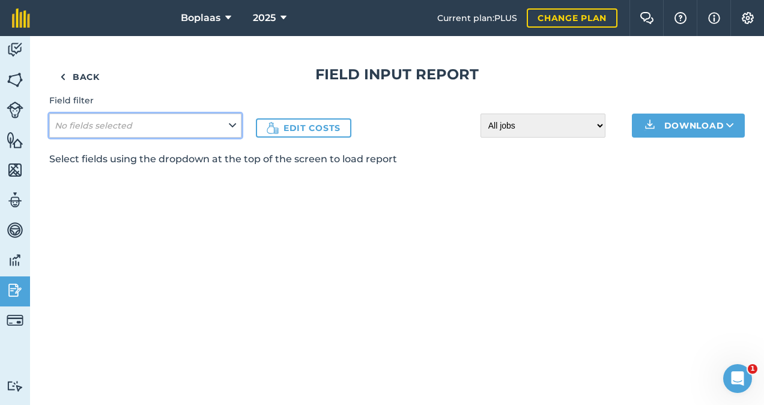
click at [231, 131] on icon at bounding box center [232, 125] width 7 height 13
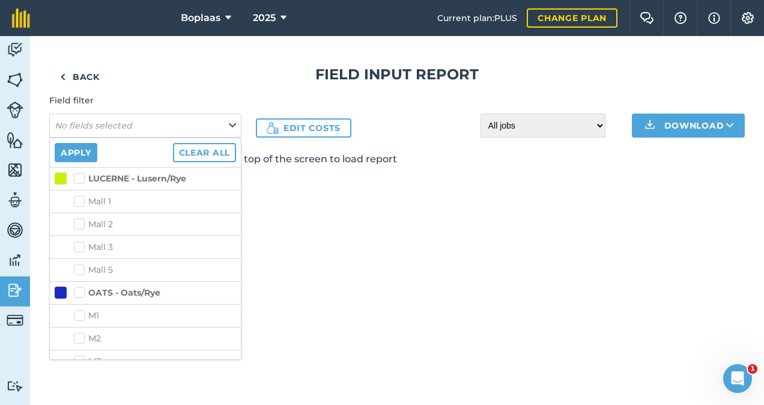
click at [81, 178] on label "LUCERNE - Lusern/Rye" at bounding box center [130, 178] width 112 height 13
click at [81, 178] on input "LUCERNE - Lusern/Rye" at bounding box center [78, 176] width 8 height 8
checkbox input "true"
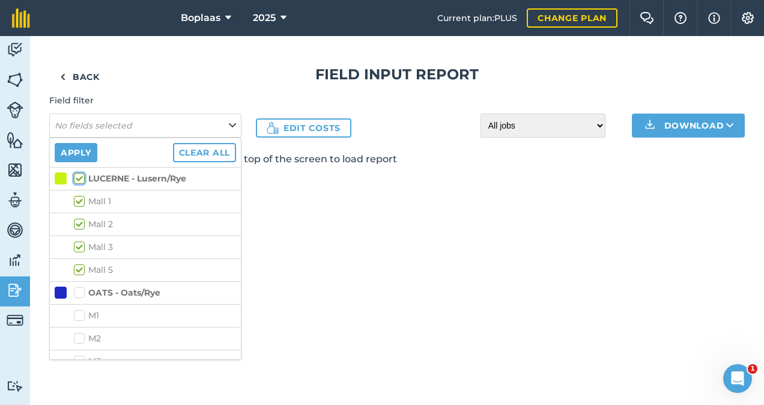
checkbox input "true"
click at [77, 152] on button "Apply" at bounding box center [76, 152] width 43 height 19
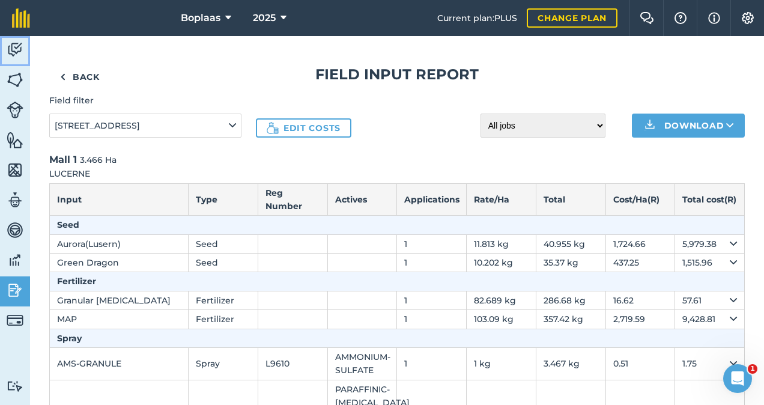
click at [22, 50] on img at bounding box center [15, 50] width 17 height 18
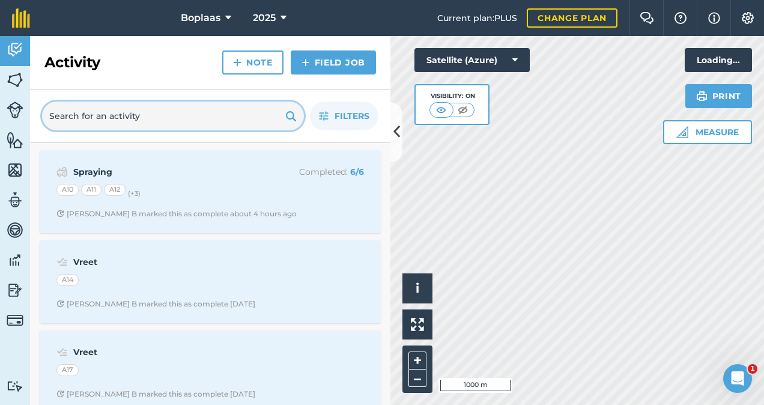
click at [122, 122] on input "text" at bounding box center [173, 116] width 262 height 29
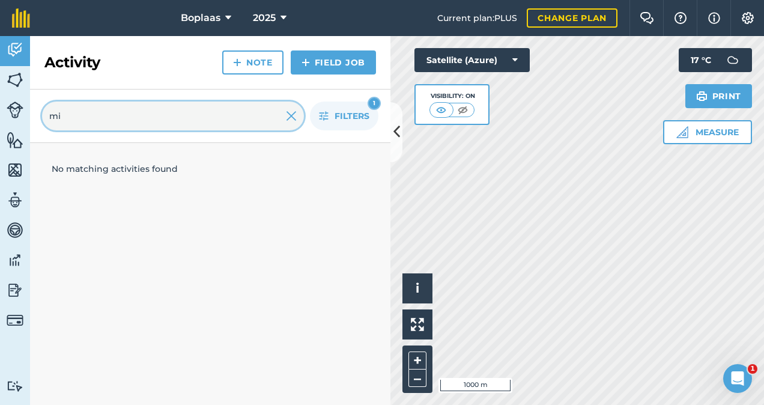
type input "m"
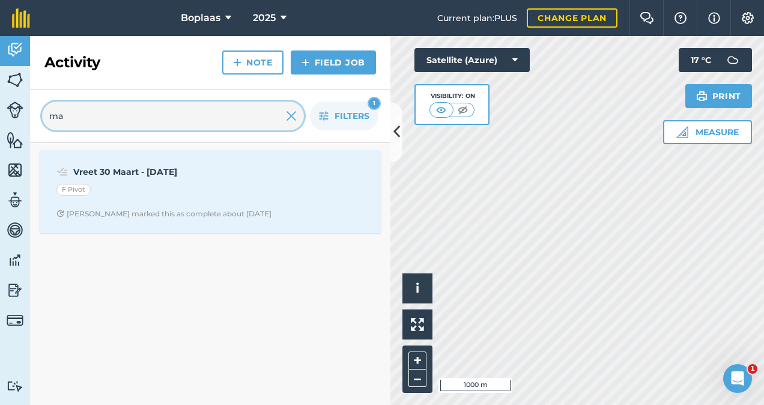
type input "m"
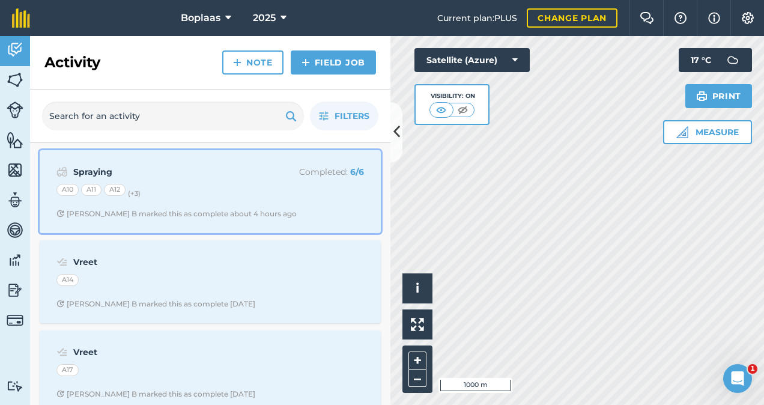
click at [209, 181] on div "Spraying Completed : 6 / 6 A10 A11 A12 (+ 3 ) Clarke B marked this as complete …" at bounding box center [210, 191] width 327 height 68
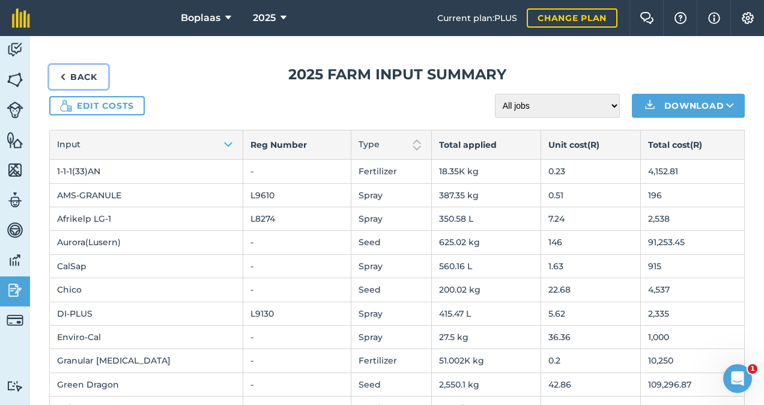
click at [90, 74] on link "Back" at bounding box center [78, 77] width 59 height 24
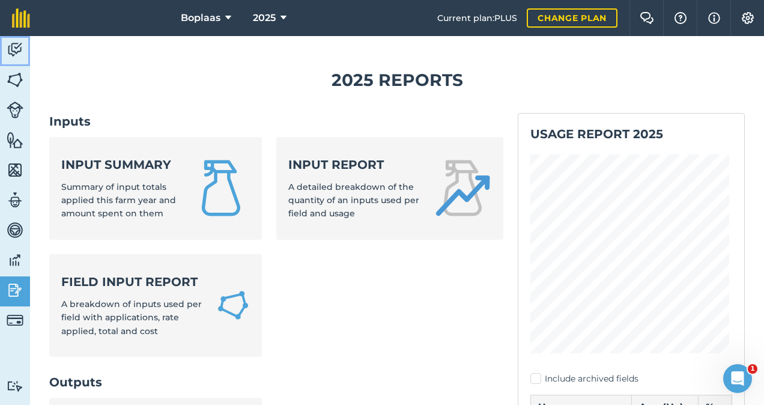
click at [10, 53] on img at bounding box center [15, 50] width 17 height 18
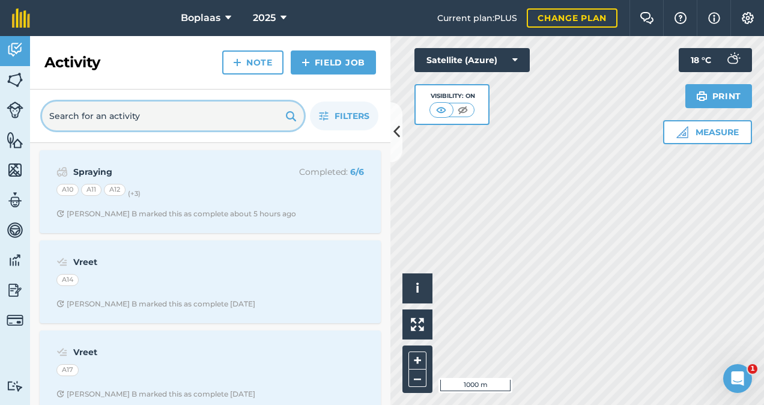
click at [103, 113] on input "text" at bounding box center [173, 116] width 262 height 29
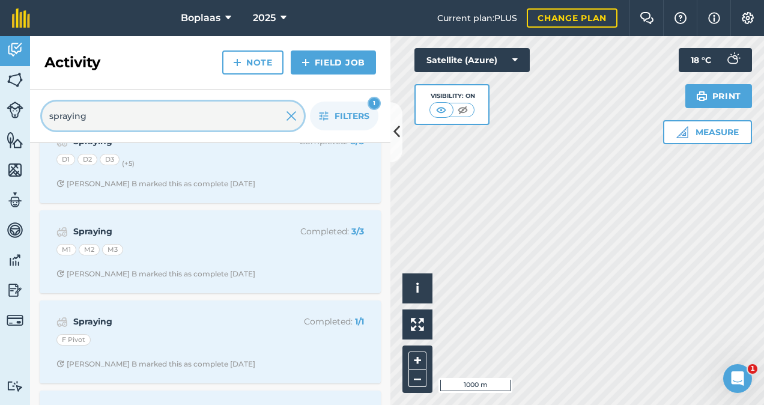
scroll to position [2436, 0]
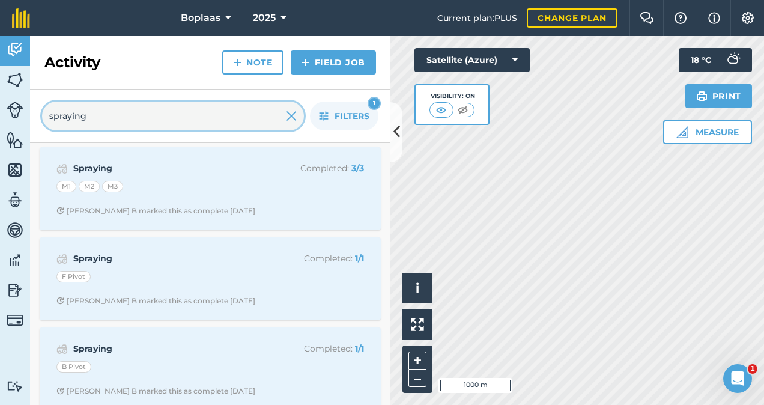
type input "spraying"
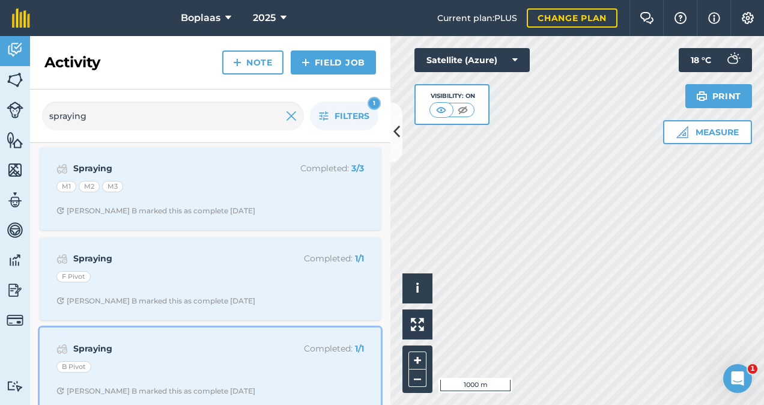
click at [125, 335] on div "Spraying Completed : 1 / 1 B Pivot Clarke B marked this as complete 4 months ago" at bounding box center [210, 369] width 327 height 68
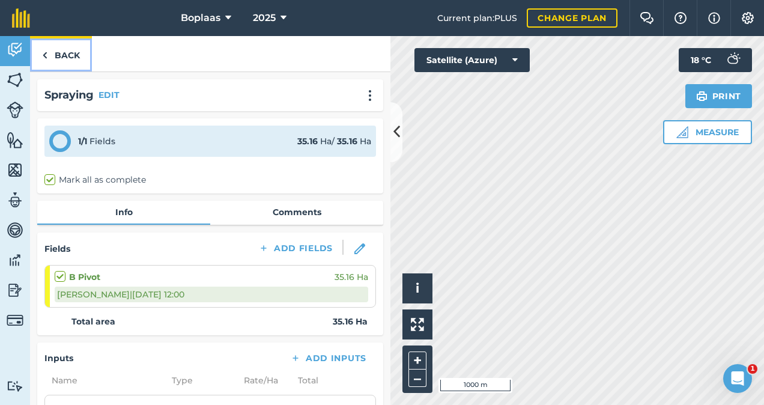
click at [50, 61] on link "Back" at bounding box center [61, 53] width 62 height 35
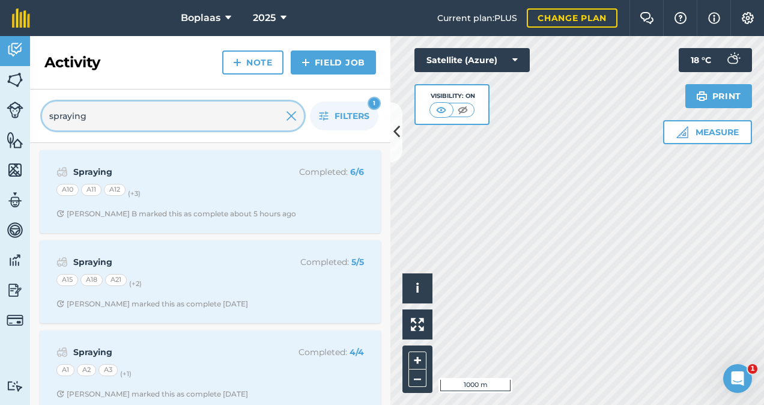
click at [284, 114] on input "spraying" at bounding box center [173, 116] width 262 height 29
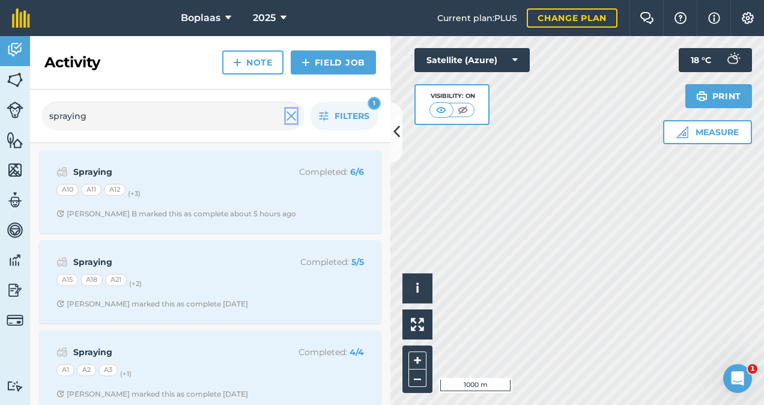
click at [290, 114] on img at bounding box center [291, 116] width 11 height 14
